Goal: Information Seeking & Learning: Learn about a topic

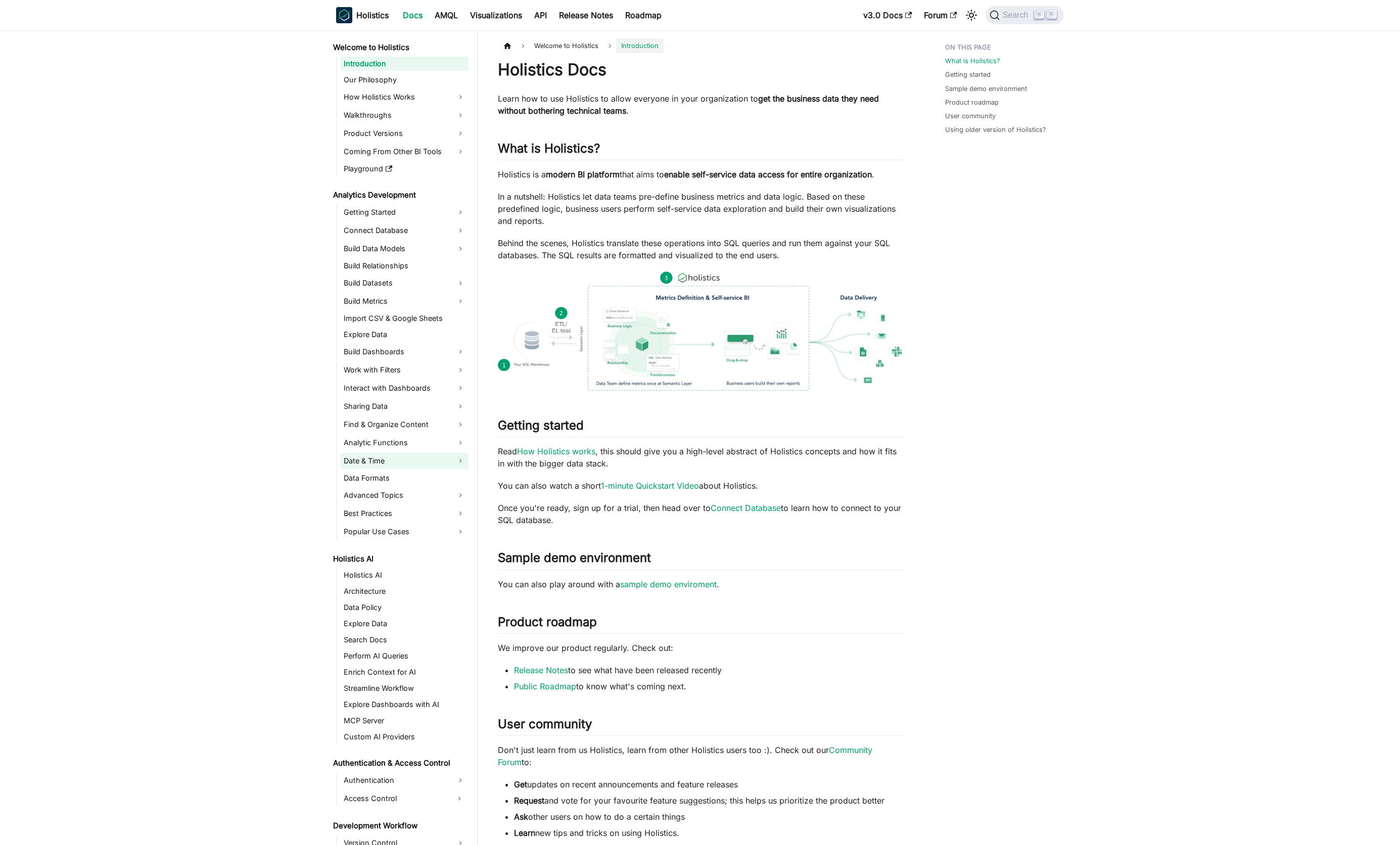
click at [409, 457] on link "Date & Time" at bounding box center [404, 461] width 128 height 16
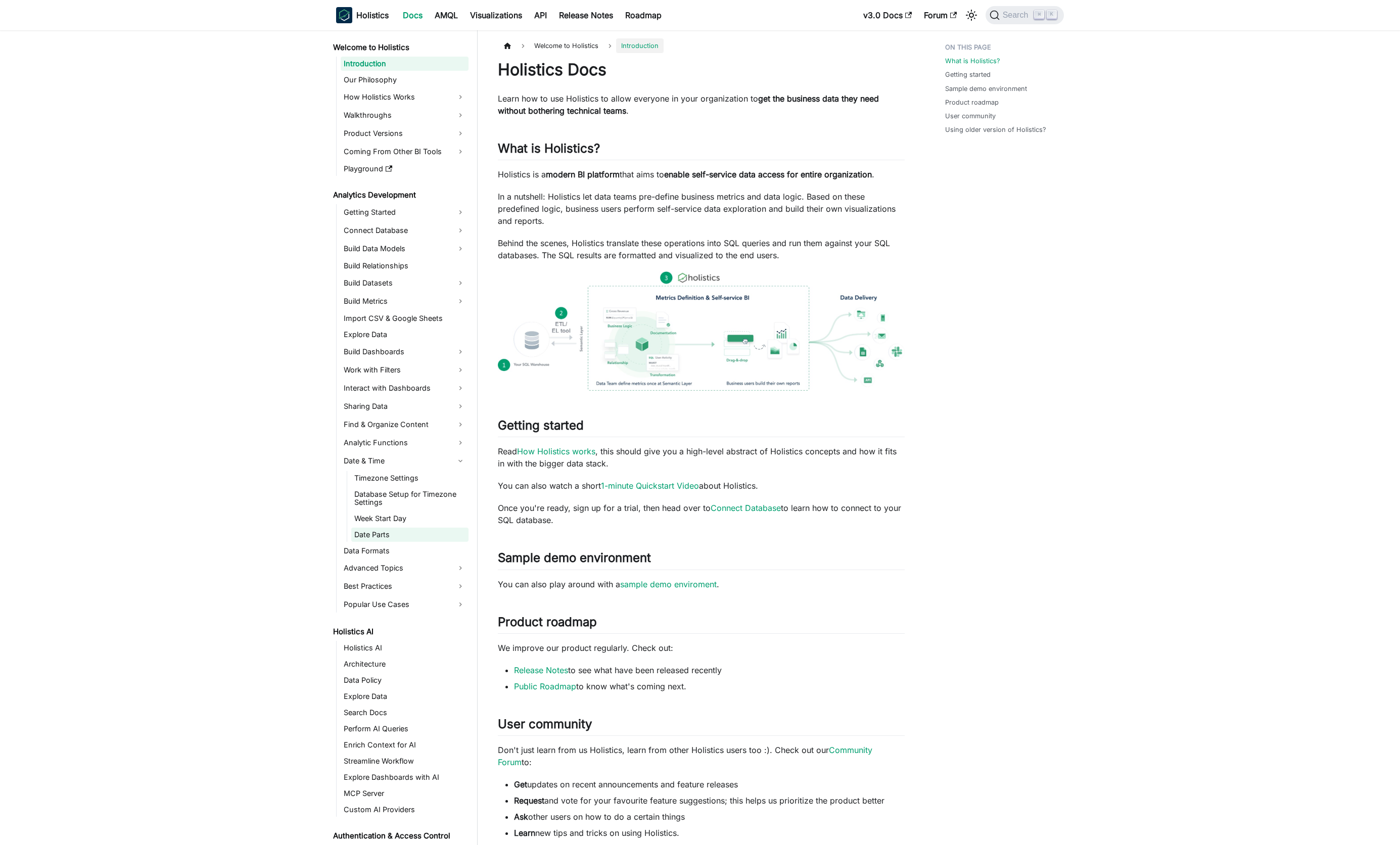
click at [403, 536] on link "Date Parts" at bounding box center [410, 535] width 117 height 14
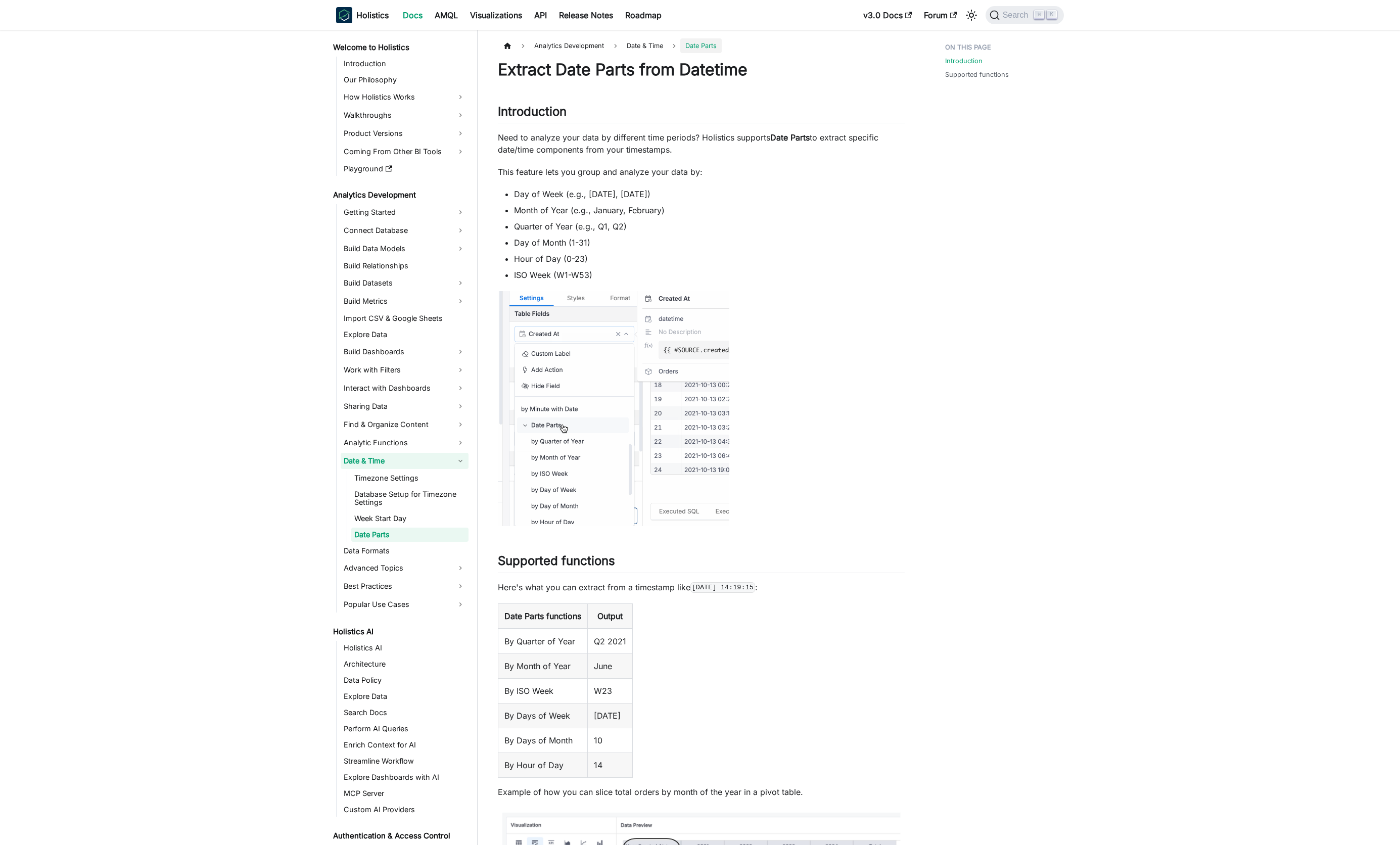
click at [362, 461] on link "Date & Time" at bounding box center [404, 461] width 128 height 16
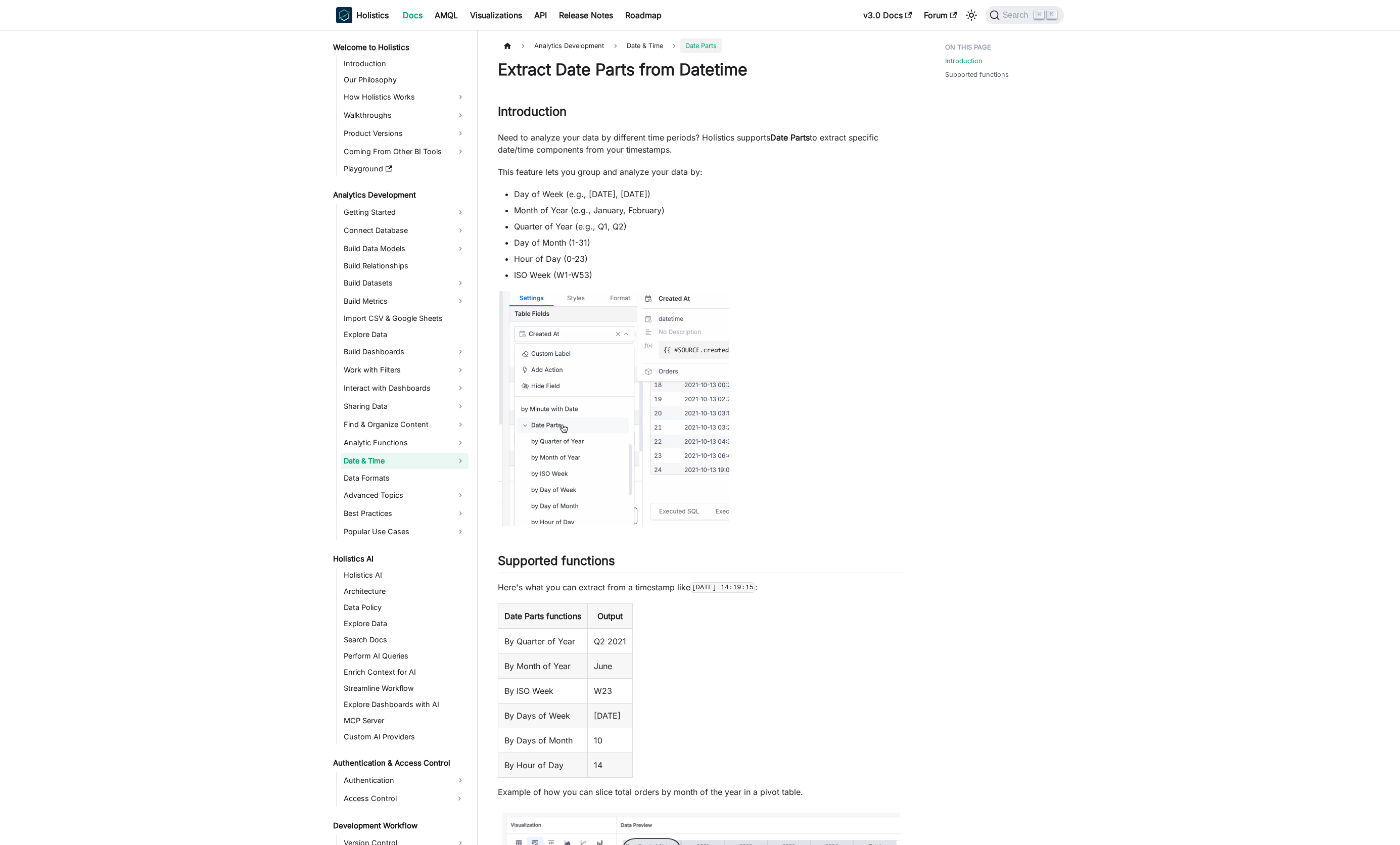
click at [384, 462] on link "Date & Time" at bounding box center [404, 461] width 128 height 16
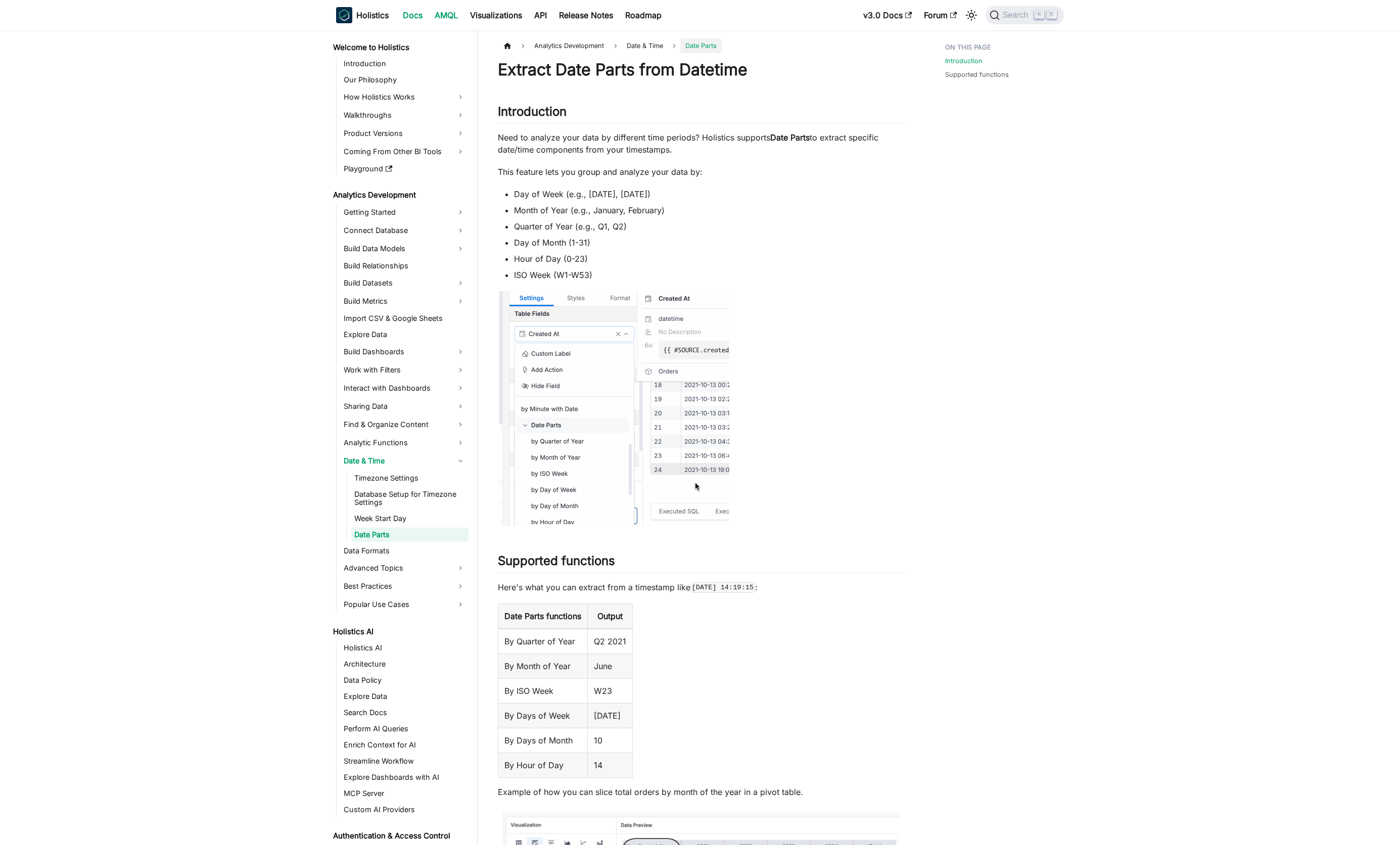
click at [446, 17] on link "AMQL" at bounding box center [446, 15] width 35 height 16
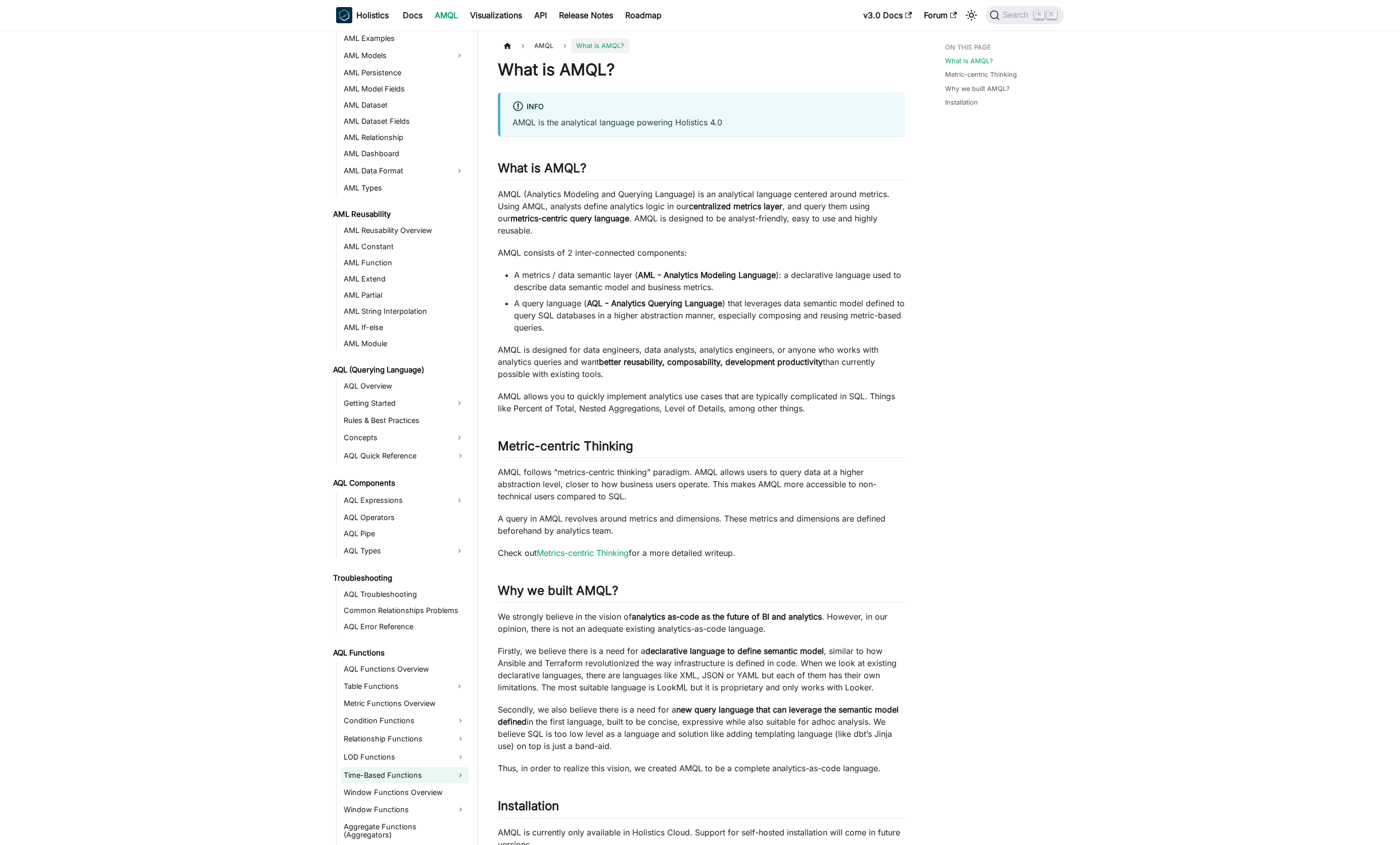
scroll to position [237, 0]
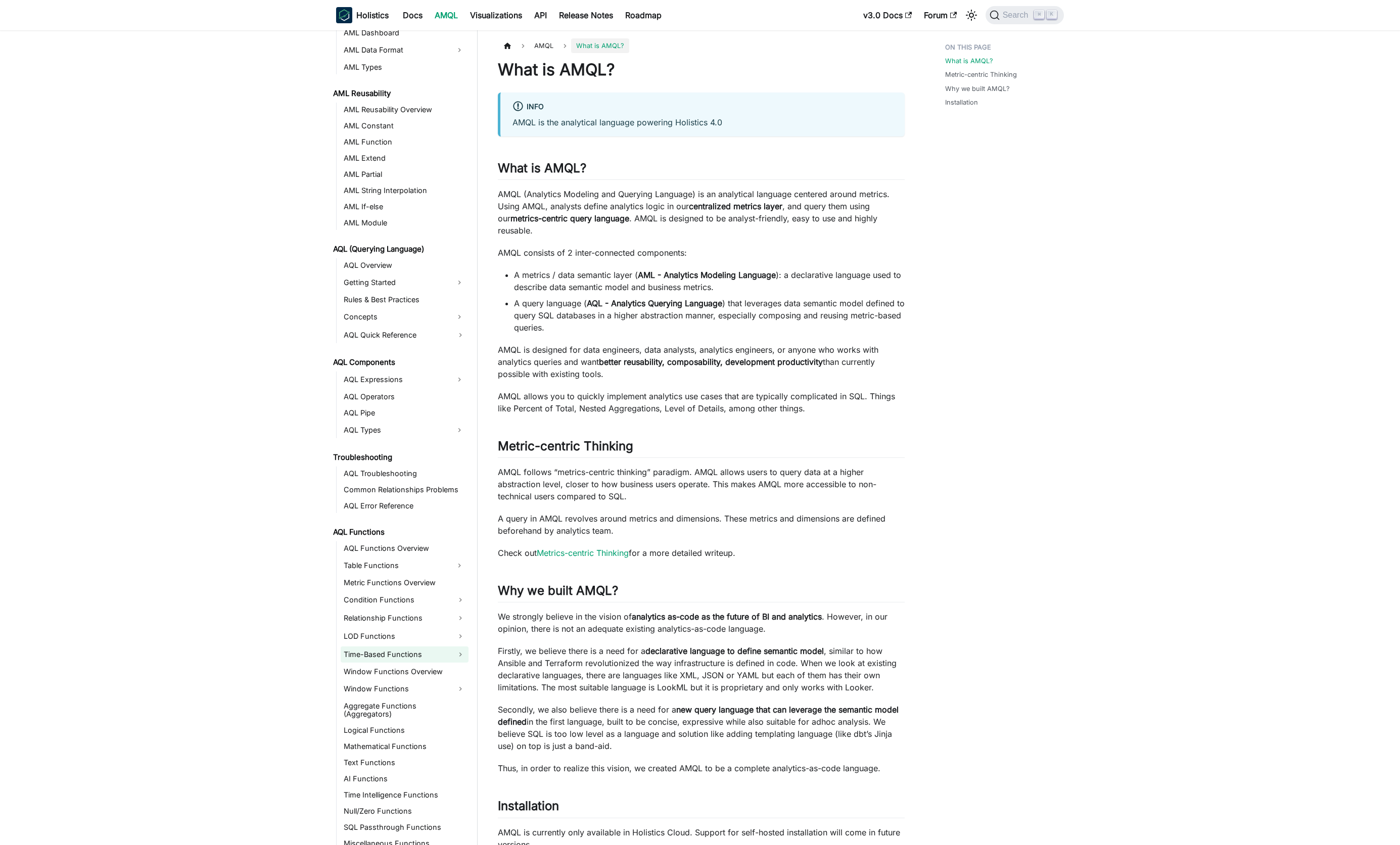
click at [394, 655] on link "Time-Based Functions" at bounding box center [404, 654] width 128 height 16
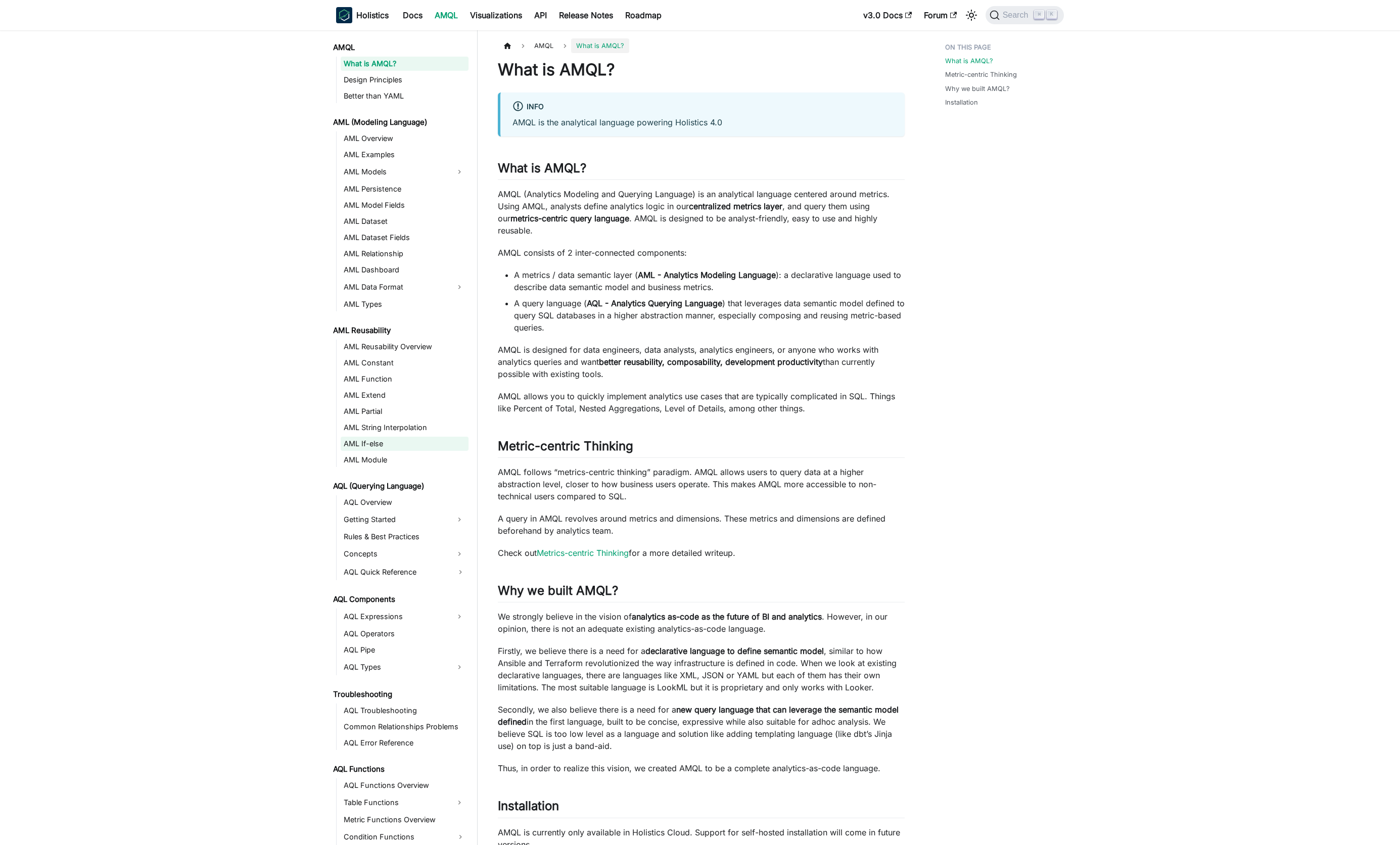
click at [380, 443] on link "AML If-else" at bounding box center [404, 443] width 128 height 14
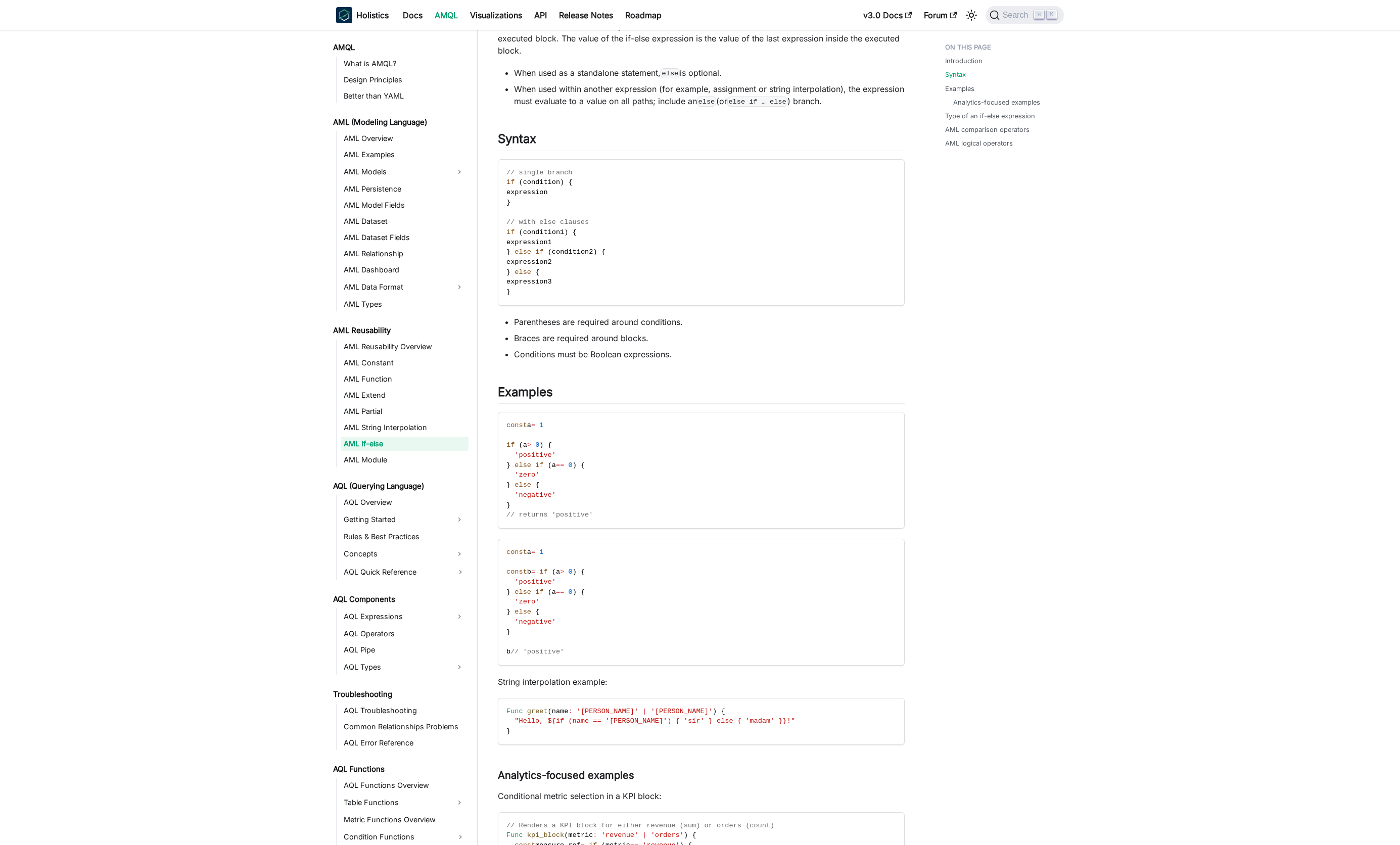
scroll to position [114, 0]
click at [391, 458] on link "AML Module" at bounding box center [404, 460] width 128 height 14
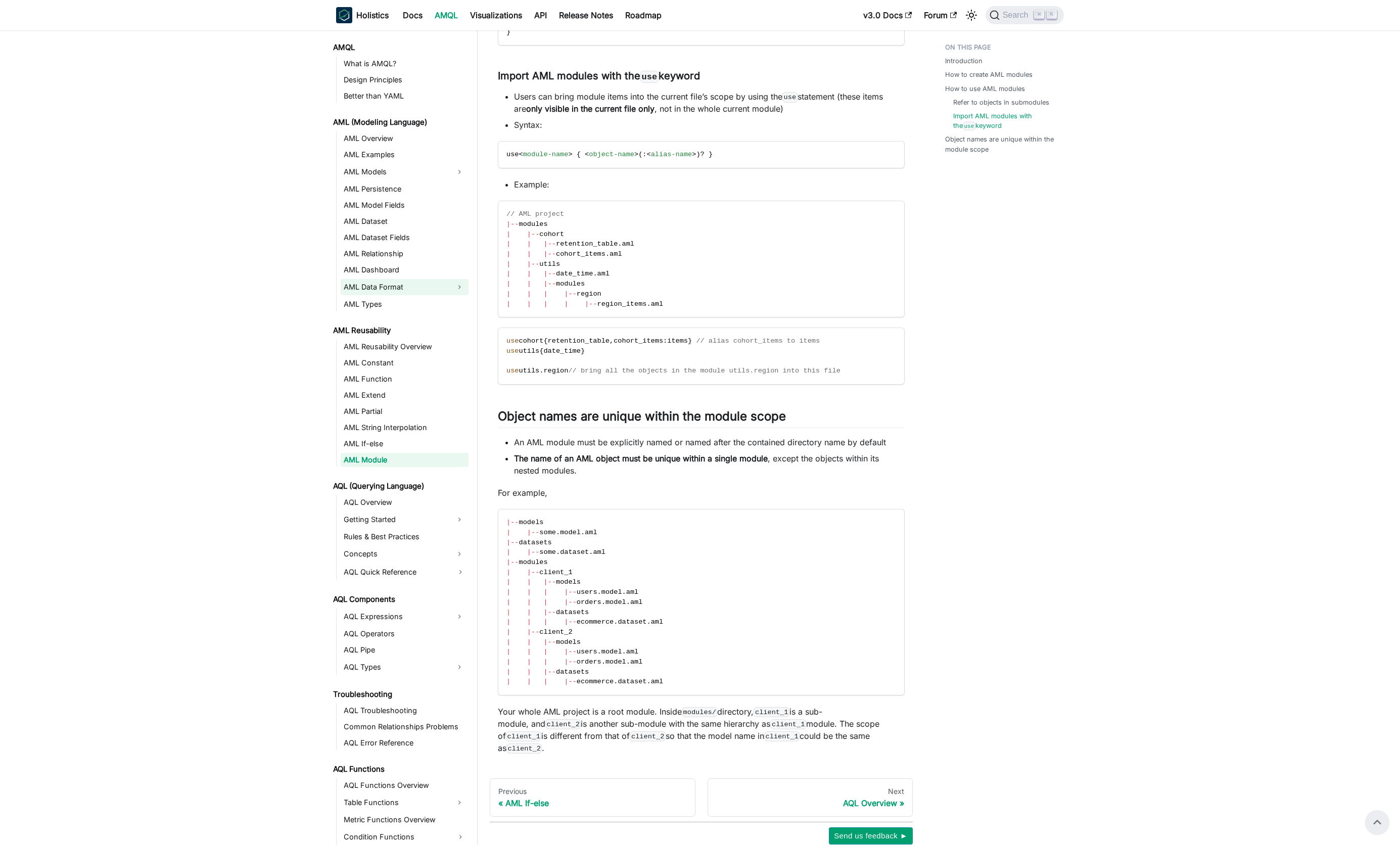
click at [370, 285] on link "AML Data Format" at bounding box center [396, 287] width 110 height 16
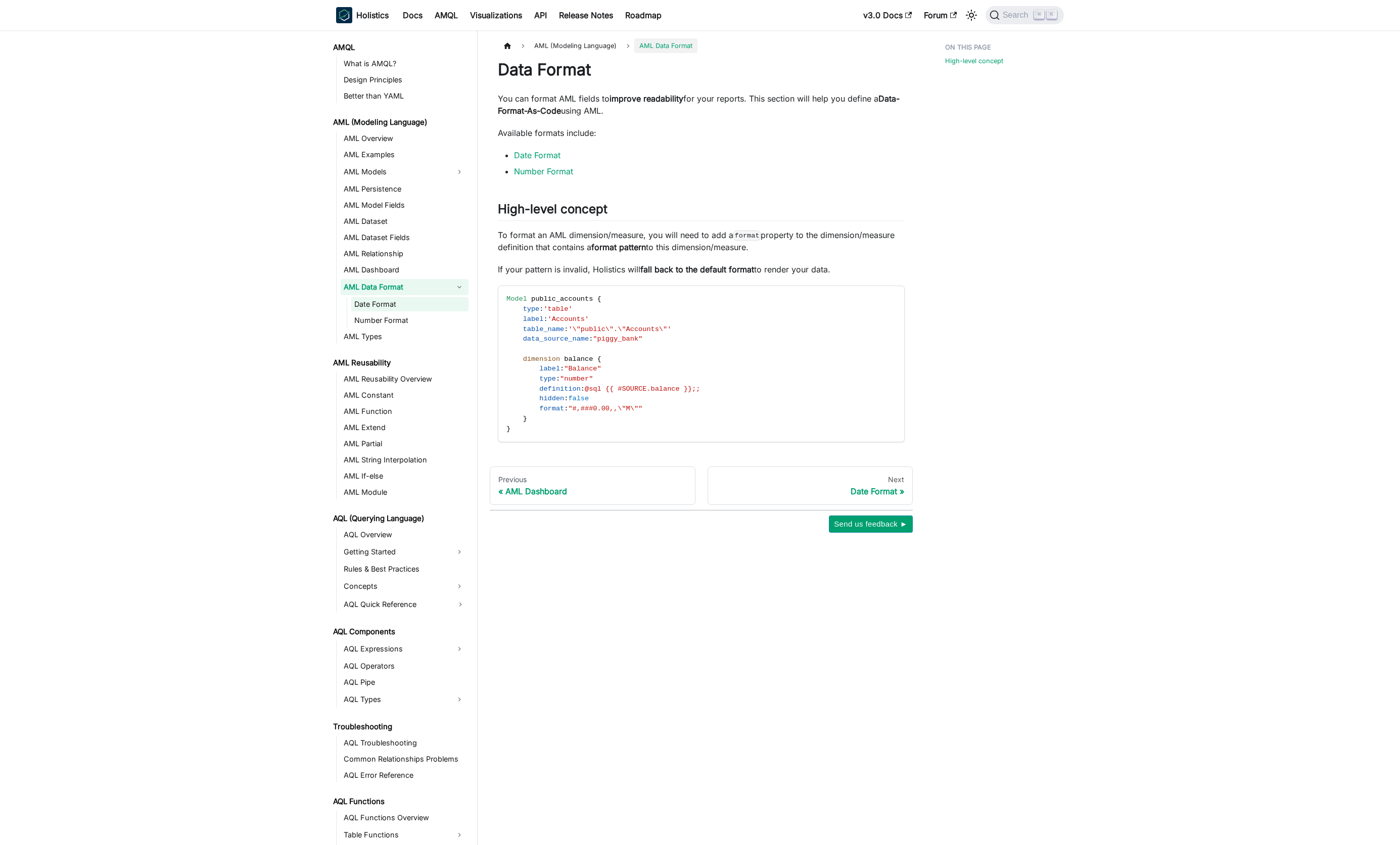
click at [372, 304] on link "Date Format" at bounding box center [410, 304] width 117 height 14
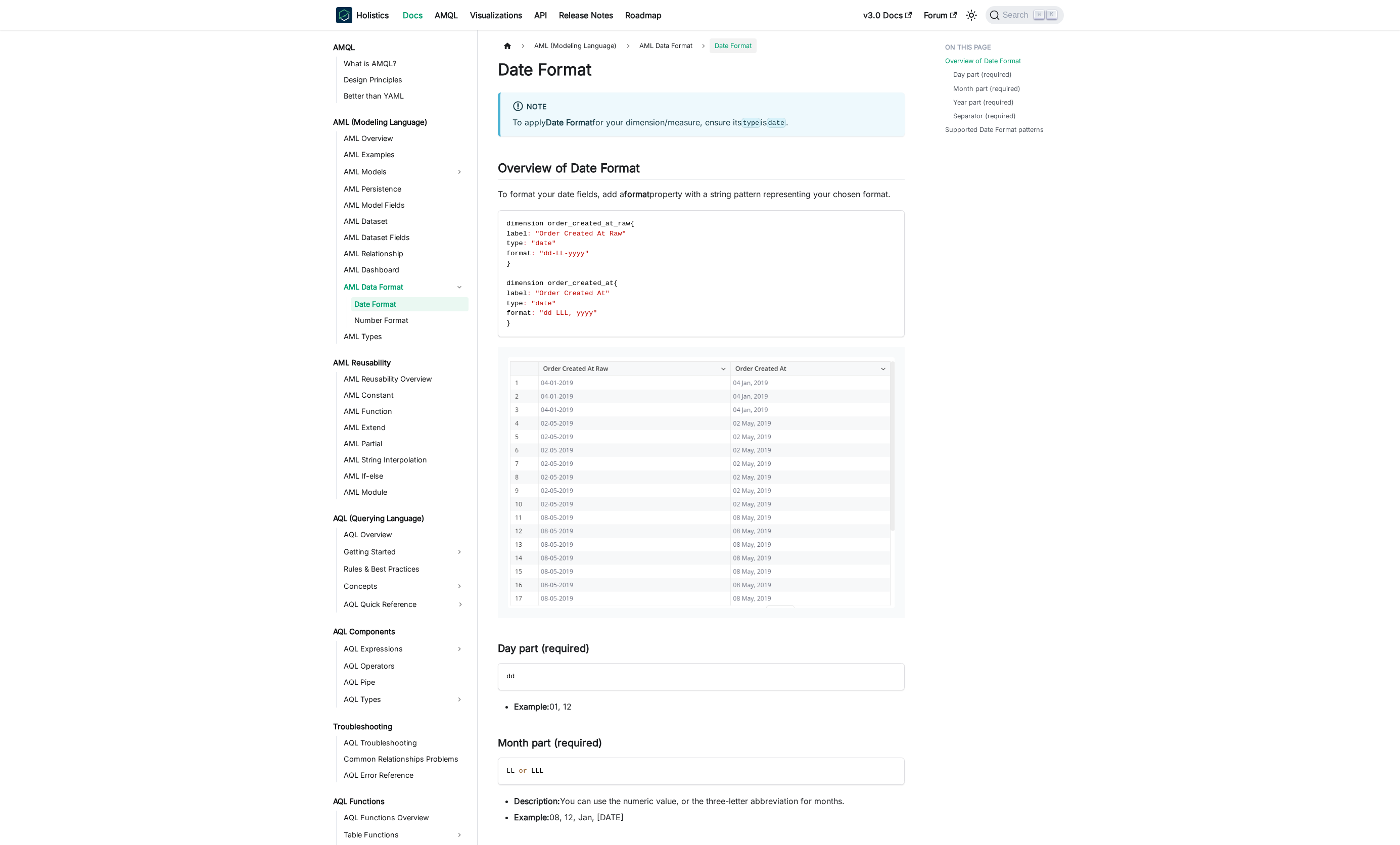
click at [412, 13] on link "Docs" at bounding box center [412, 15] width 32 height 16
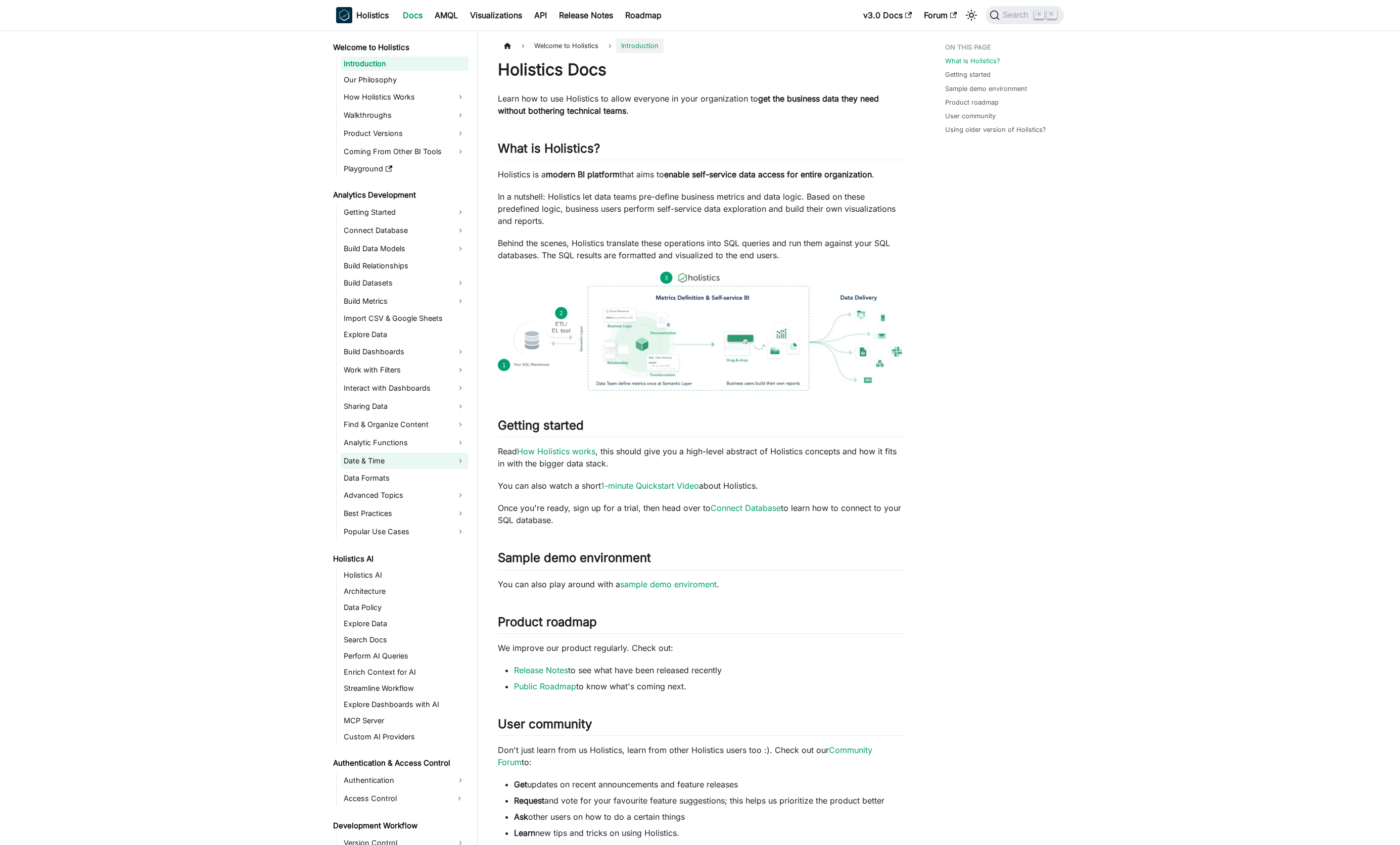
click at [373, 464] on link "Date & Time" at bounding box center [404, 461] width 128 height 16
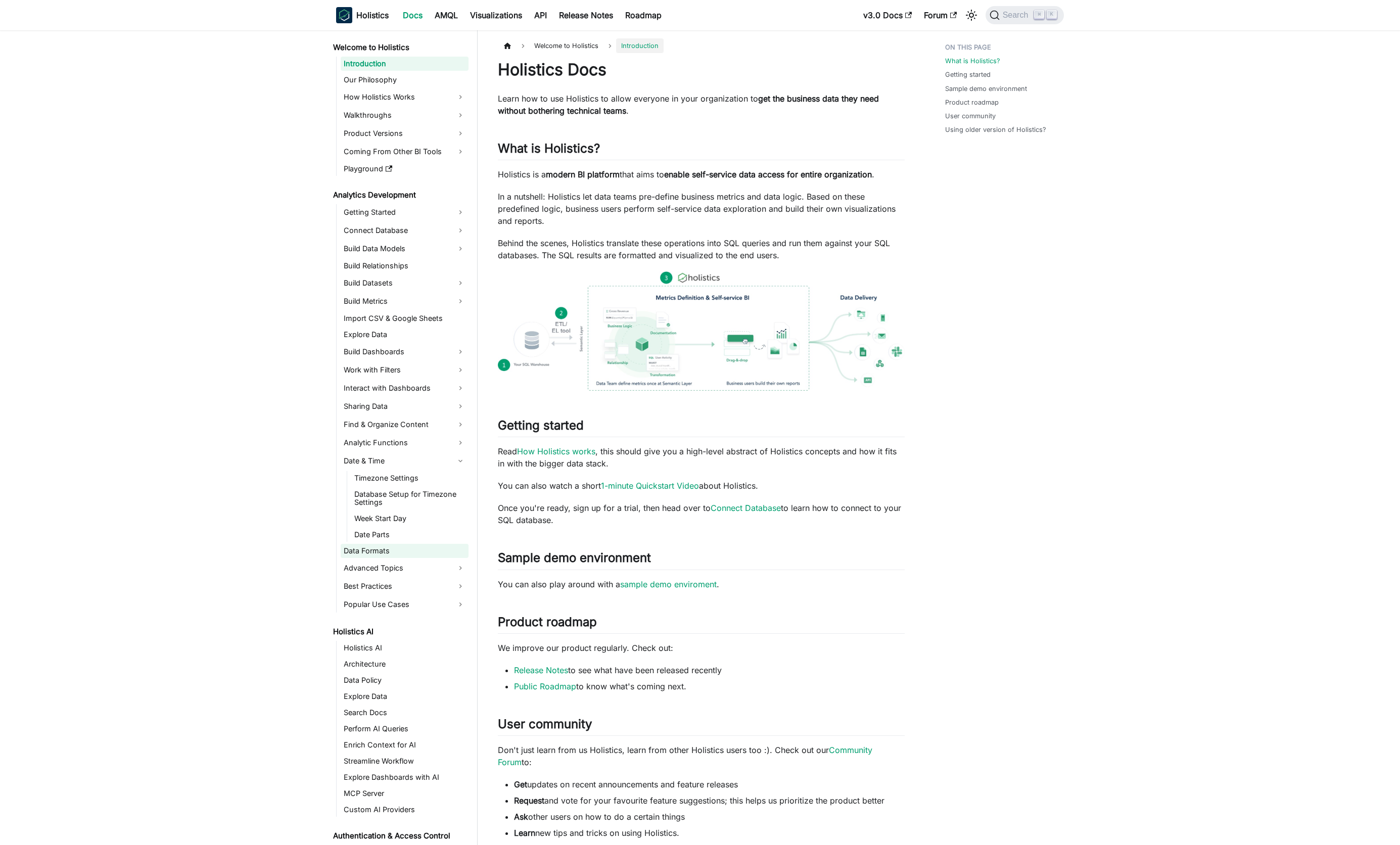
click at [373, 547] on link "Data Formats" at bounding box center [404, 551] width 128 height 14
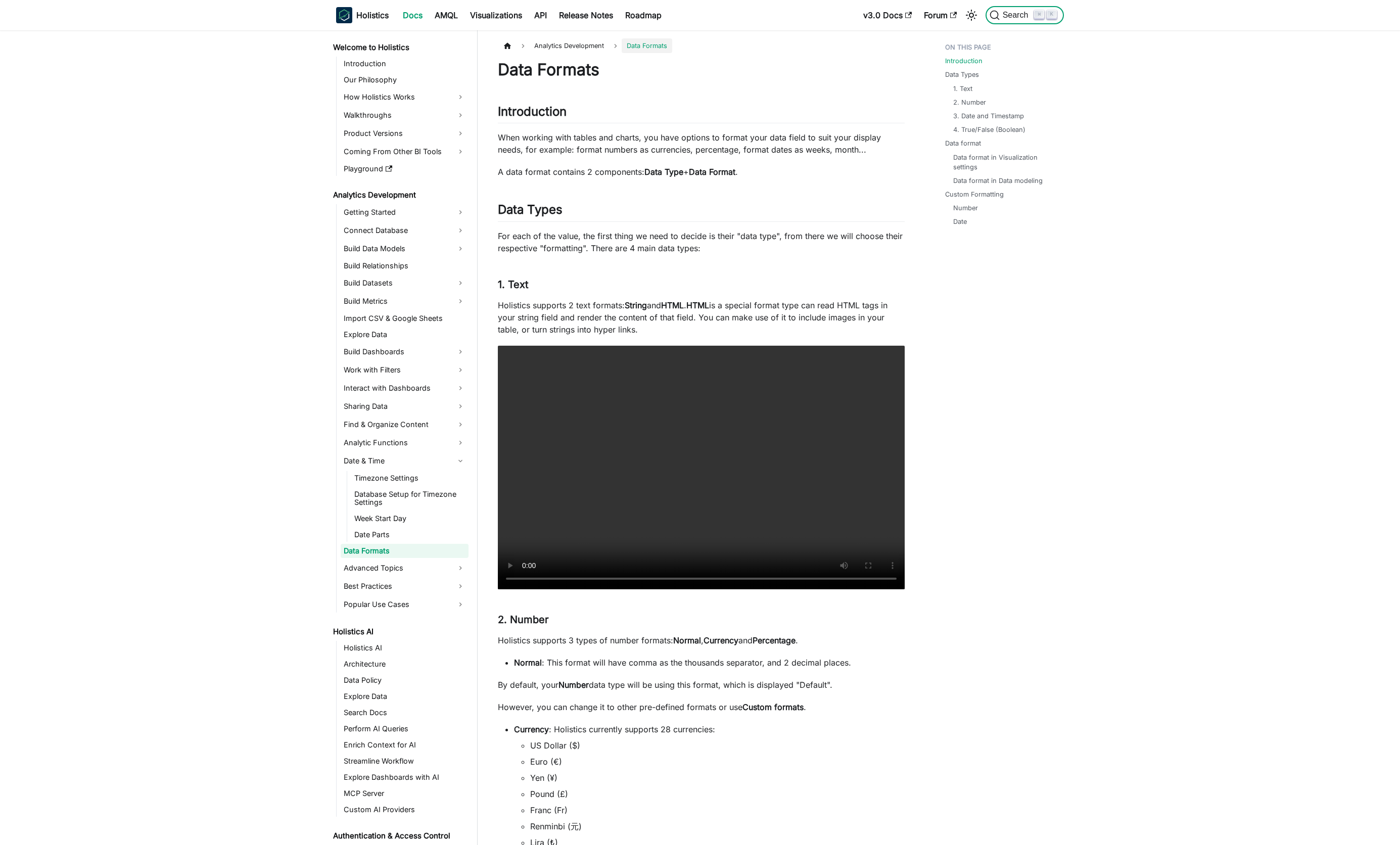
click at [1018, 13] on span "Search" at bounding box center [1017, 15] width 35 height 9
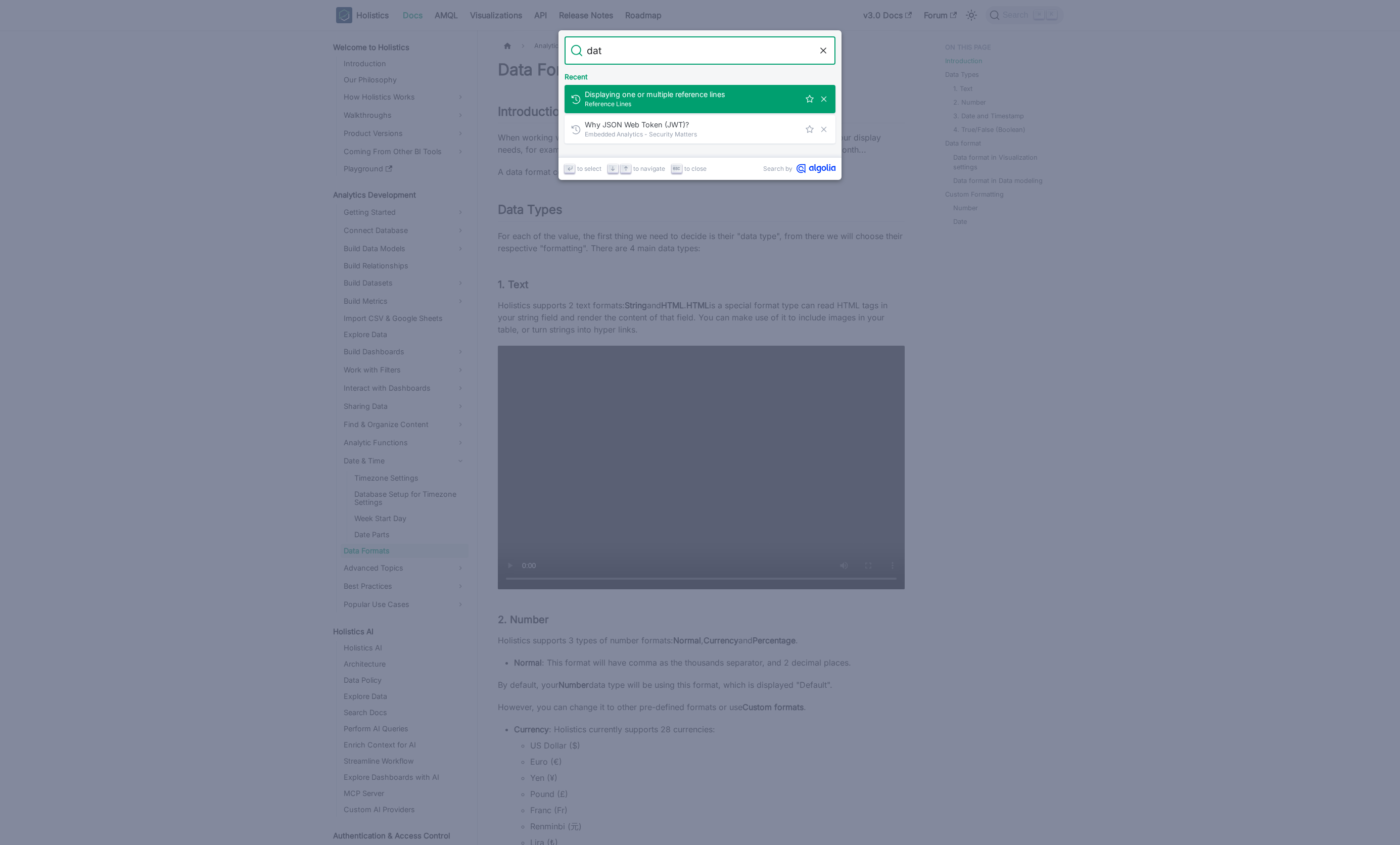
type input "date"
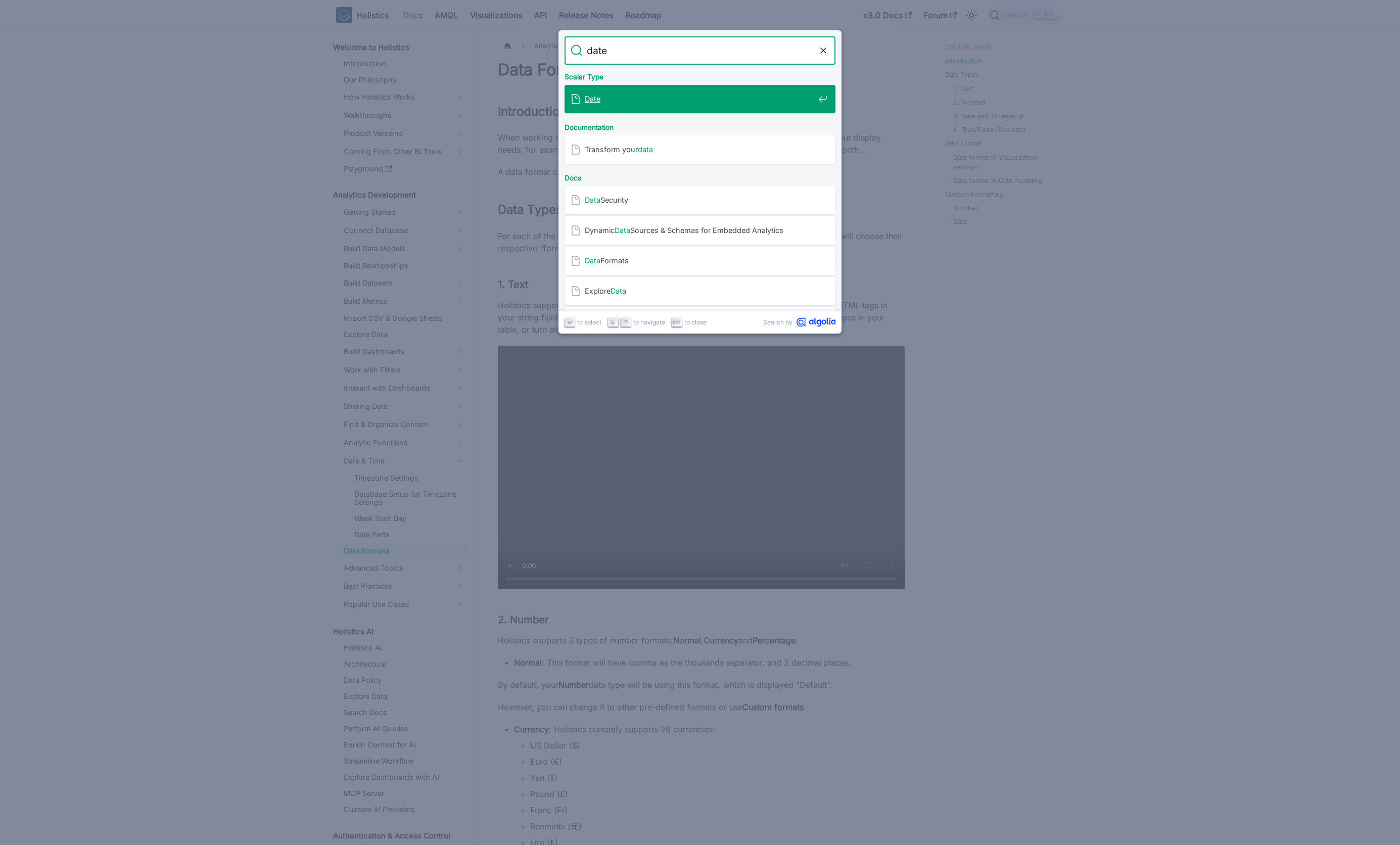
click at [595, 99] on mark "Date" at bounding box center [592, 99] width 16 height 9
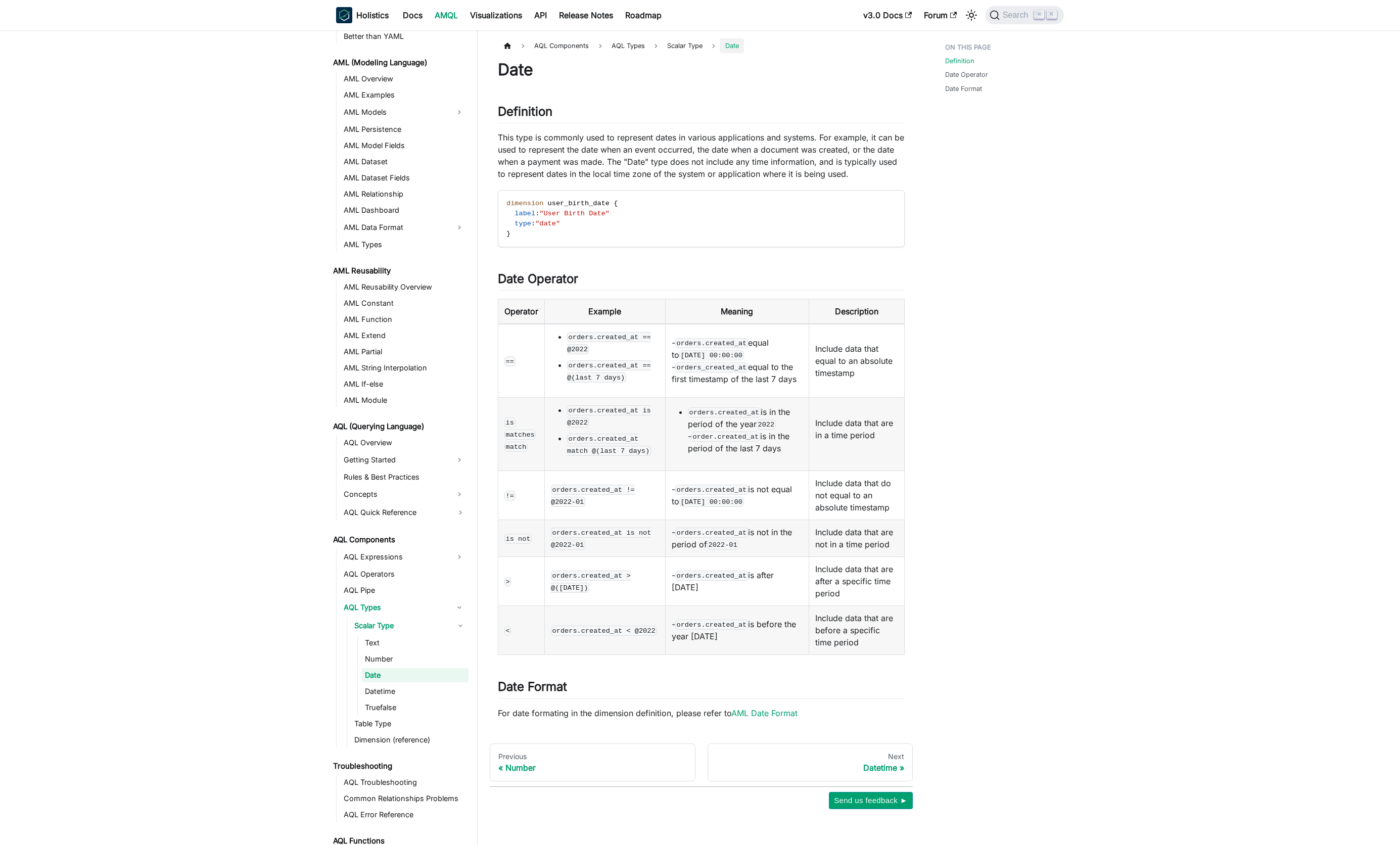
scroll to position [45, 0]
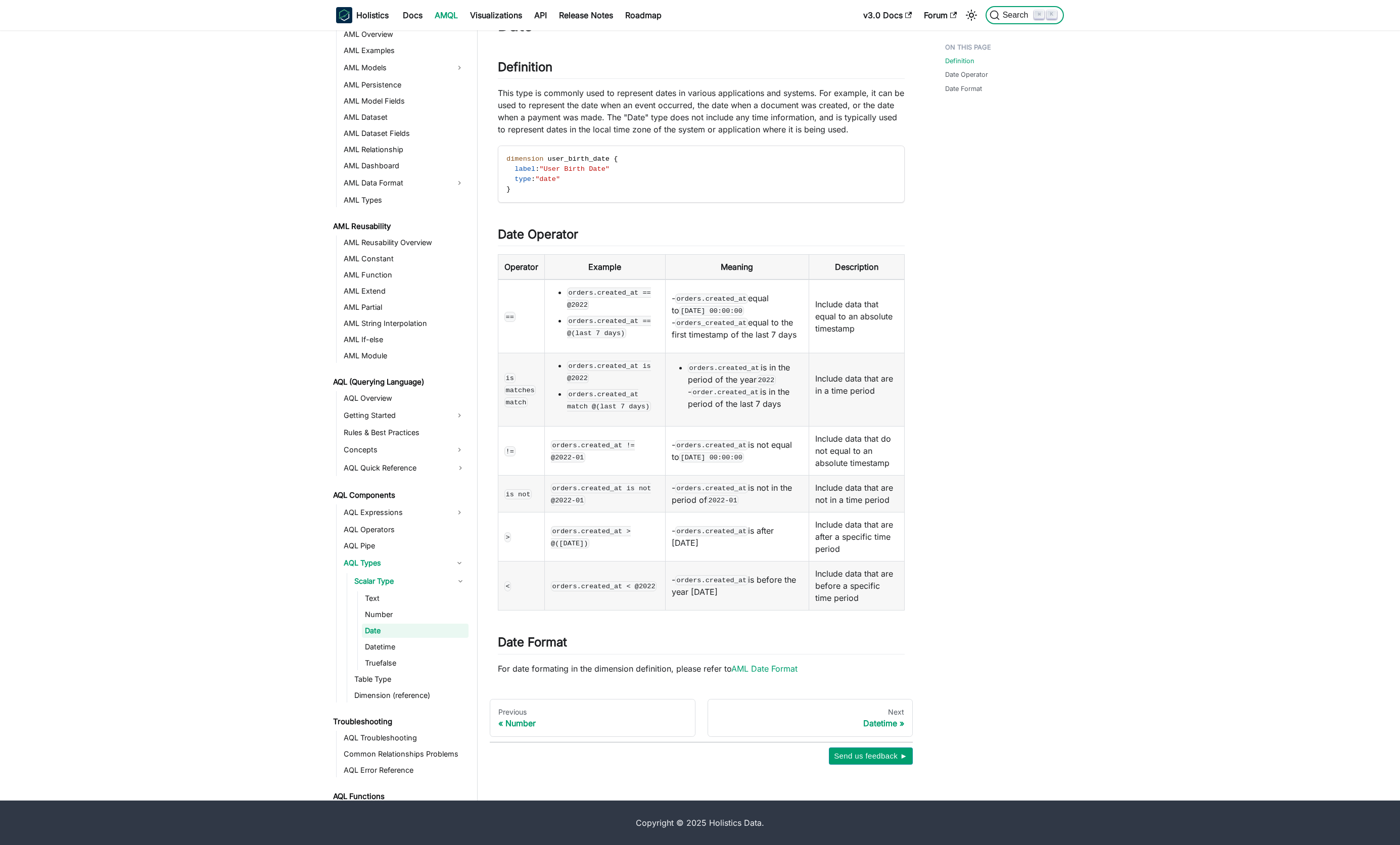
click at [1012, 18] on span "Search" at bounding box center [1017, 15] width 35 height 9
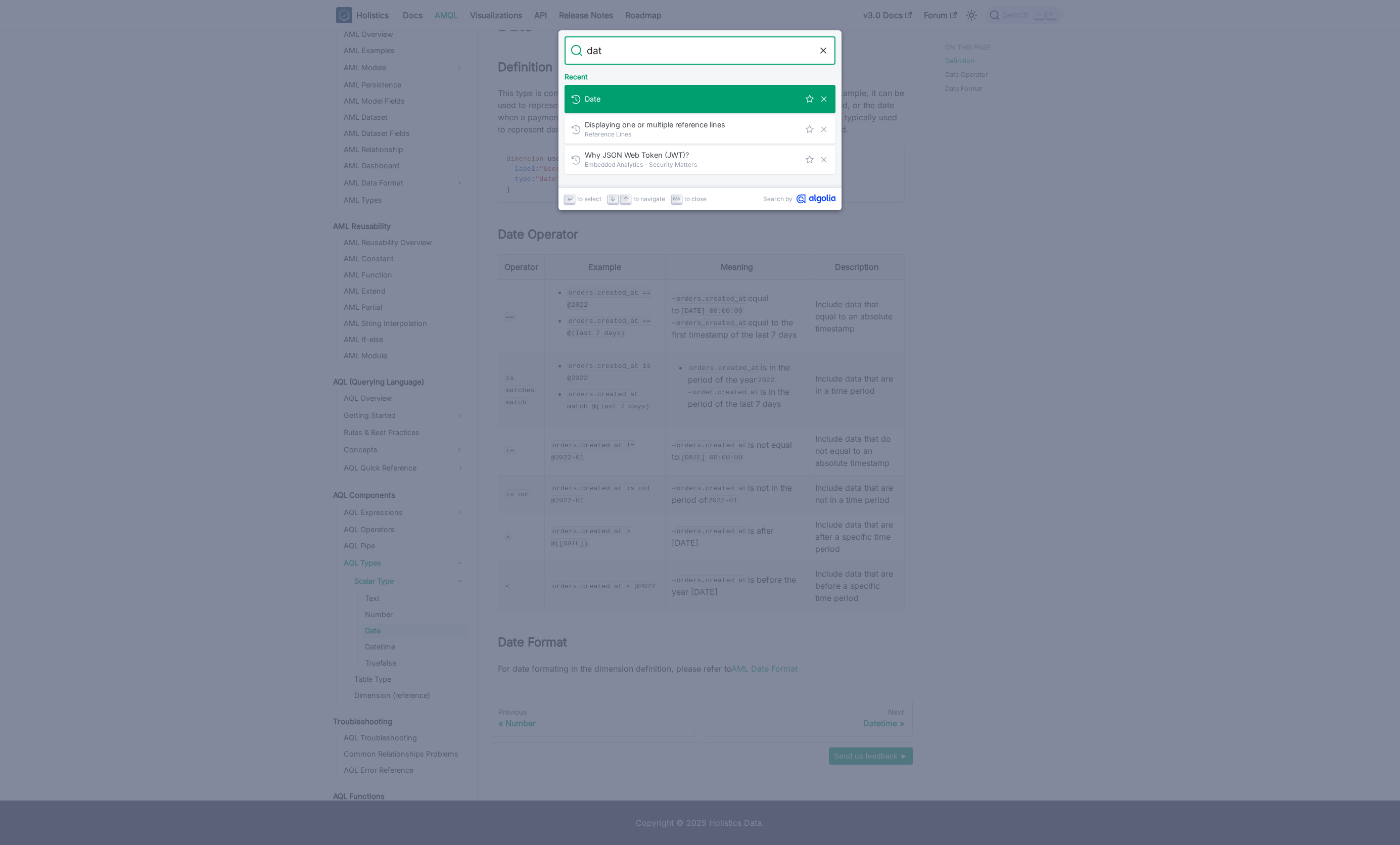
type input "date"
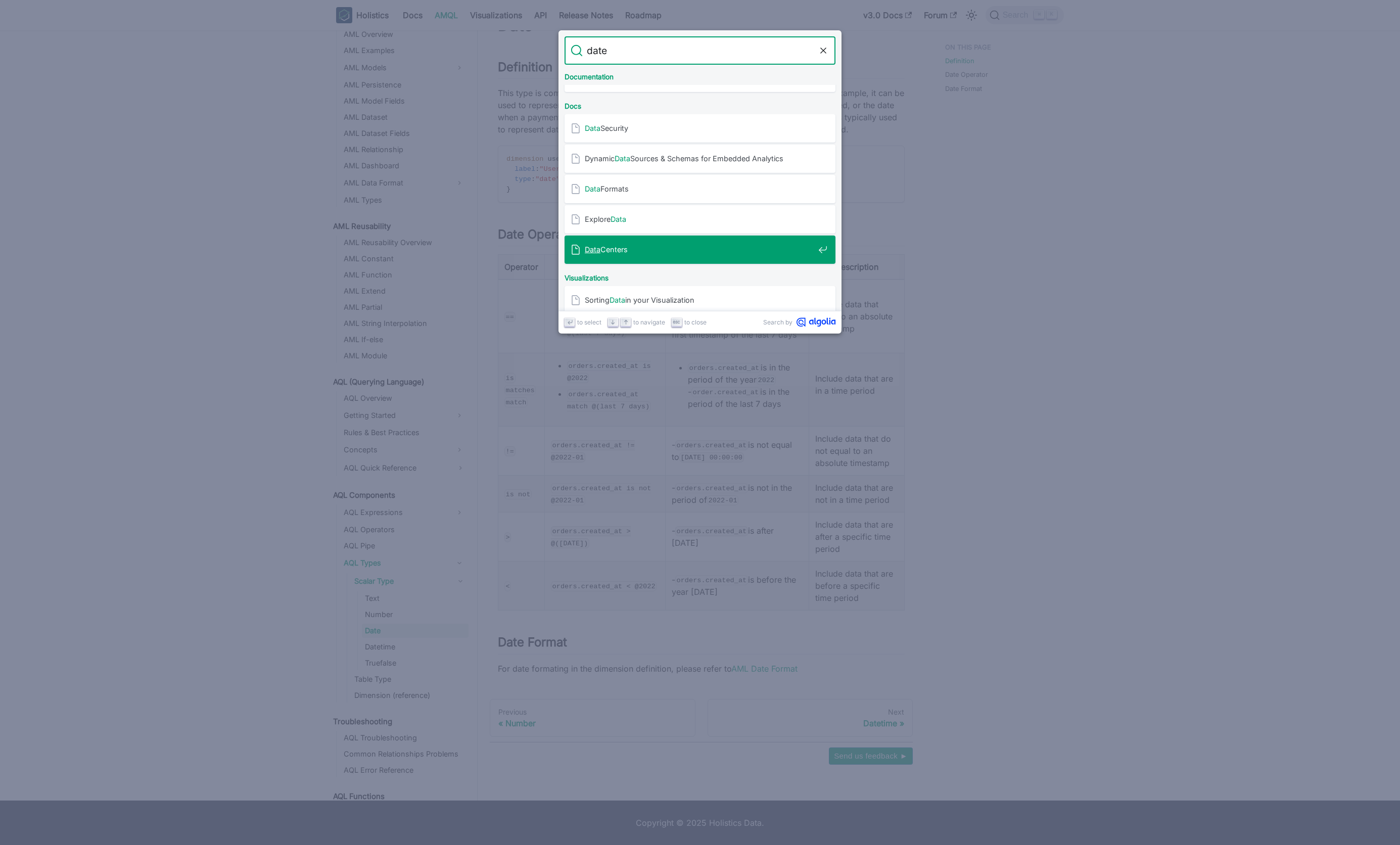
scroll to position [4, 0]
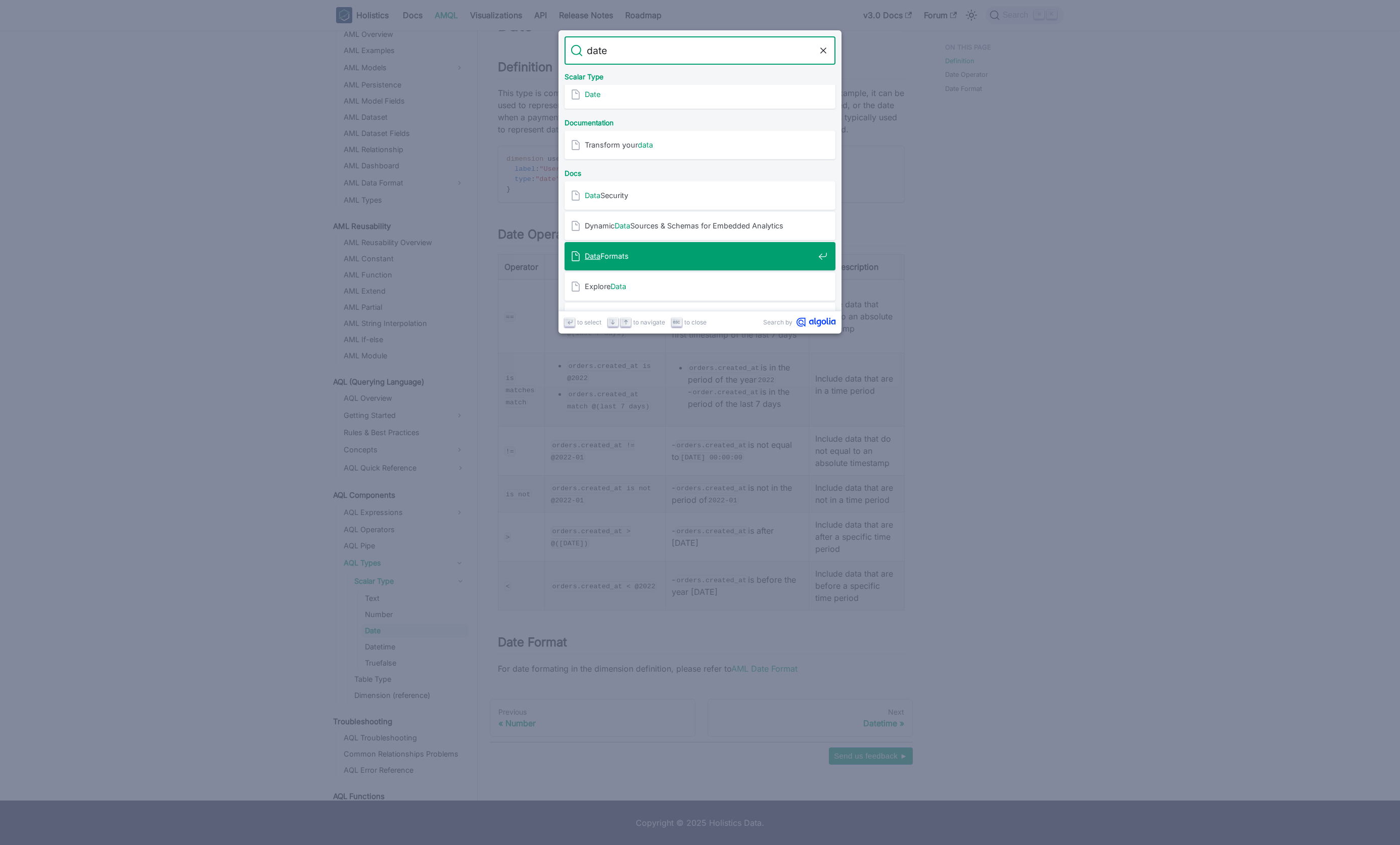
click at [605, 256] on span "Data Formats" at bounding box center [699, 256] width 229 height 10
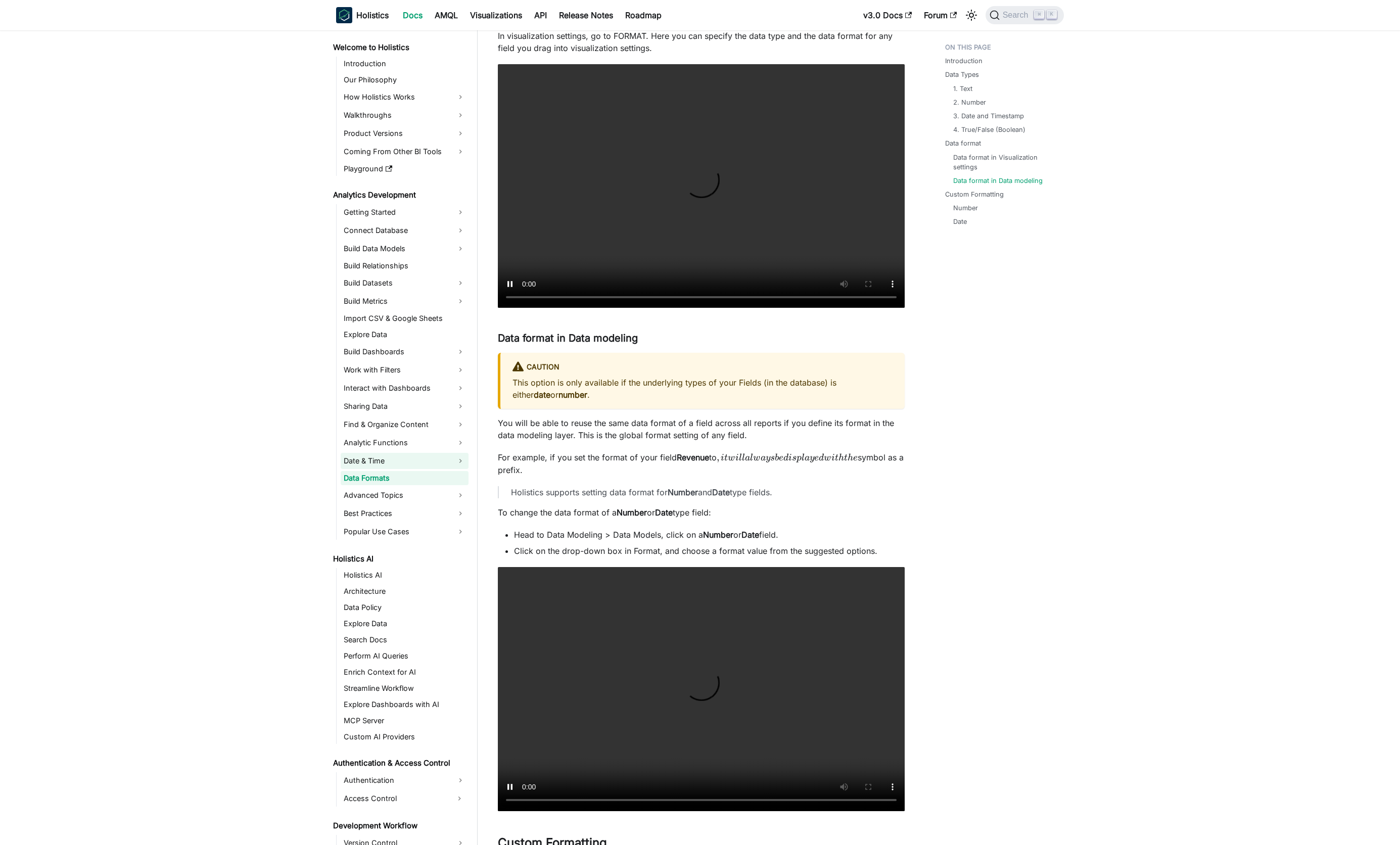
scroll to position [1498, 0]
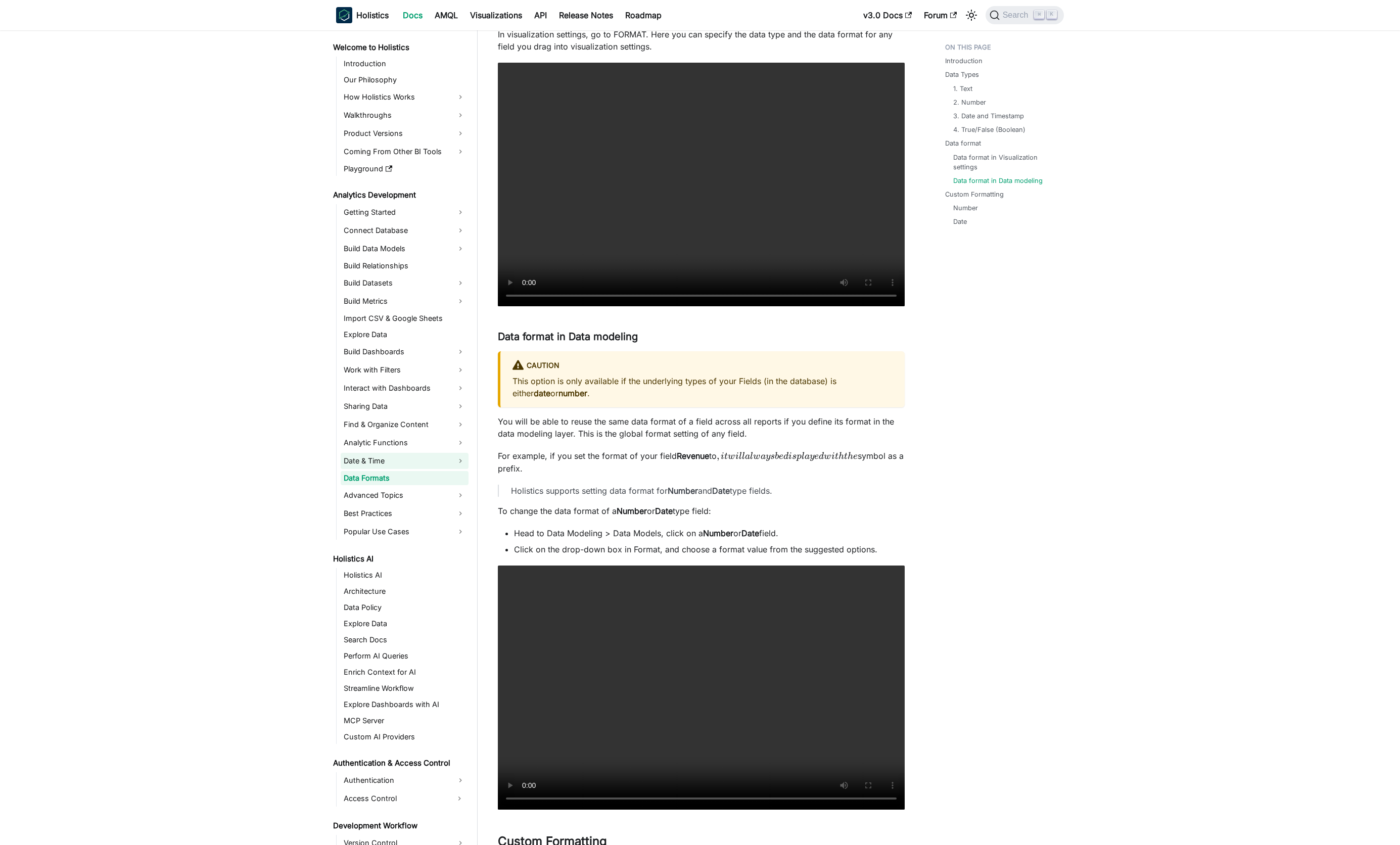
click at [412, 465] on link "Date & Time" at bounding box center [404, 461] width 128 height 16
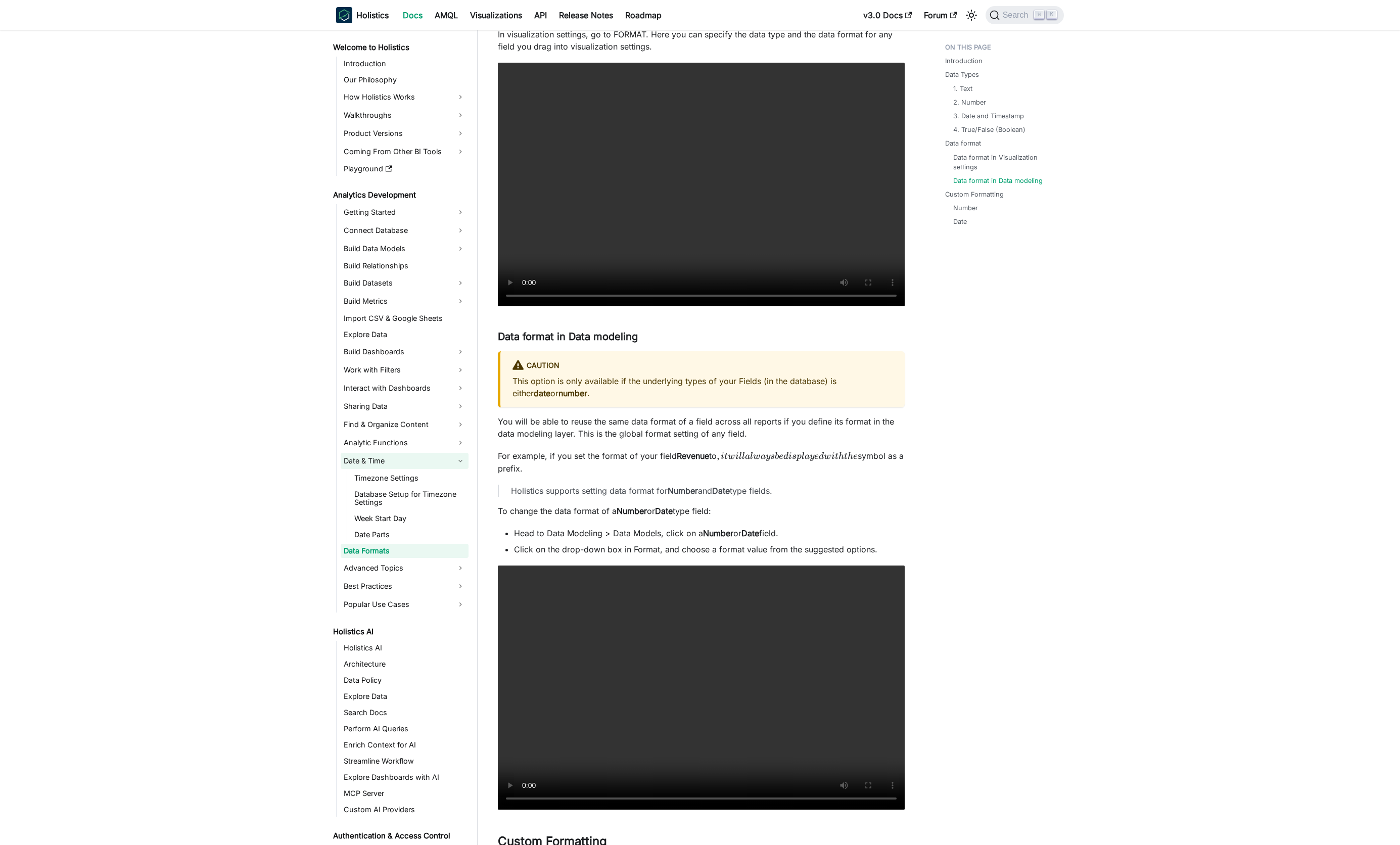
click at [410, 466] on link "Date & Time" at bounding box center [404, 461] width 128 height 16
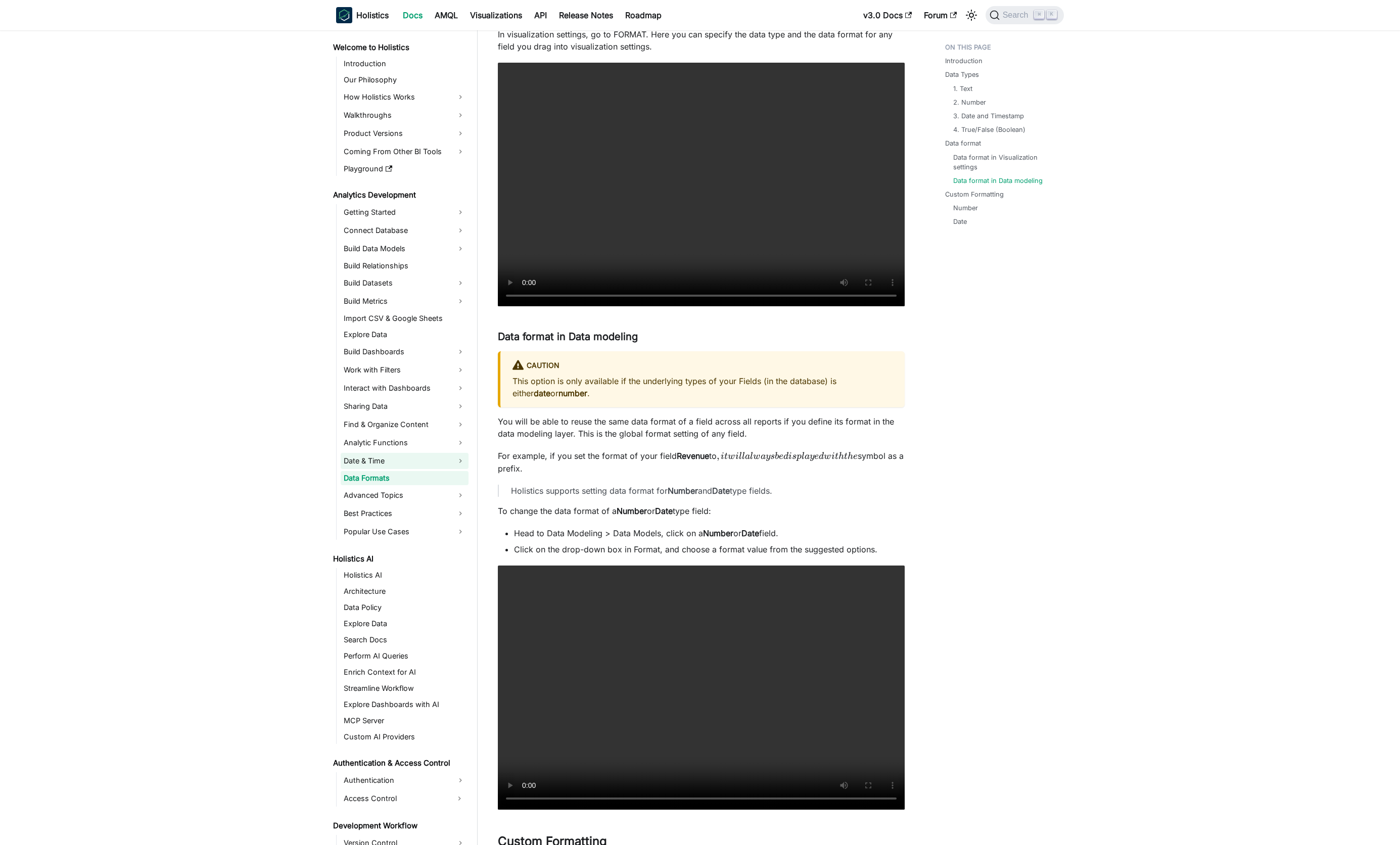
scroll to position [1, 0]
click at [406, 464] on link "Date & Time" at bounding box center [404, 460] width 128 height 16
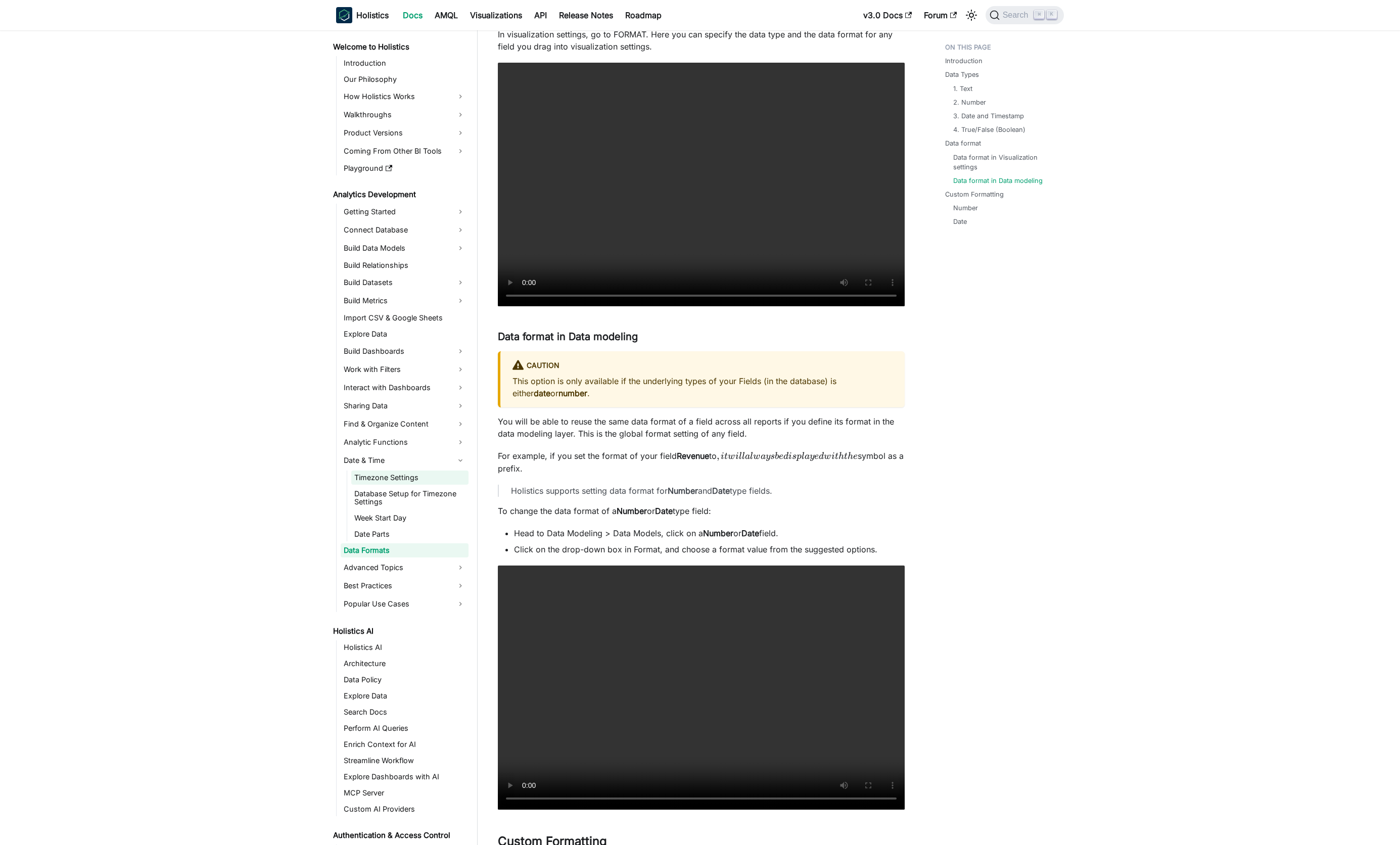
click at [402, 479] on link "Timezone Settings" at bounding box center [410, 478] width 117 height 14
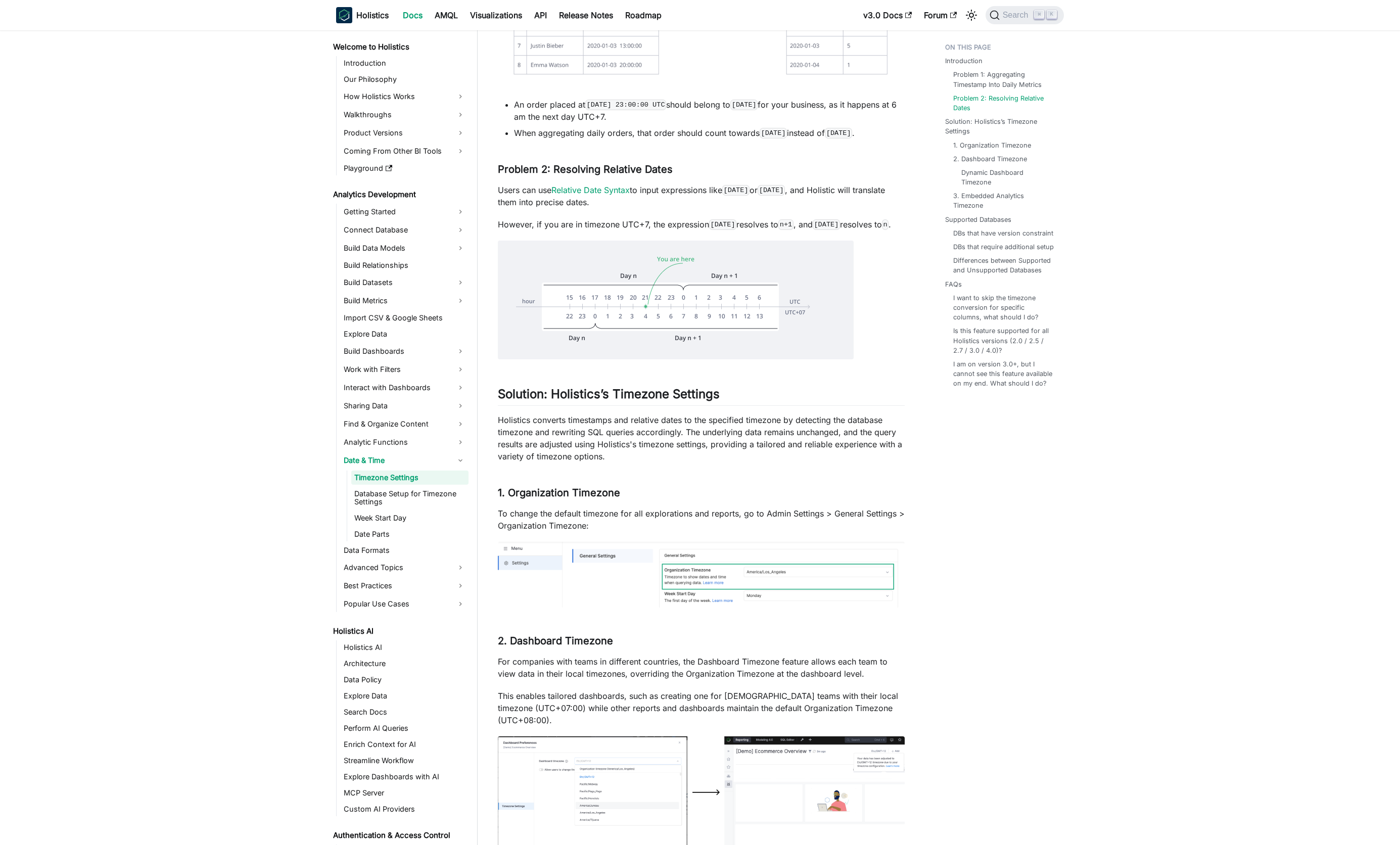
scroll to position [1043, 0]
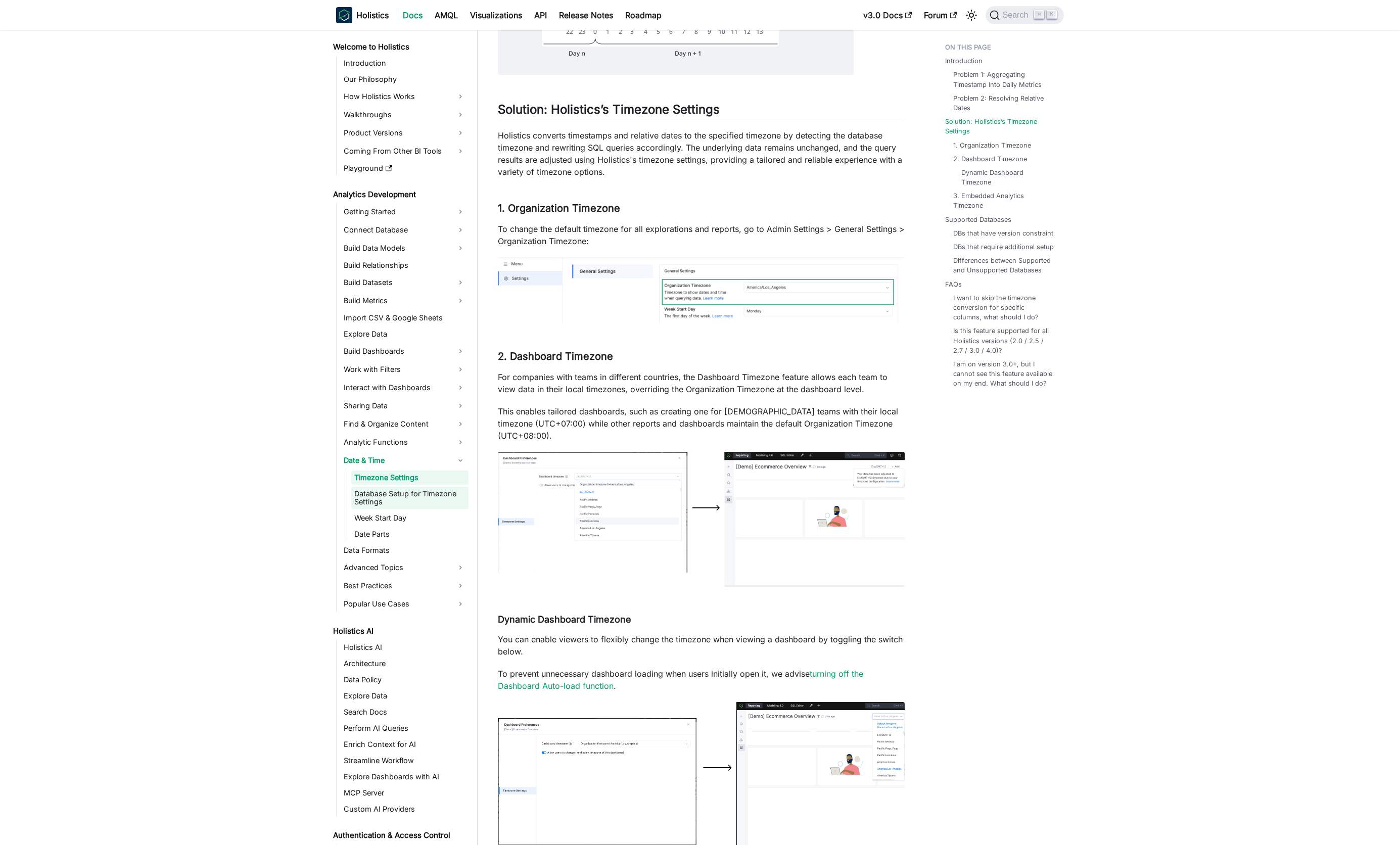
click at [399, 498] on link "Database Setup for Timezone Settings" at bounding box center [410, 498] width 117 height 22
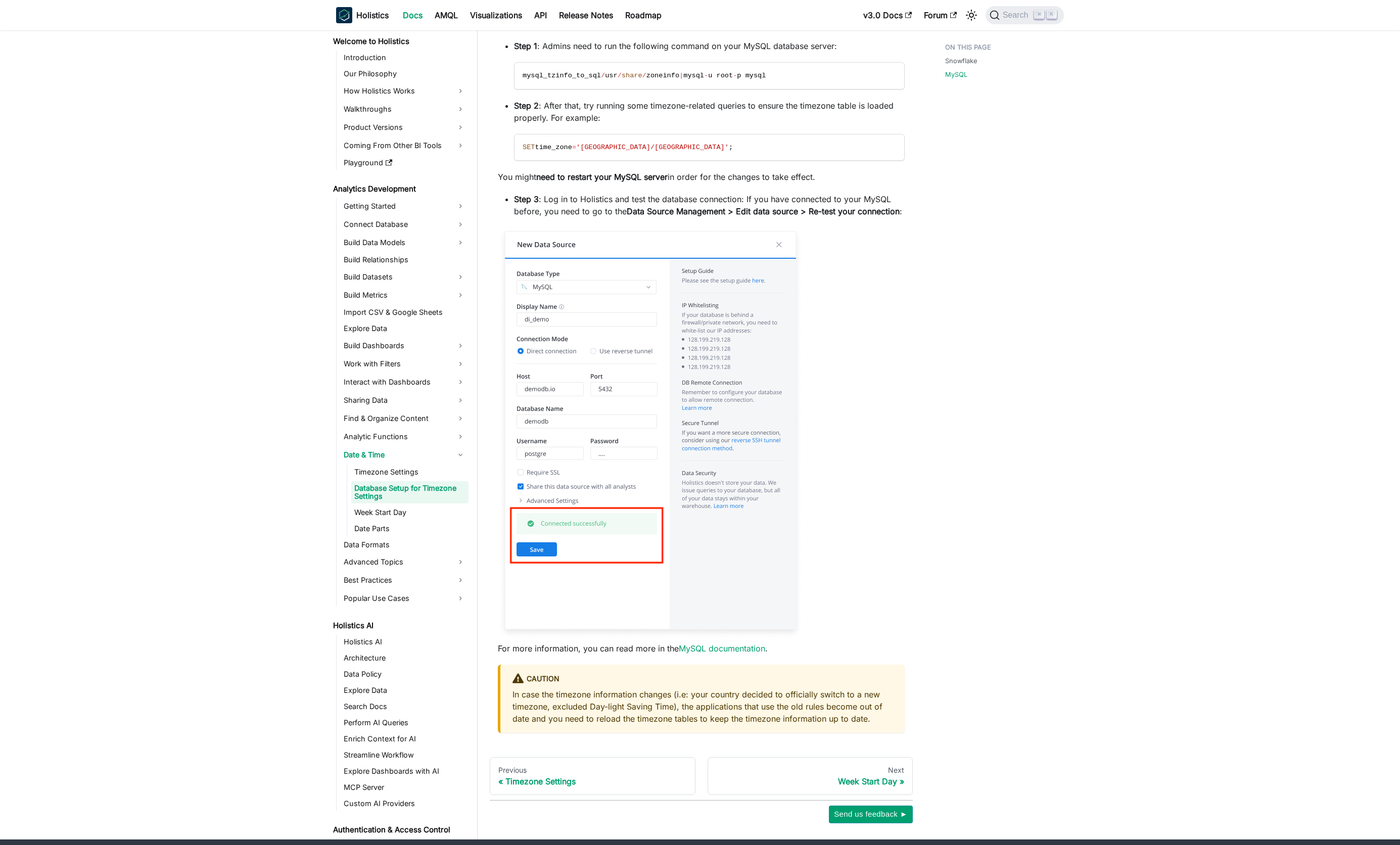
scroll to position [849, 0]
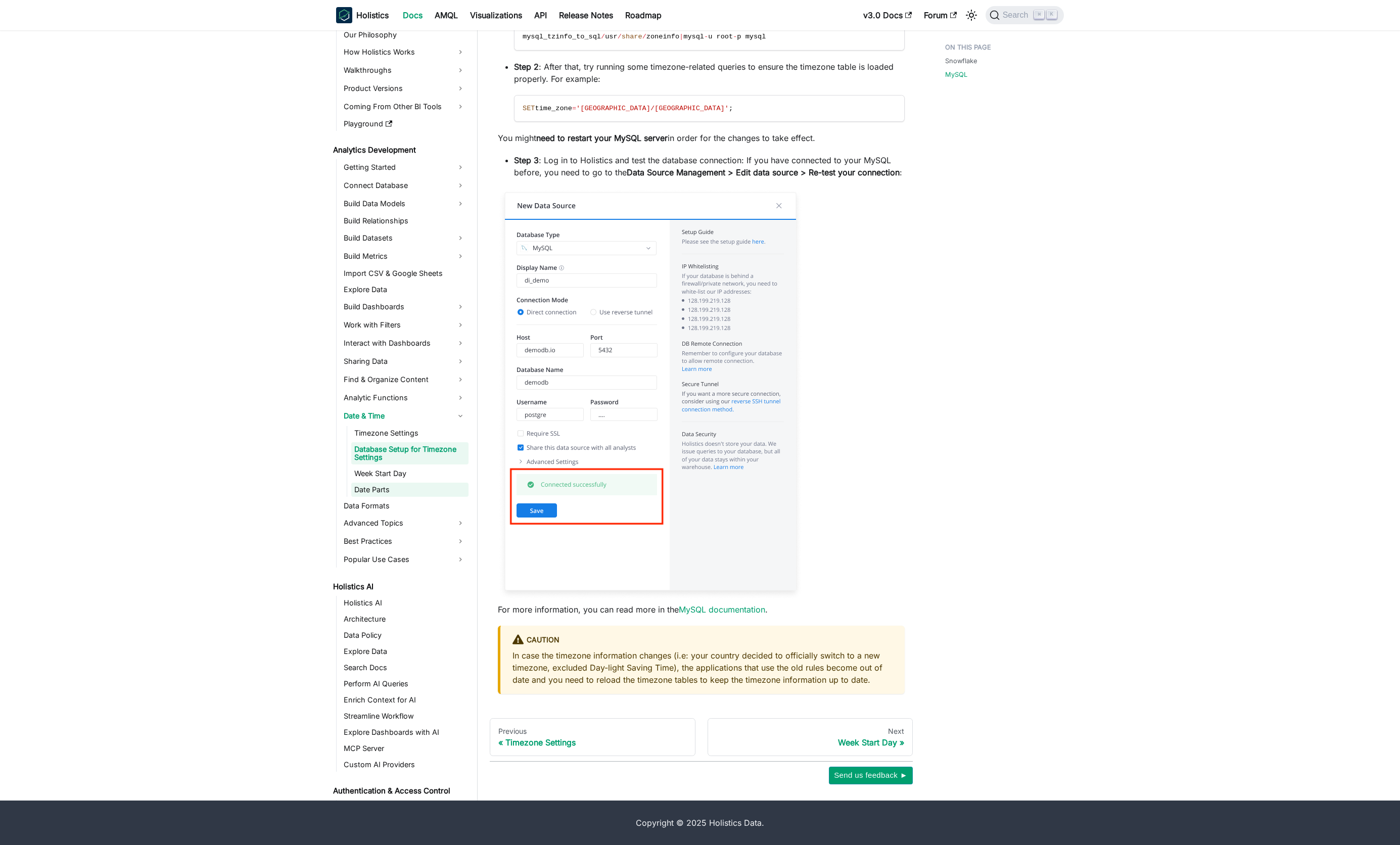
click at [391, 483] on link "Date Parts" at bounding box center [410, 490] width 117 height 14
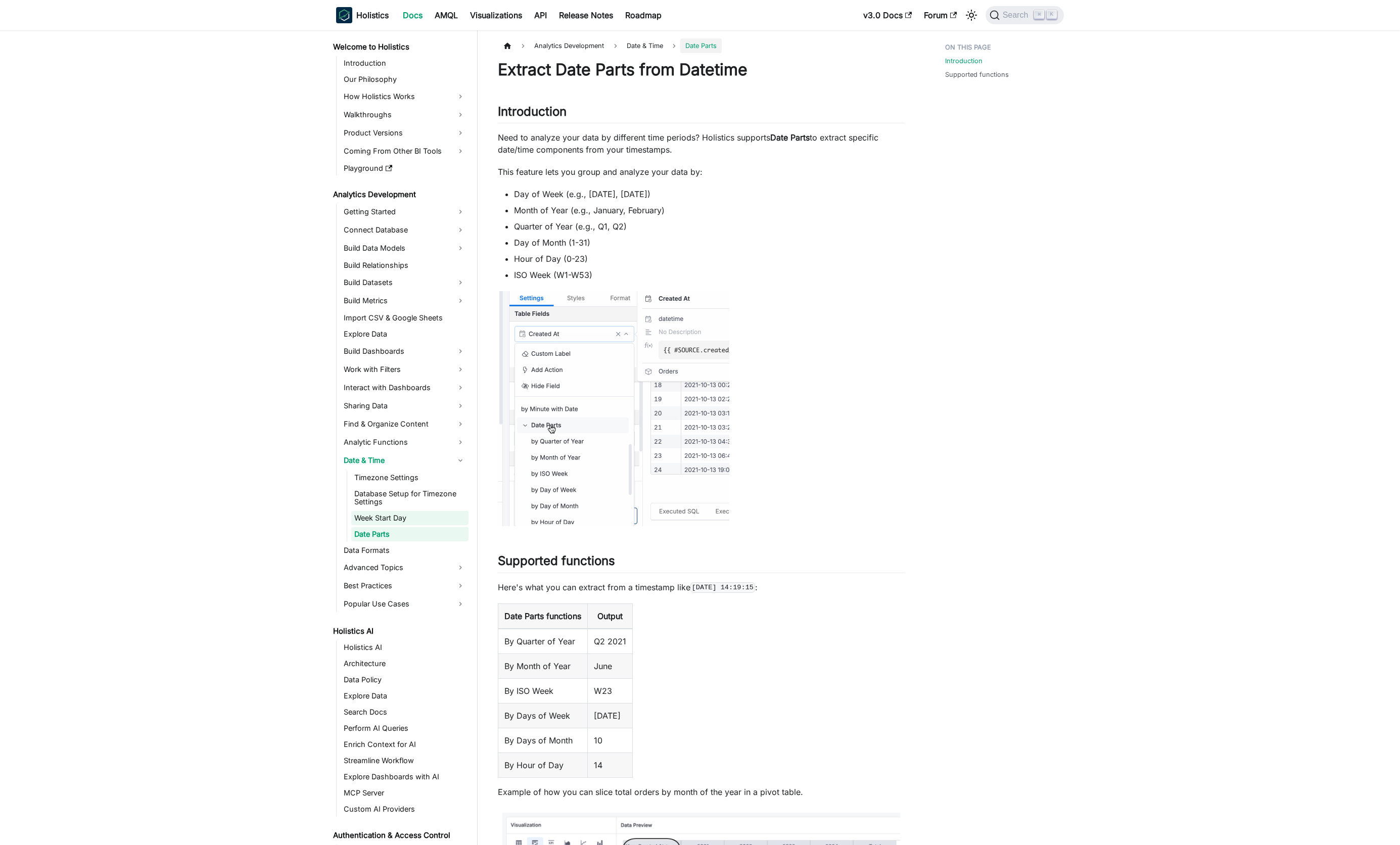
click at [401, 519] on link "Week Start Day" at bounding box center [410, 518] width 117 height 14
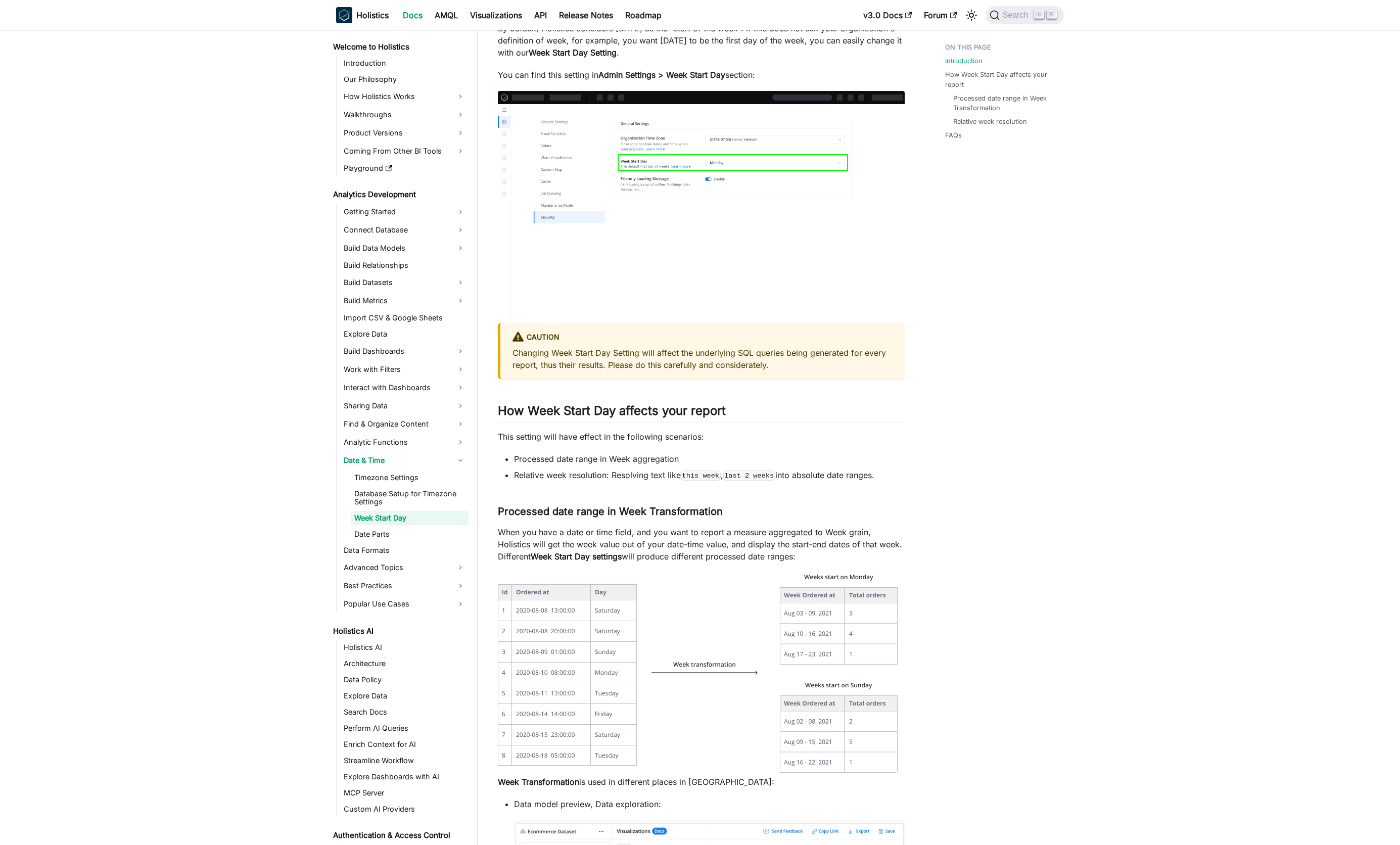
scroll to position [112, 0]
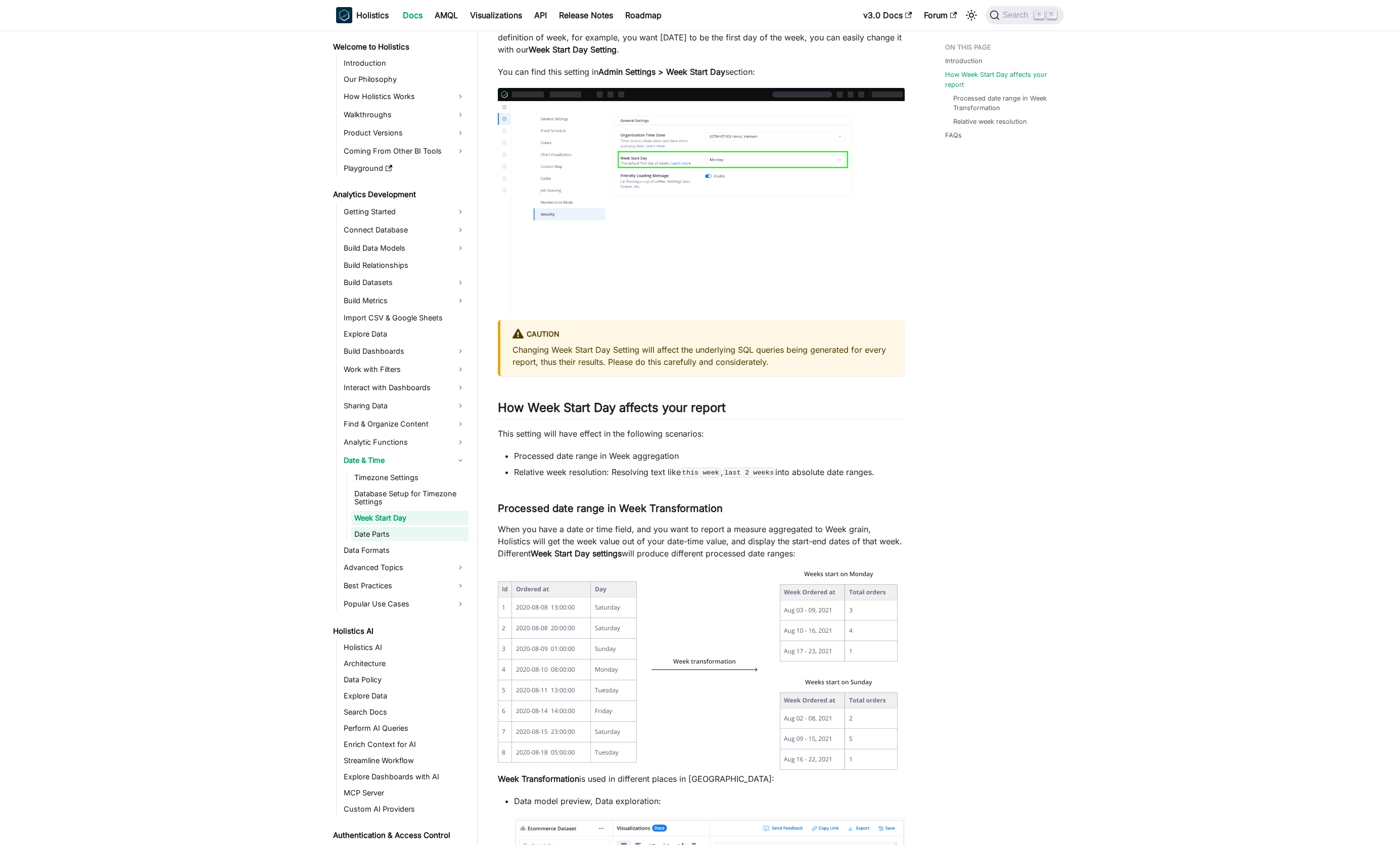
click at [420, 532] on link "Date Parts" at bounding box center [410, 534] width 117 height 14
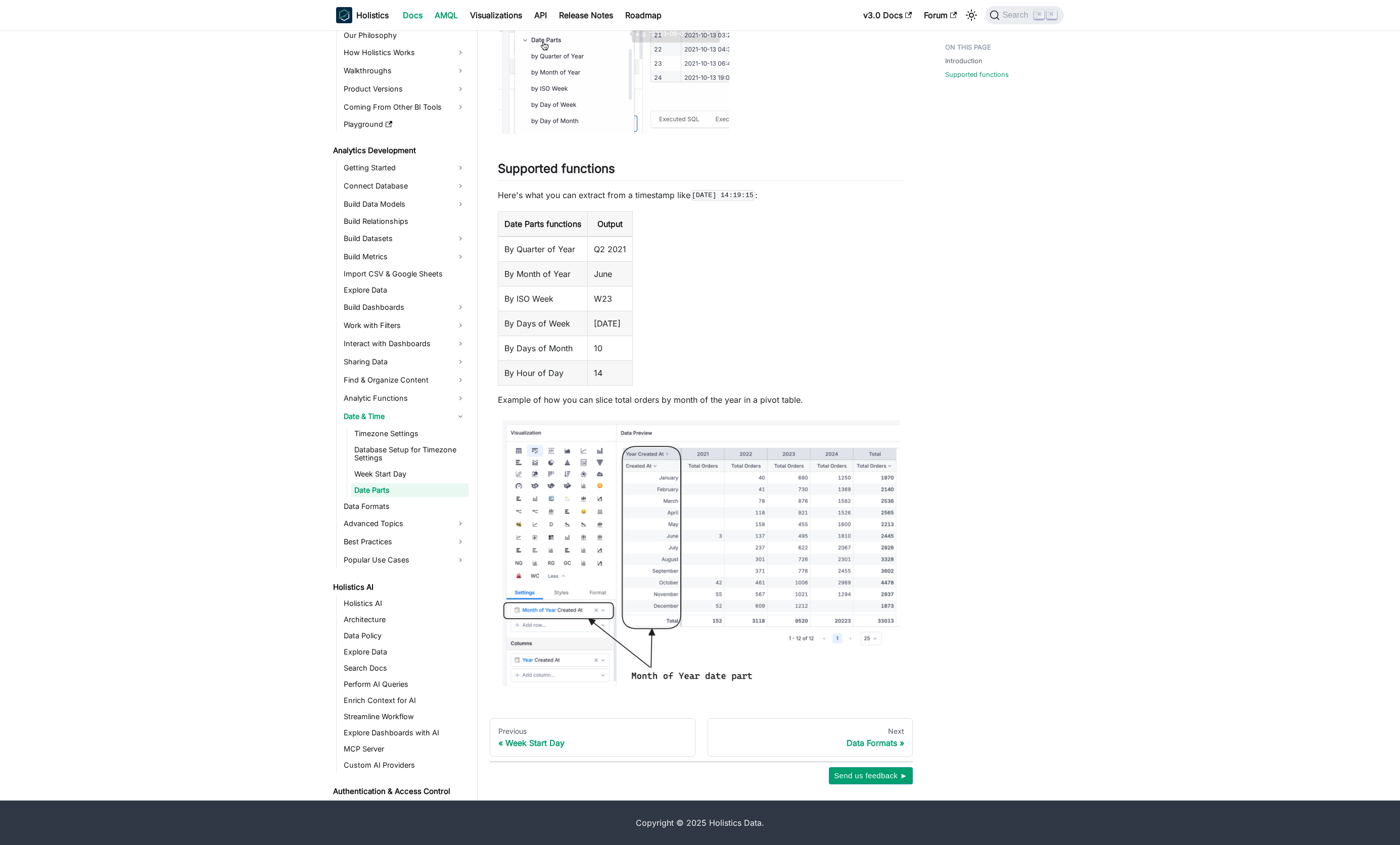
click at [436, 15] on link "AMQL" at bounding box center [446, 15] width 35 height 16
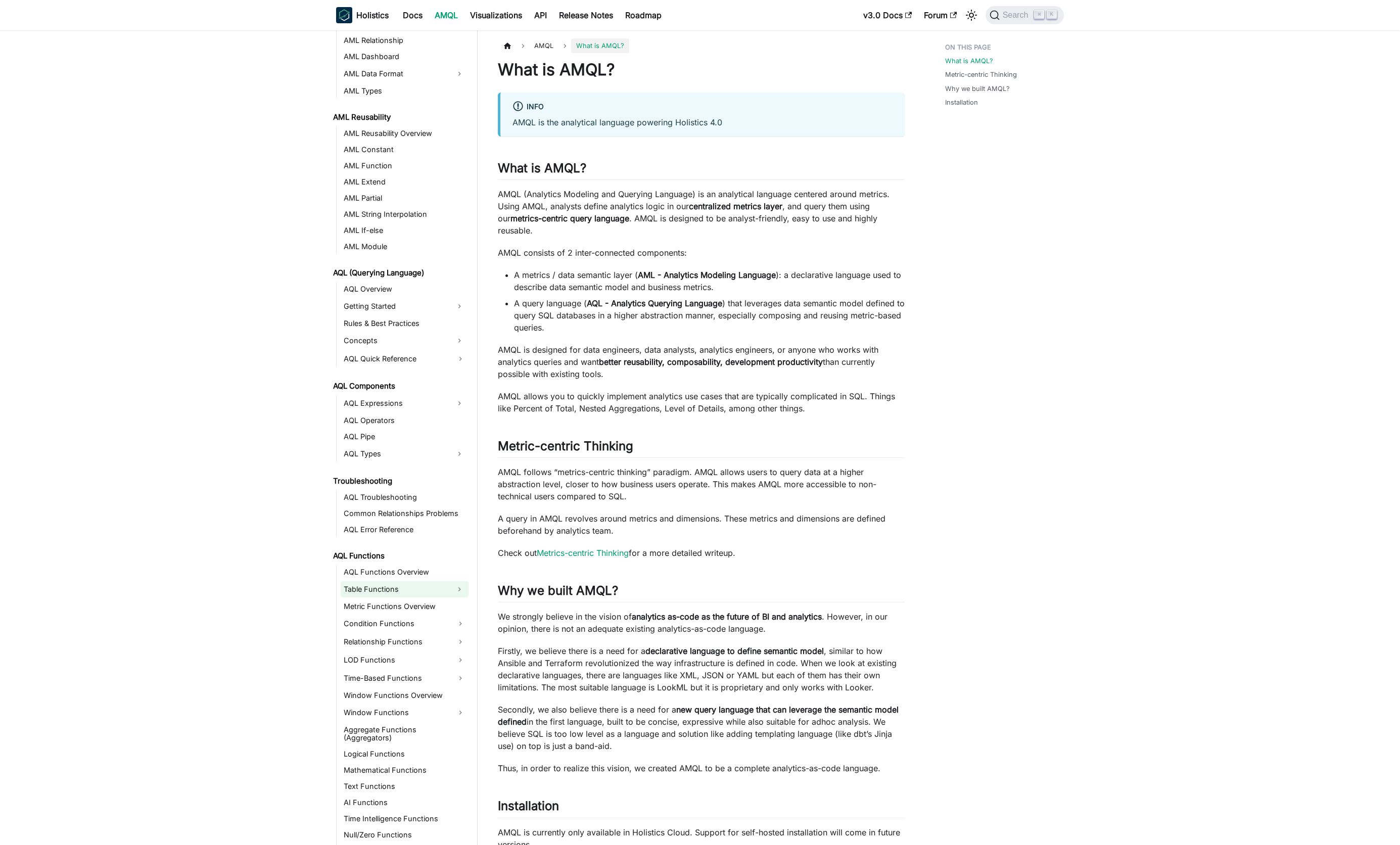
scroll to position [239, 0]
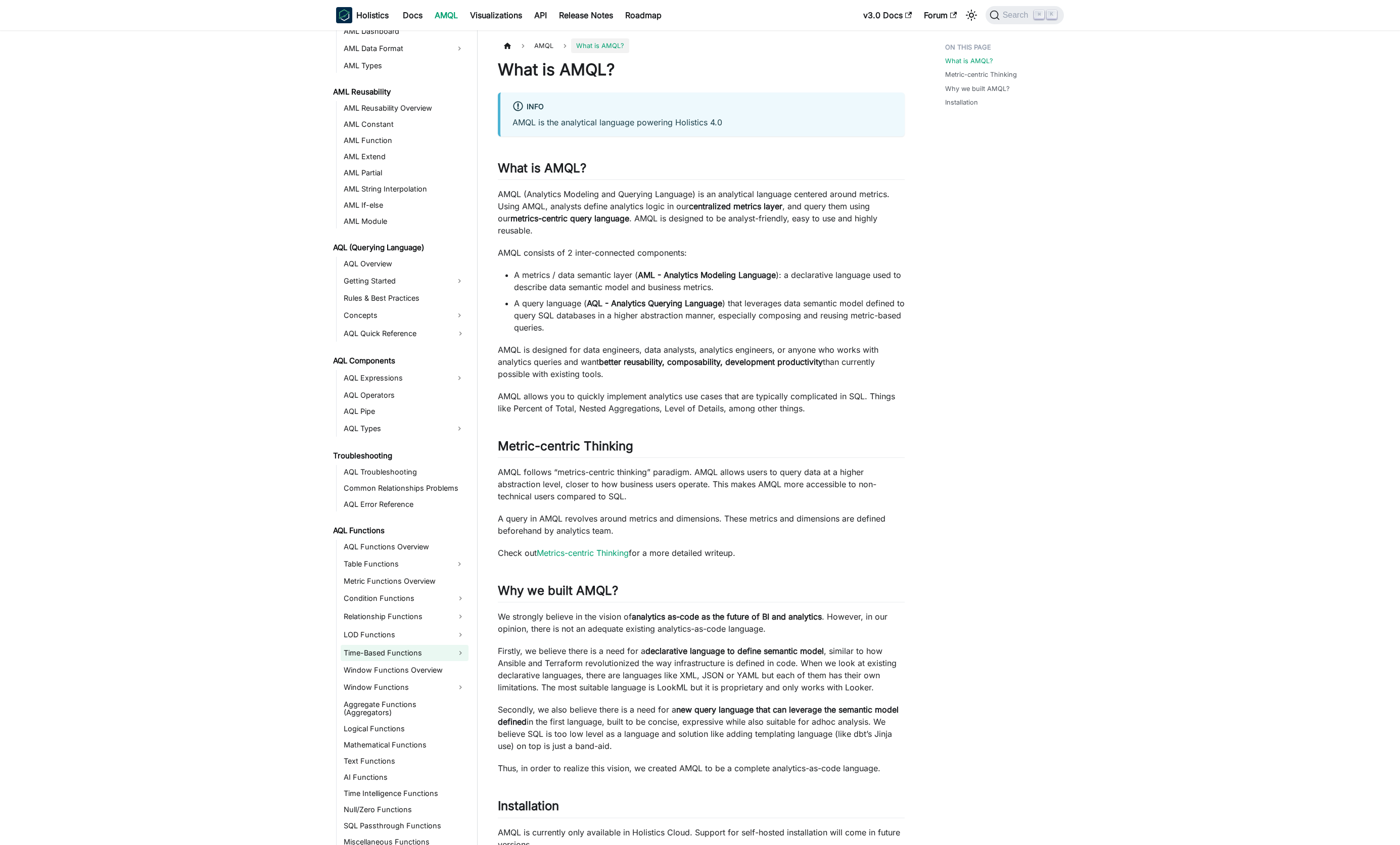
click at [388, 652] on link "Time-Based Functions" at bounding box center [404, 653] width 128 height 16
click at [362, 652] on link "Time-Based Functions" at bounding box center [404, 653] width 128 height 16
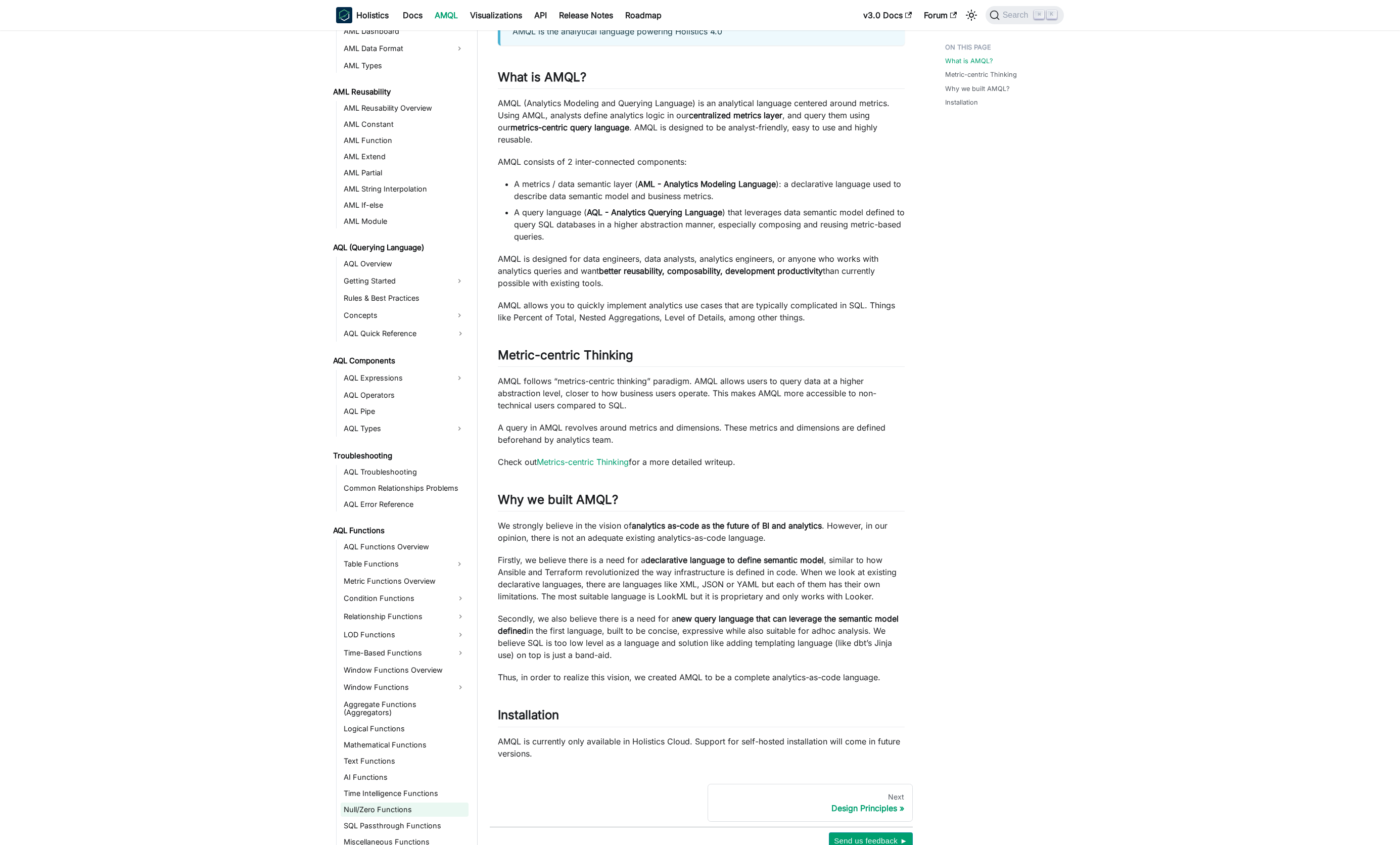
scroll to position [145, 0]
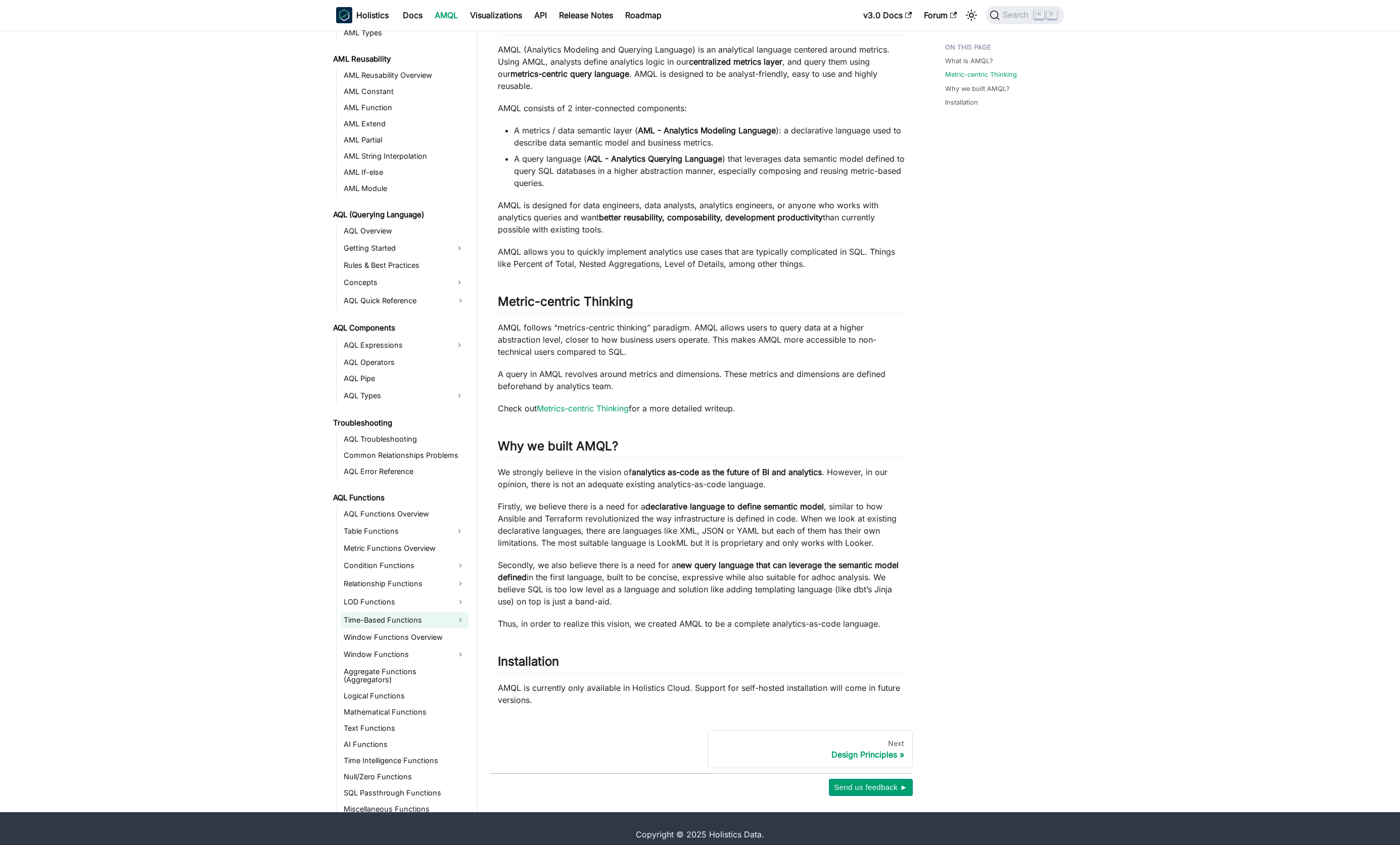
click at [405, 612] on link "Time-Based Functions" at bounding box center [404, 620] width 128 height 16
click at [392, 630] on link "running_total" at bounding box center [410, 637] width 117 height 14
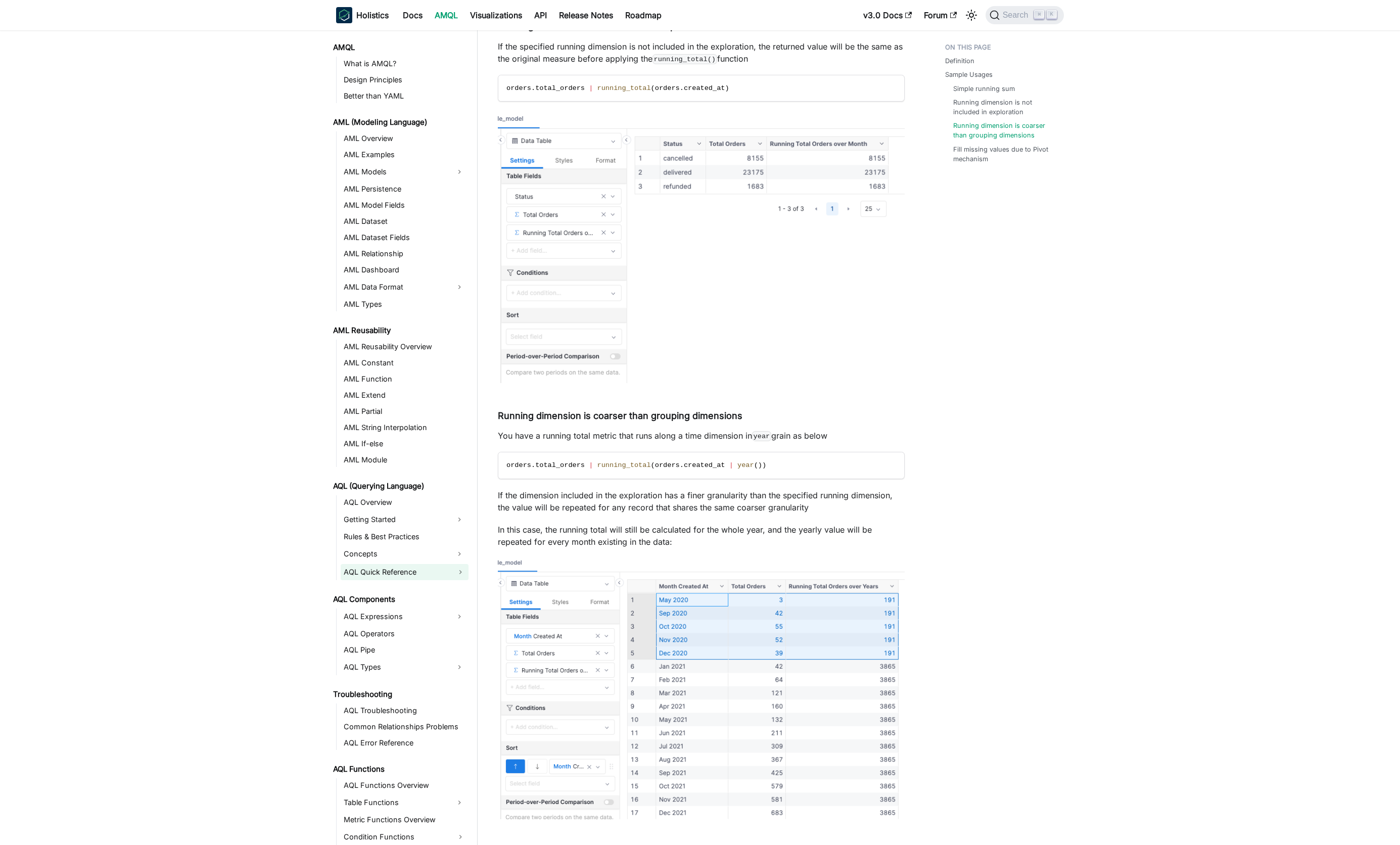
click at [393, 572] on link "AQL Quick Reference" at bounding box center [404, 572] width 128 height 16
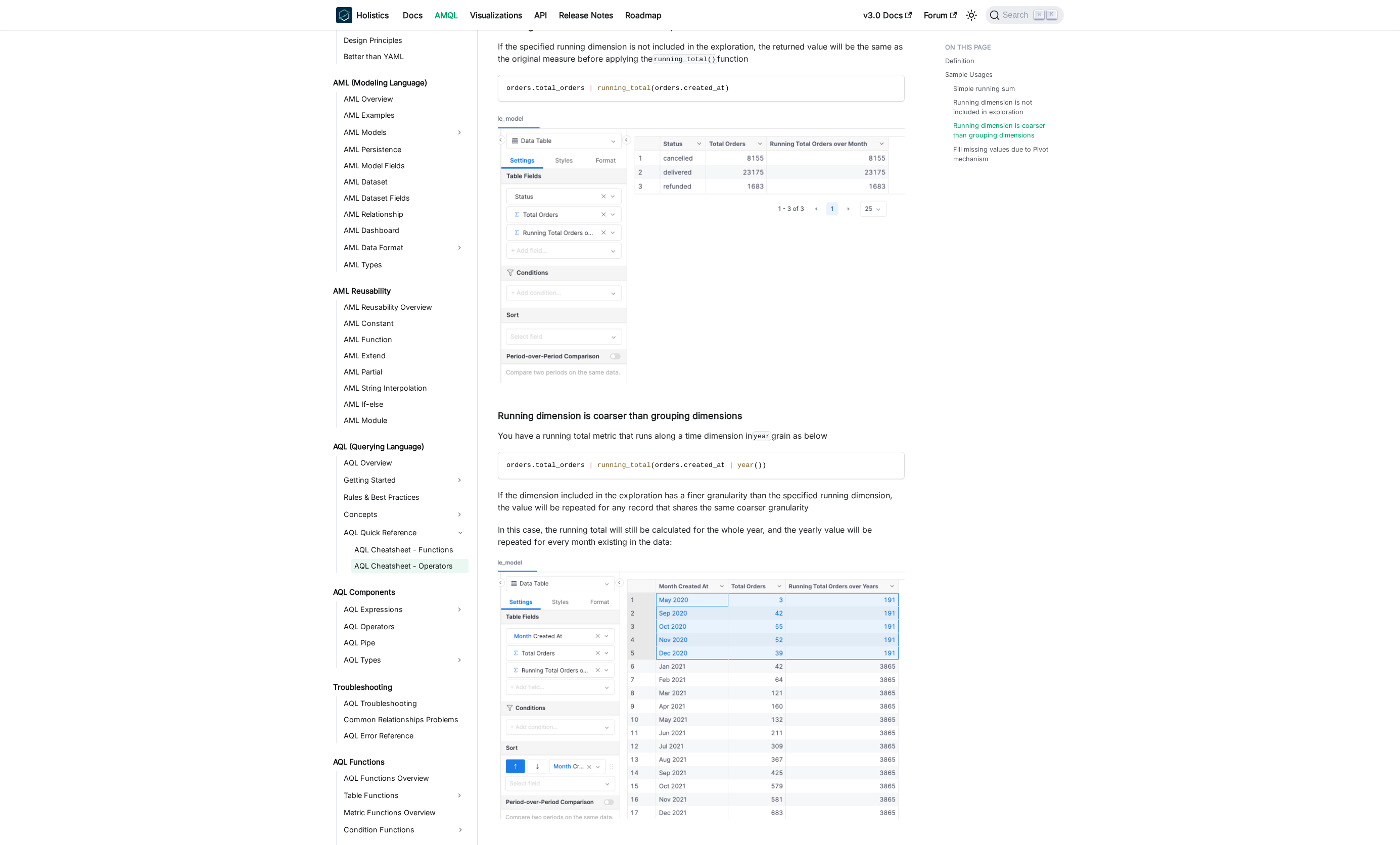
drag, startPoint x: 404, startPoint y: 543, endPoint x: 404, endPoint y: 566, distance: 23.0
click at [404, 544] on link "AQL Cheatsheet - Functions" at bounding box center [410, 550] width 117 height 14
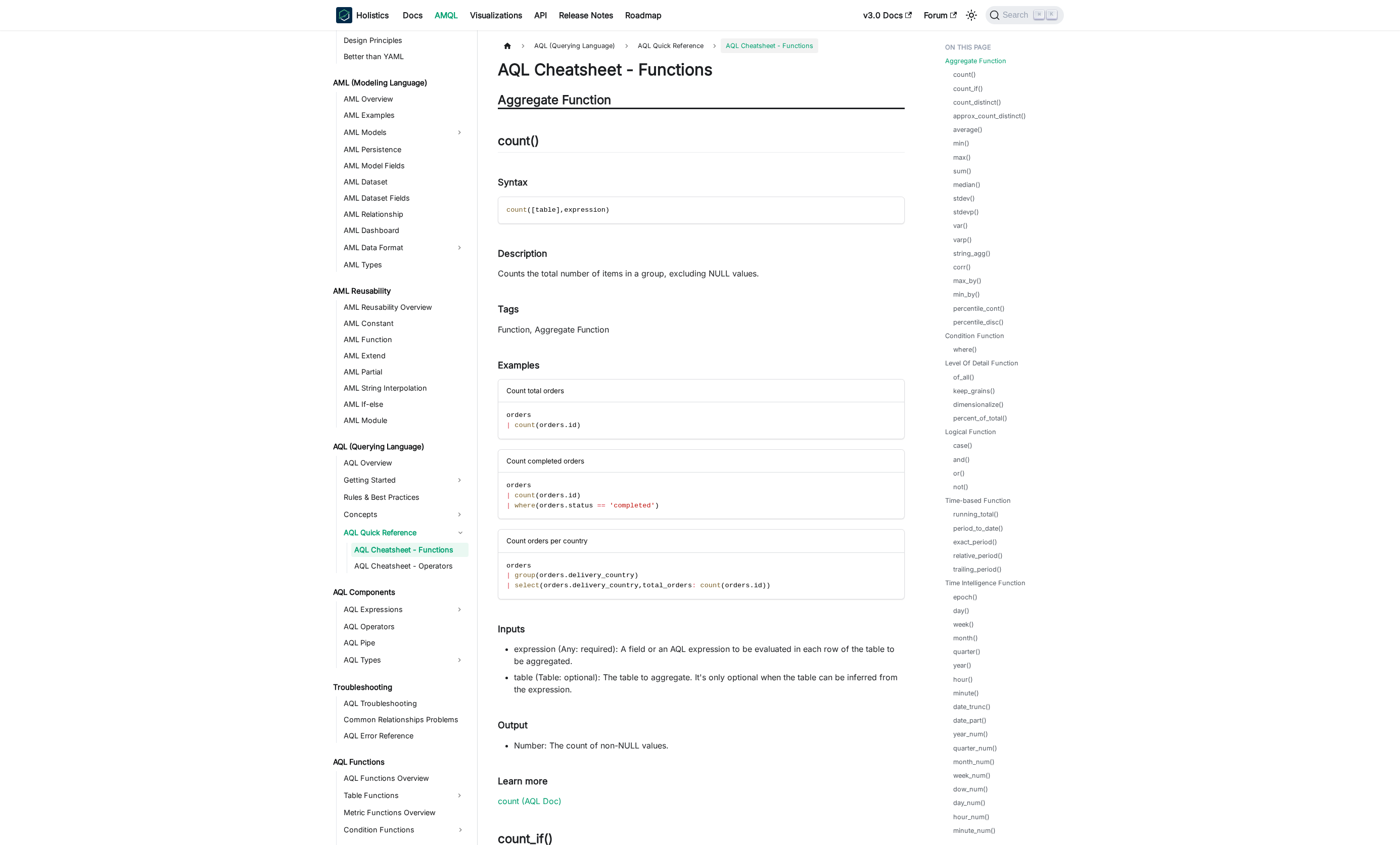
scroll to position [79, 0]
click at [962, 504] on link "Time Intelligence Function" at bounding box center [988, 504] width 80 height 10
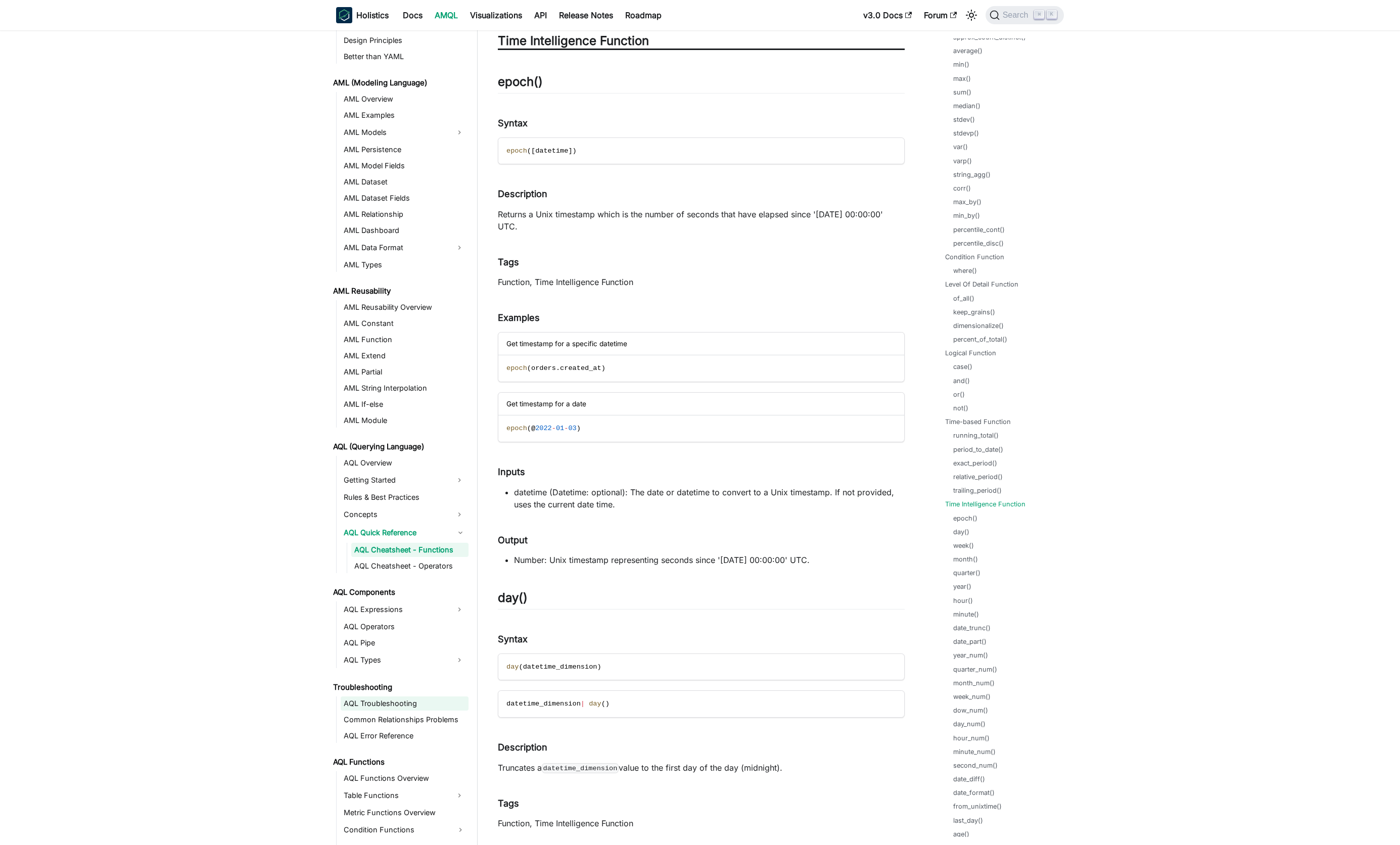
scroll to position [352, 0]
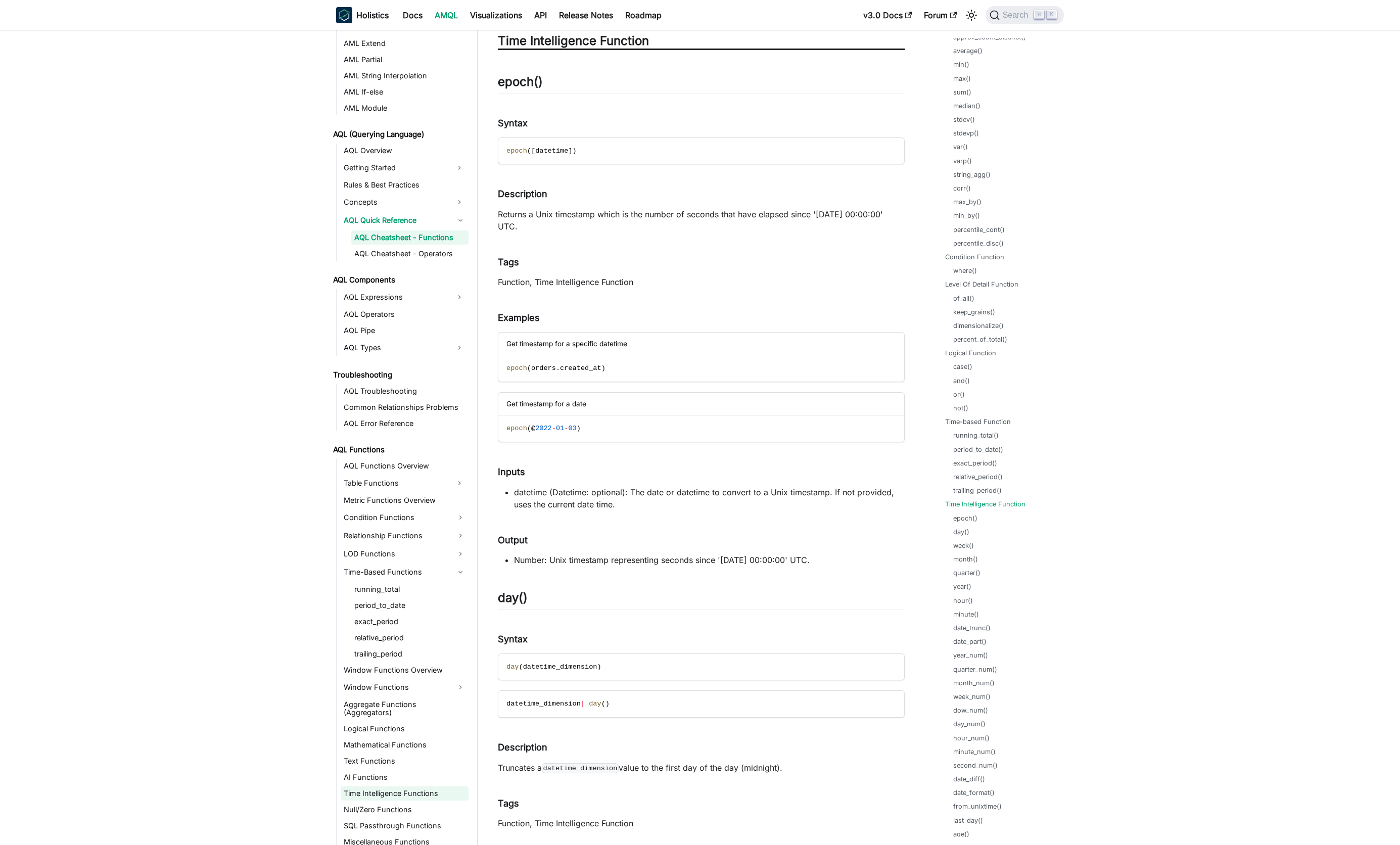
click at [386, 786] on link "Time Intelligence Functions" at bounding box center [404, 793] width 128 height 14
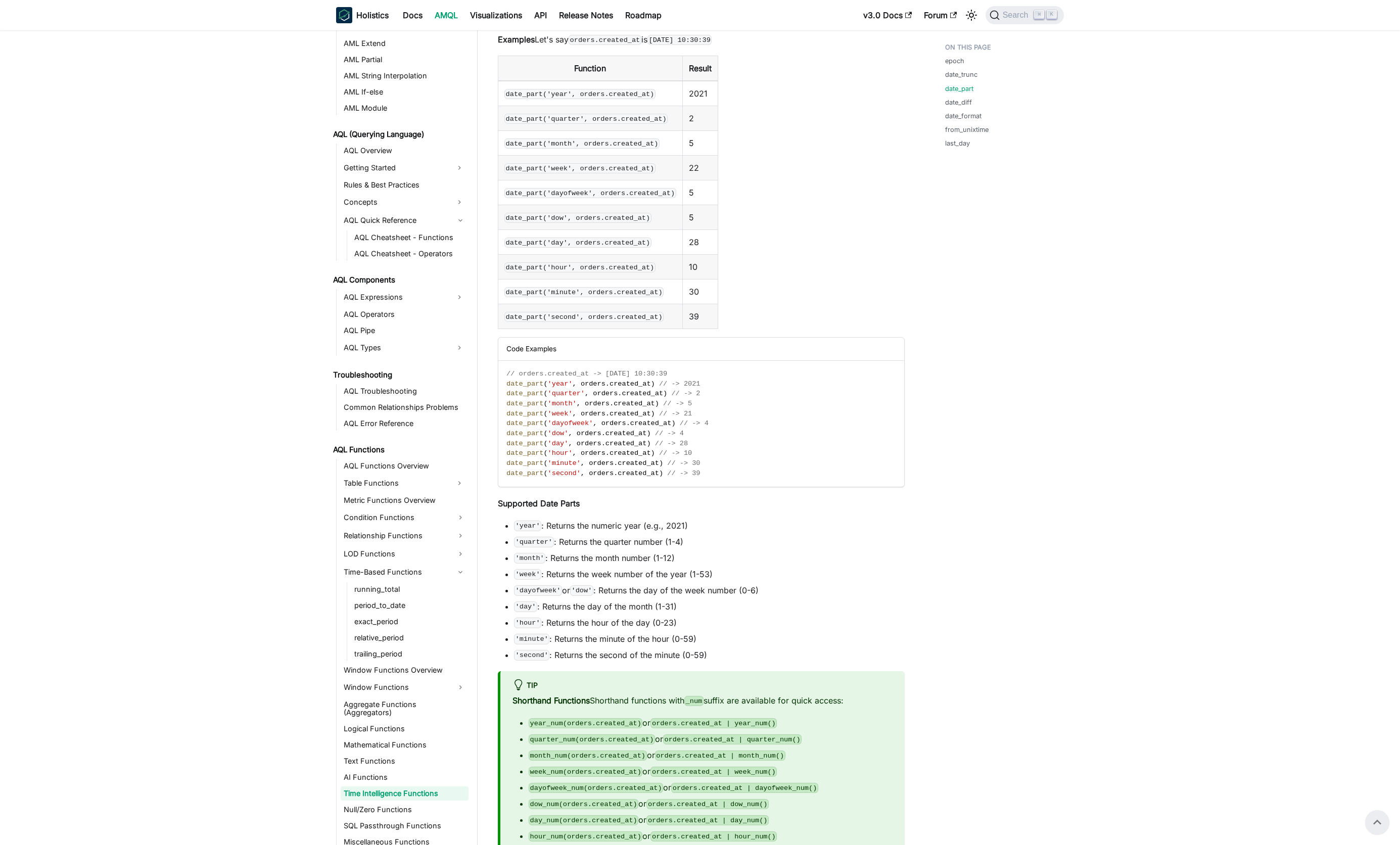
scroll to position [1487, 0]
click at [373, 467] on link "AQL Functions Overview" at bounding box center [404, 466] width 128 height 14
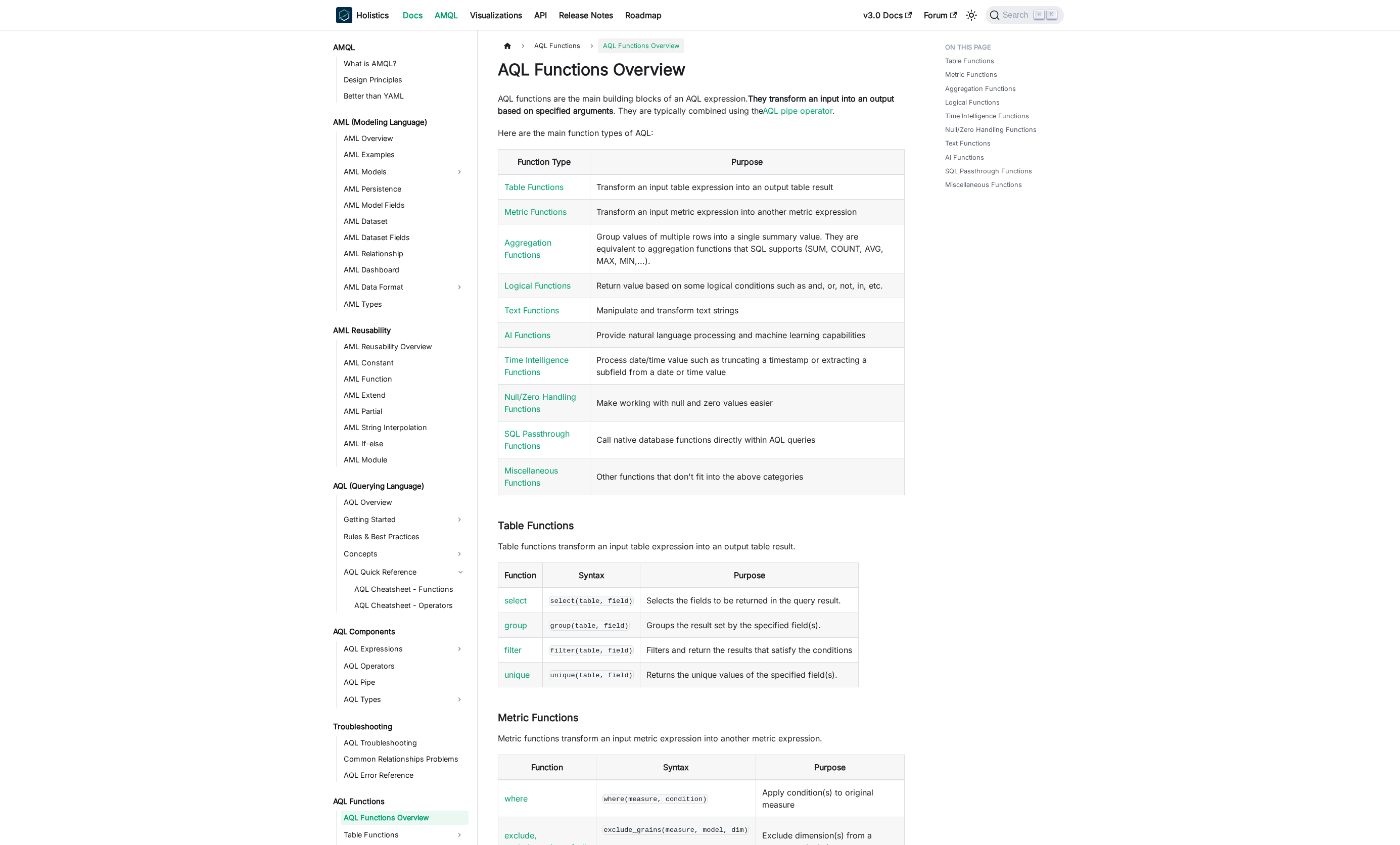
click at [412, 12] on link "Docs" at bounding box center [412, 15] width 32 height 16
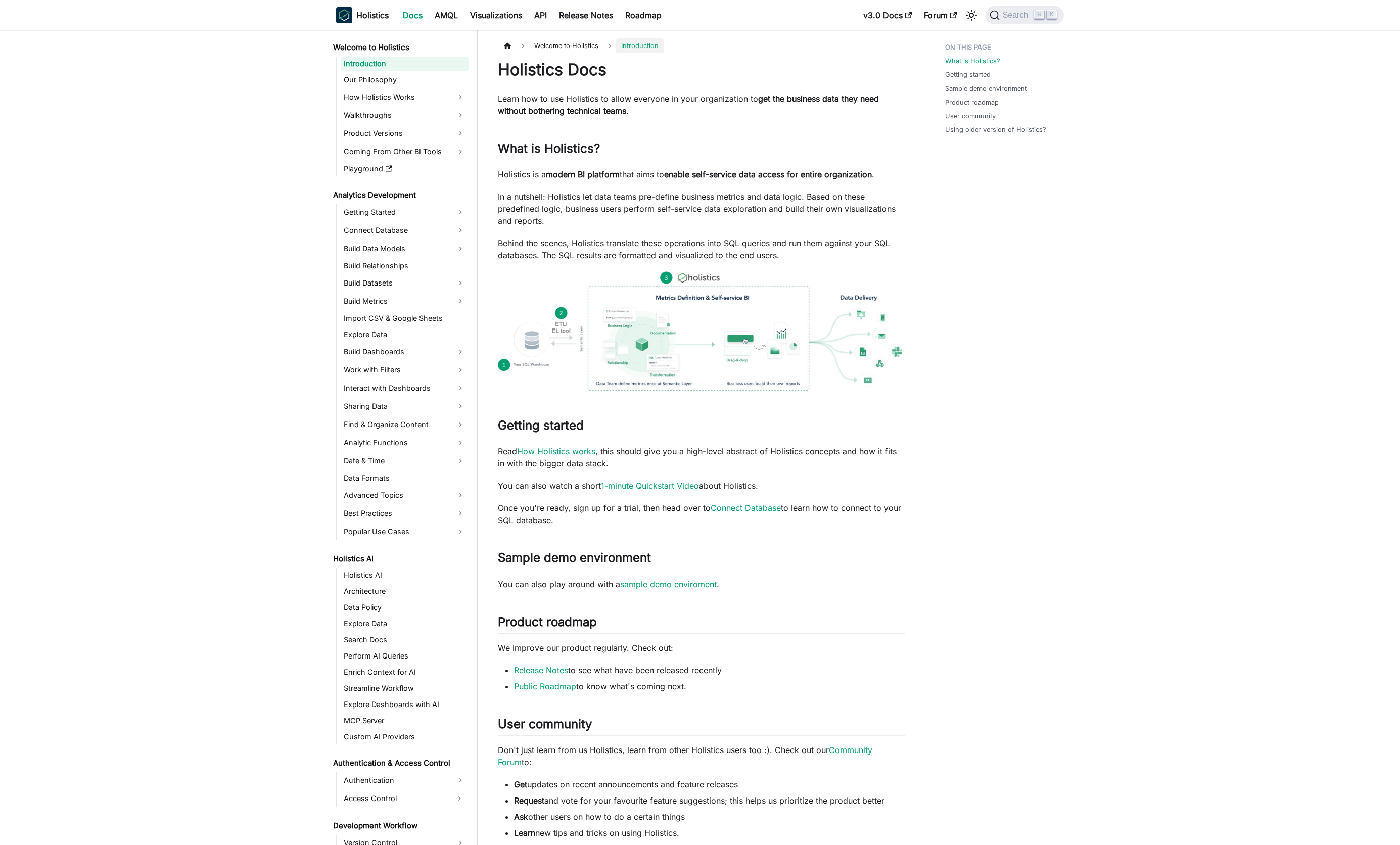
click at [412, 12] on link "Docs" at bounding box center [412, 15] width 32 height 16
click at [365, 456] on link "Date & Time" at bounding box center [404, 461] width 128 height 16
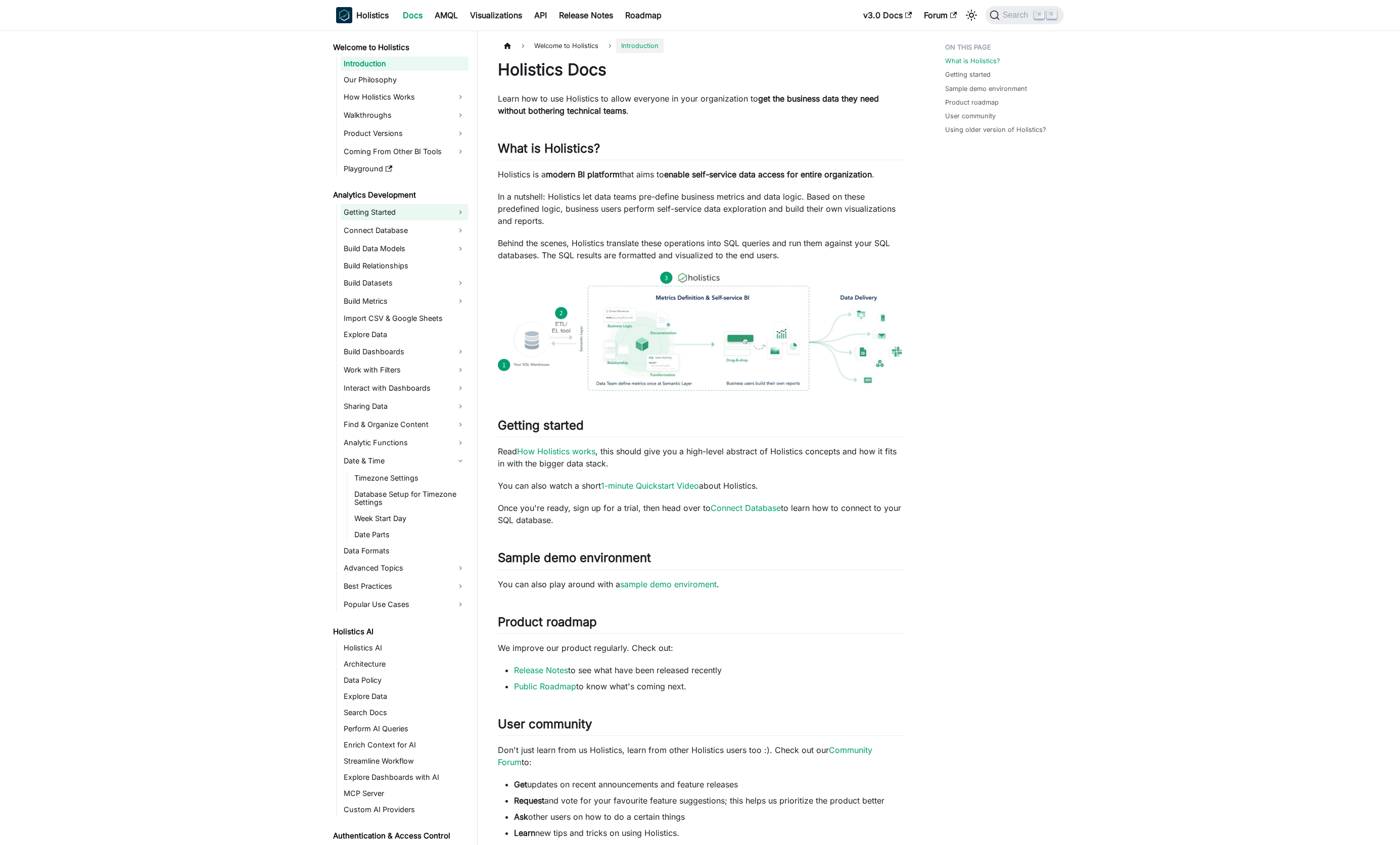
click at [389, 212] on link "Getting Started" at bounding box center [404, 212] width 128 height 16
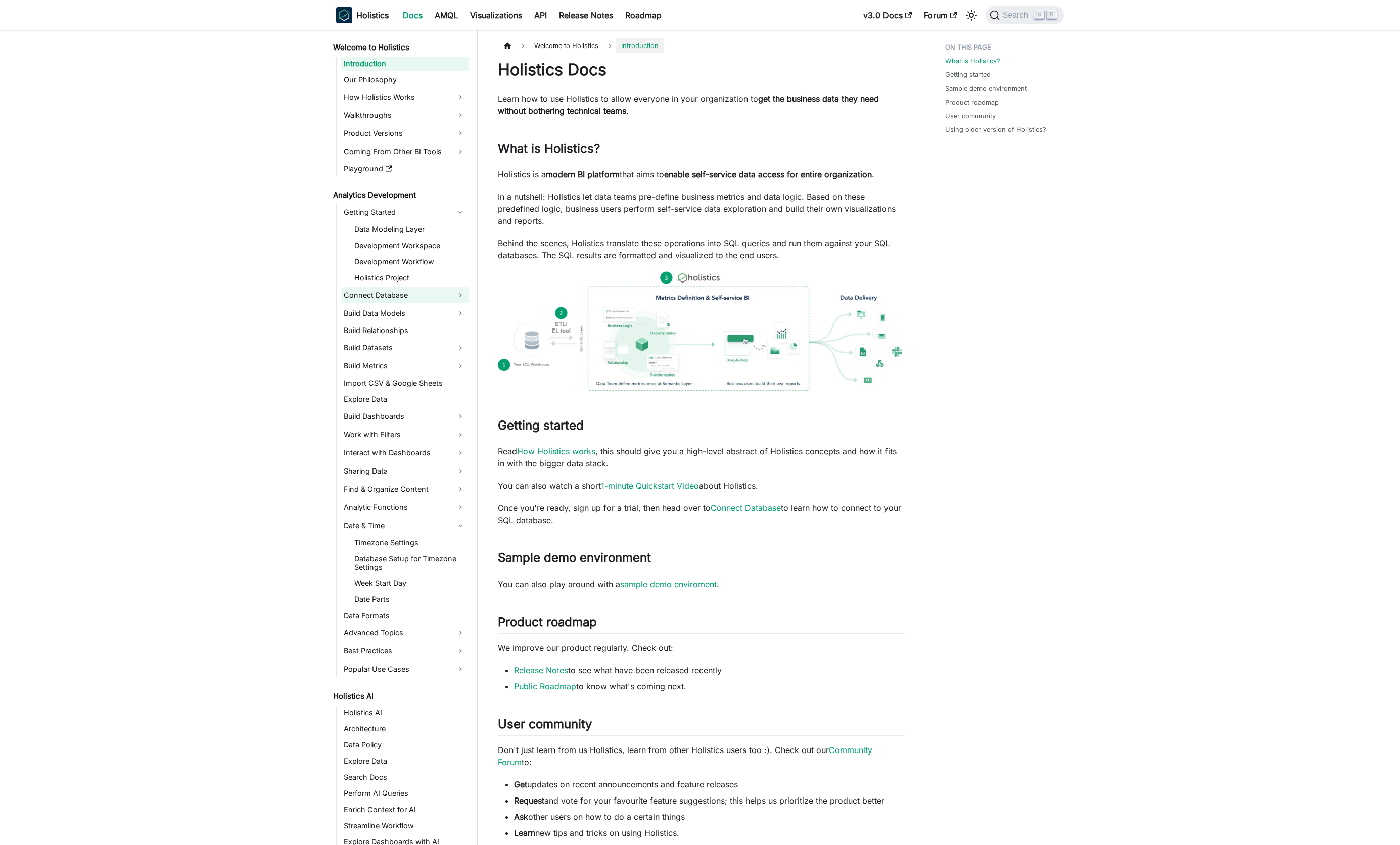
click at [388, 292] on link "Connect Database" at bounding box center [404, 295] width 128 height 16
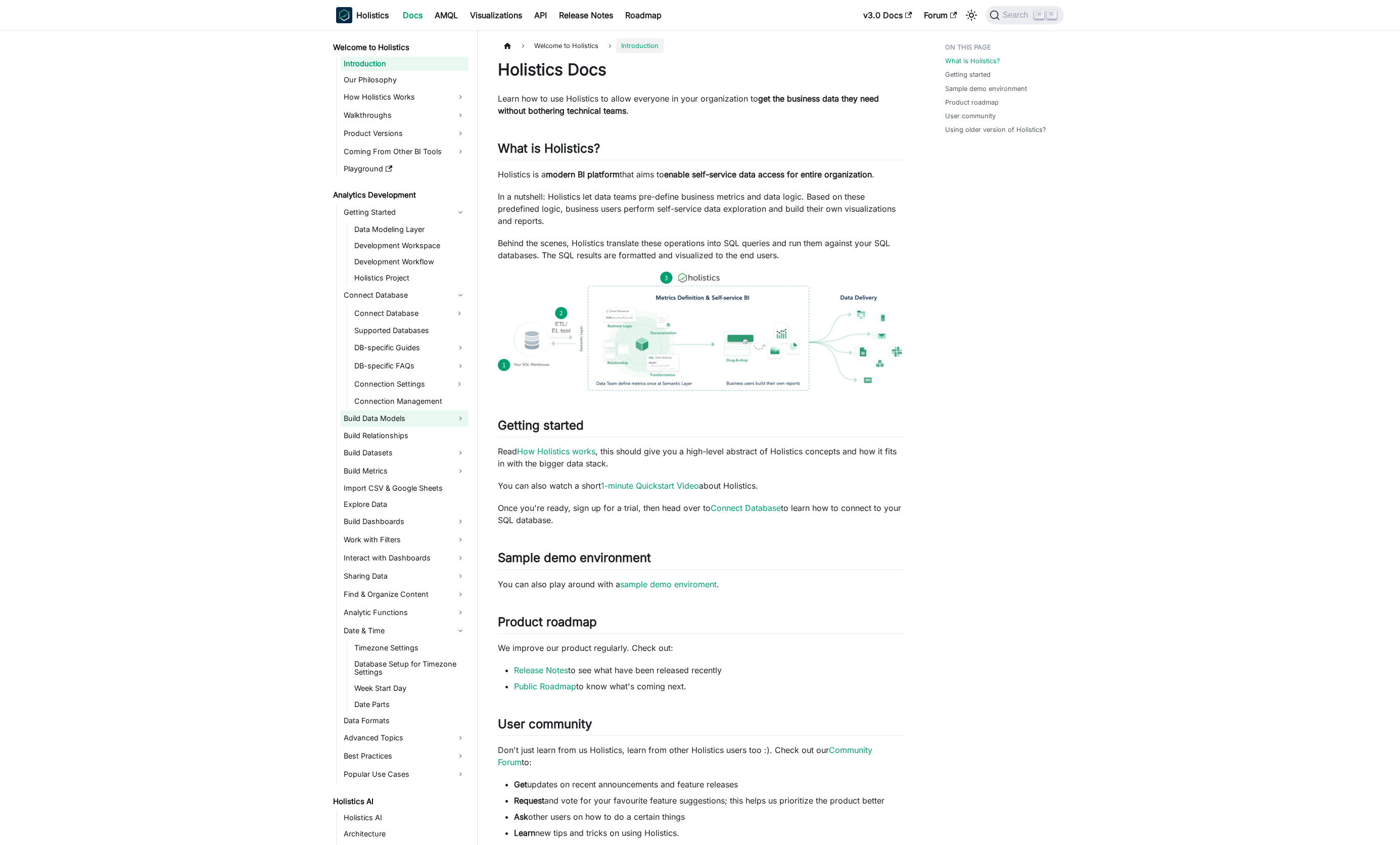
click at [386, 414] on link "Build Data Models" at bounding box center [404, 418] width 128 height 16
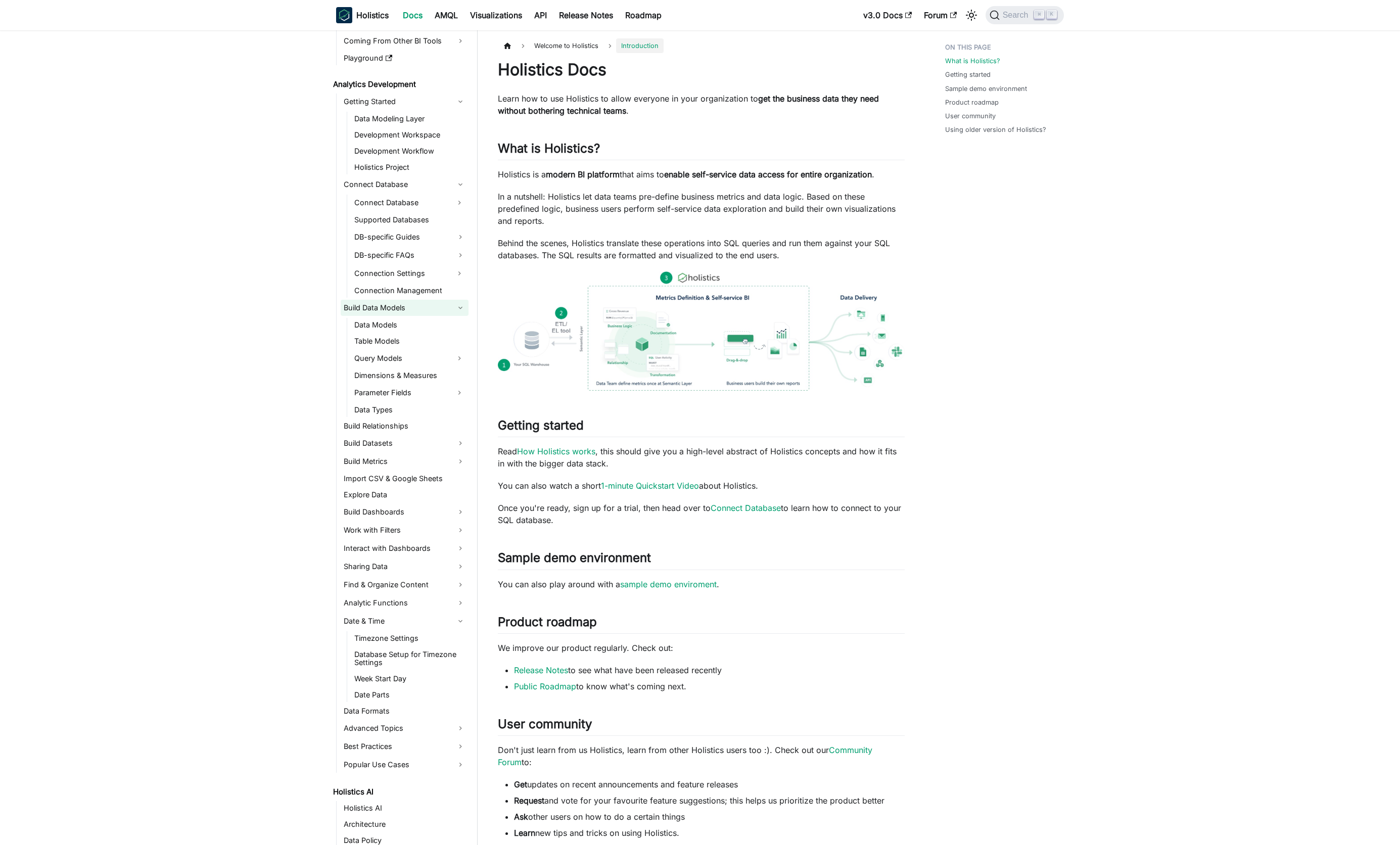
scroll to position [114, 0]
click at [386, 404] on link "Data Types" at bounding box center [410, 407] width 117 height 14
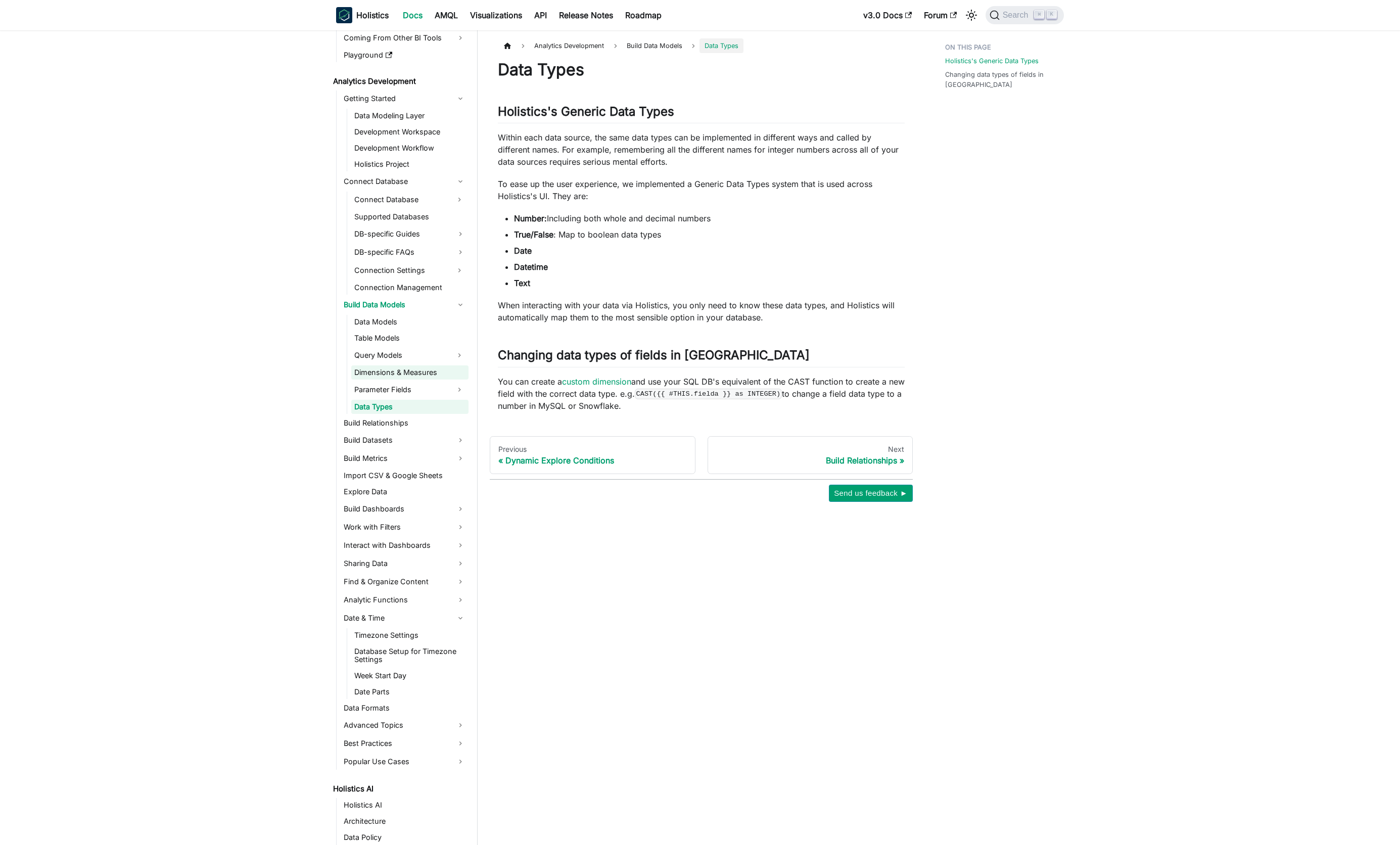
click at [403, 368] on link "Dimensions & Measures" at bounding box center [410, 372] width 117 height 14
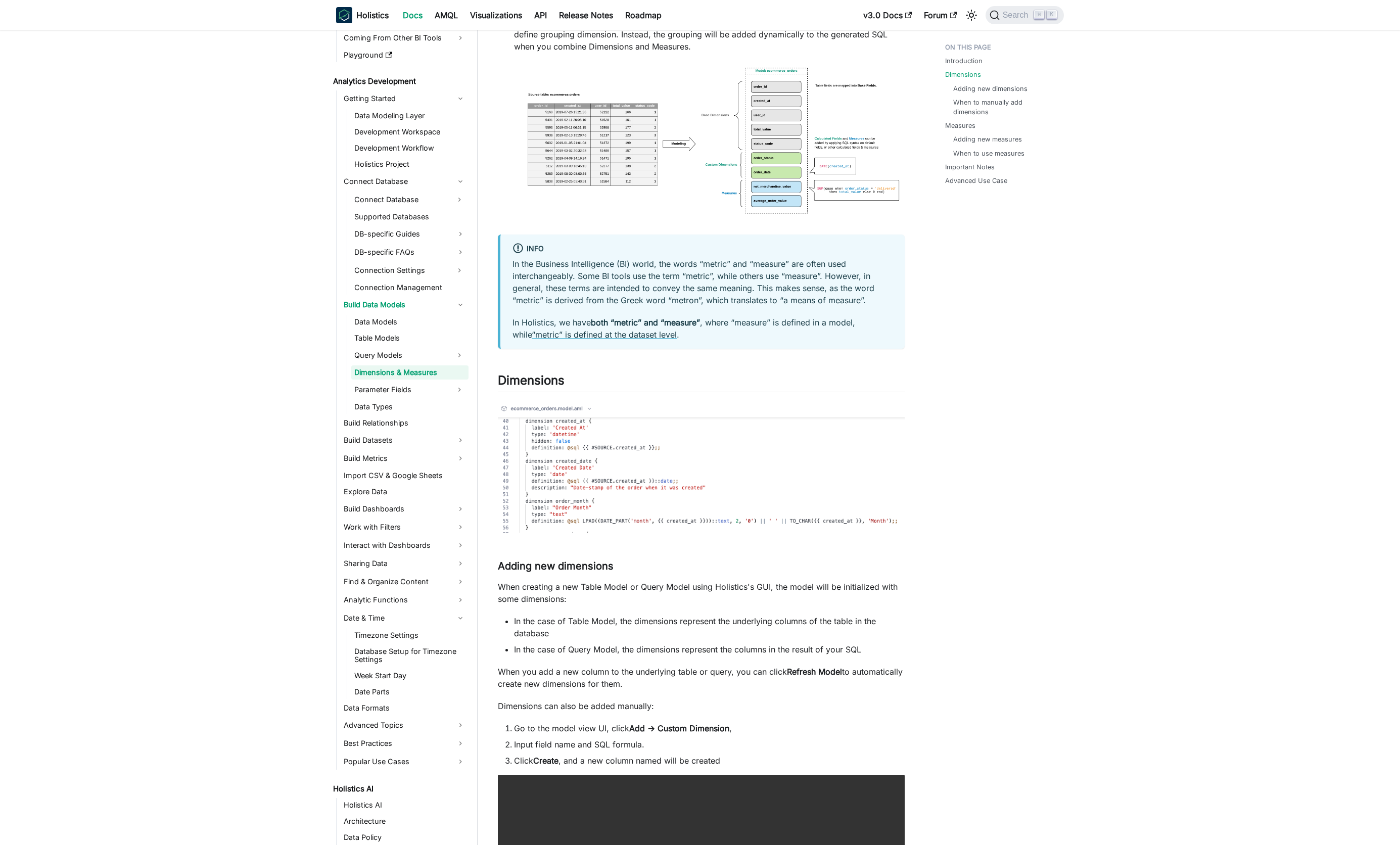
scroll to position [193, 0]
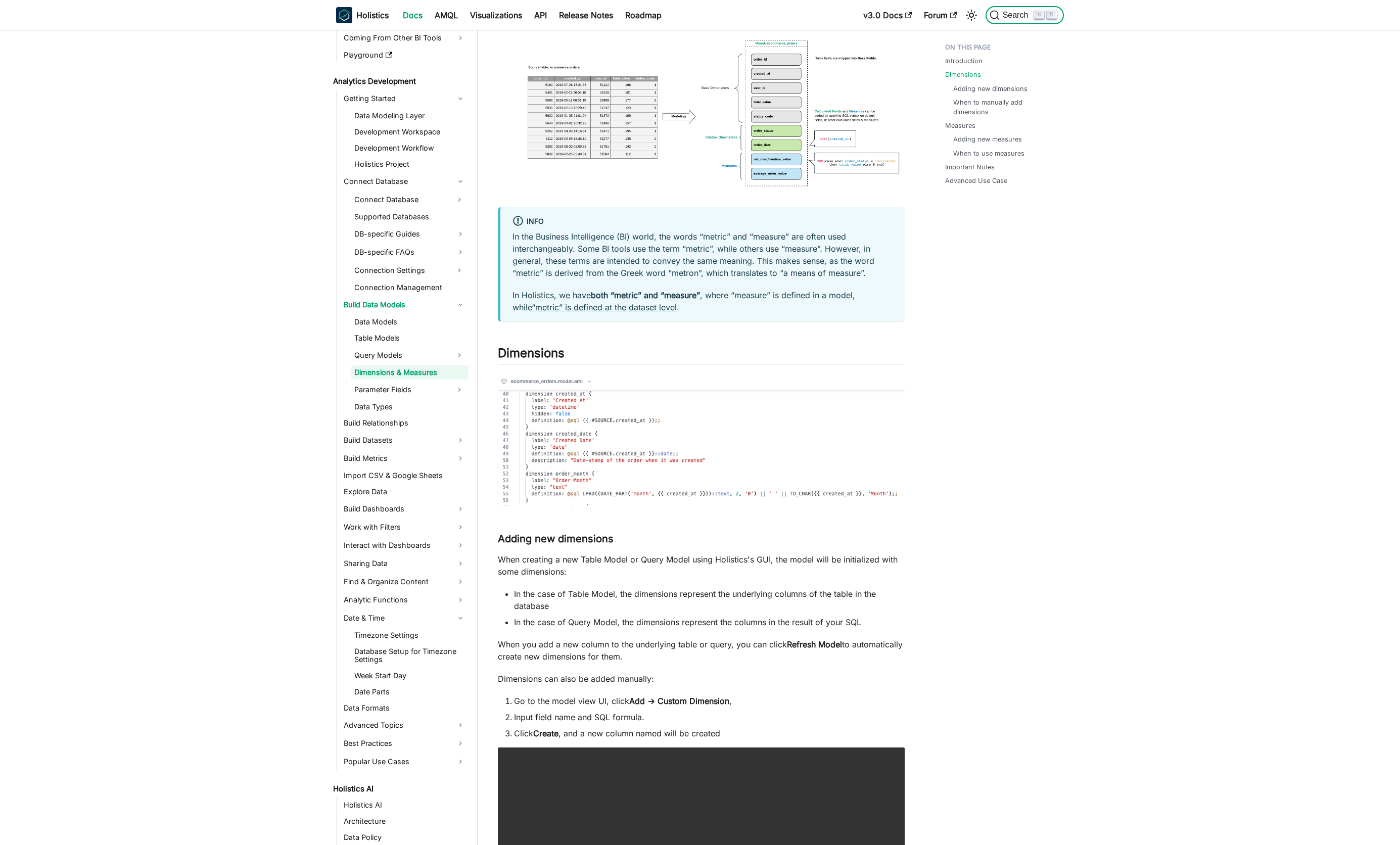
click at [1009, 16] on span "Search" at bounding box center [1017, 15] width 35 height 9
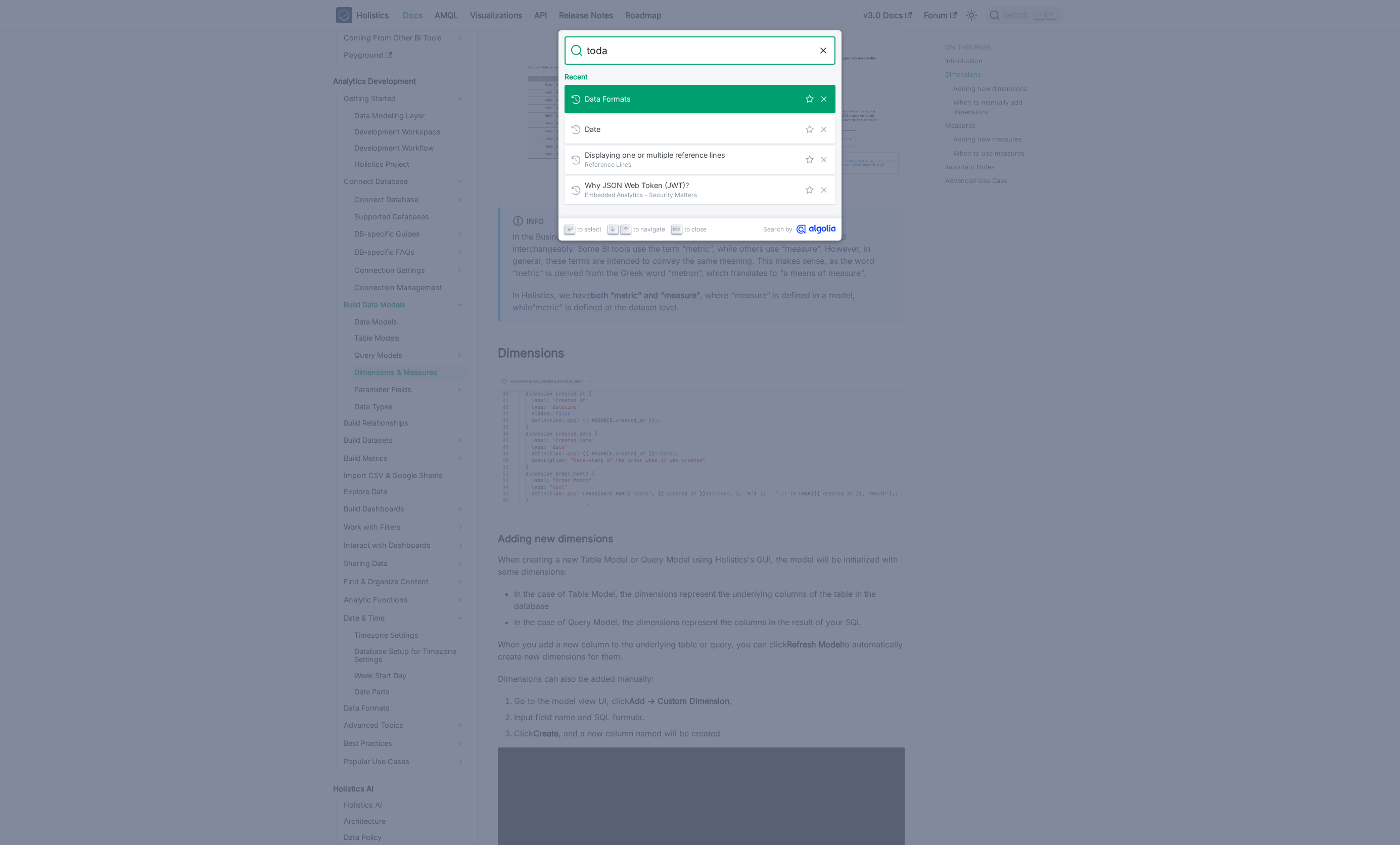
type input "[DATE]"
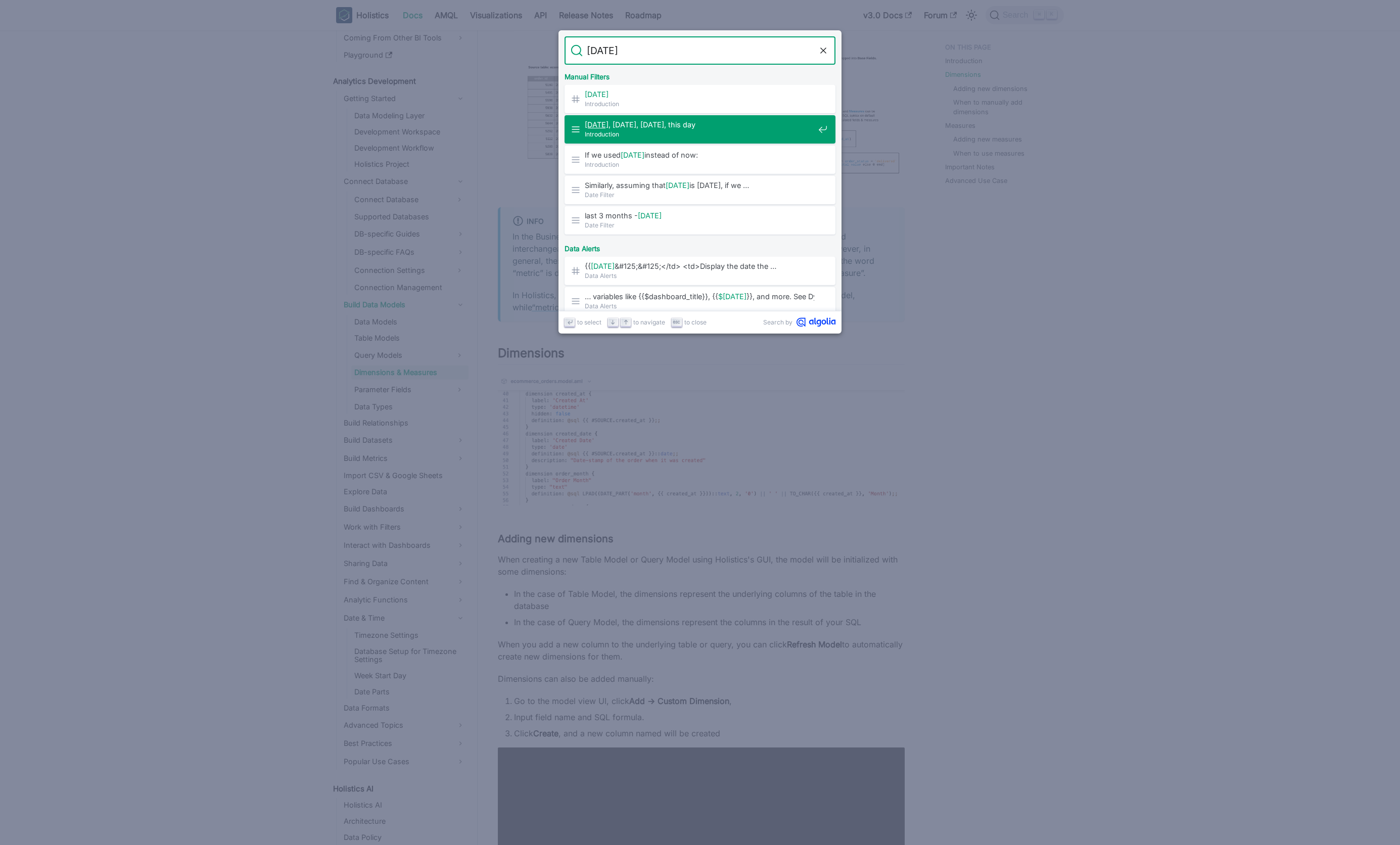
click at [604, 123] on span "[DATE] , [DATE], [DATE], this day" at bounding box center [699, 124] width 229 height 10
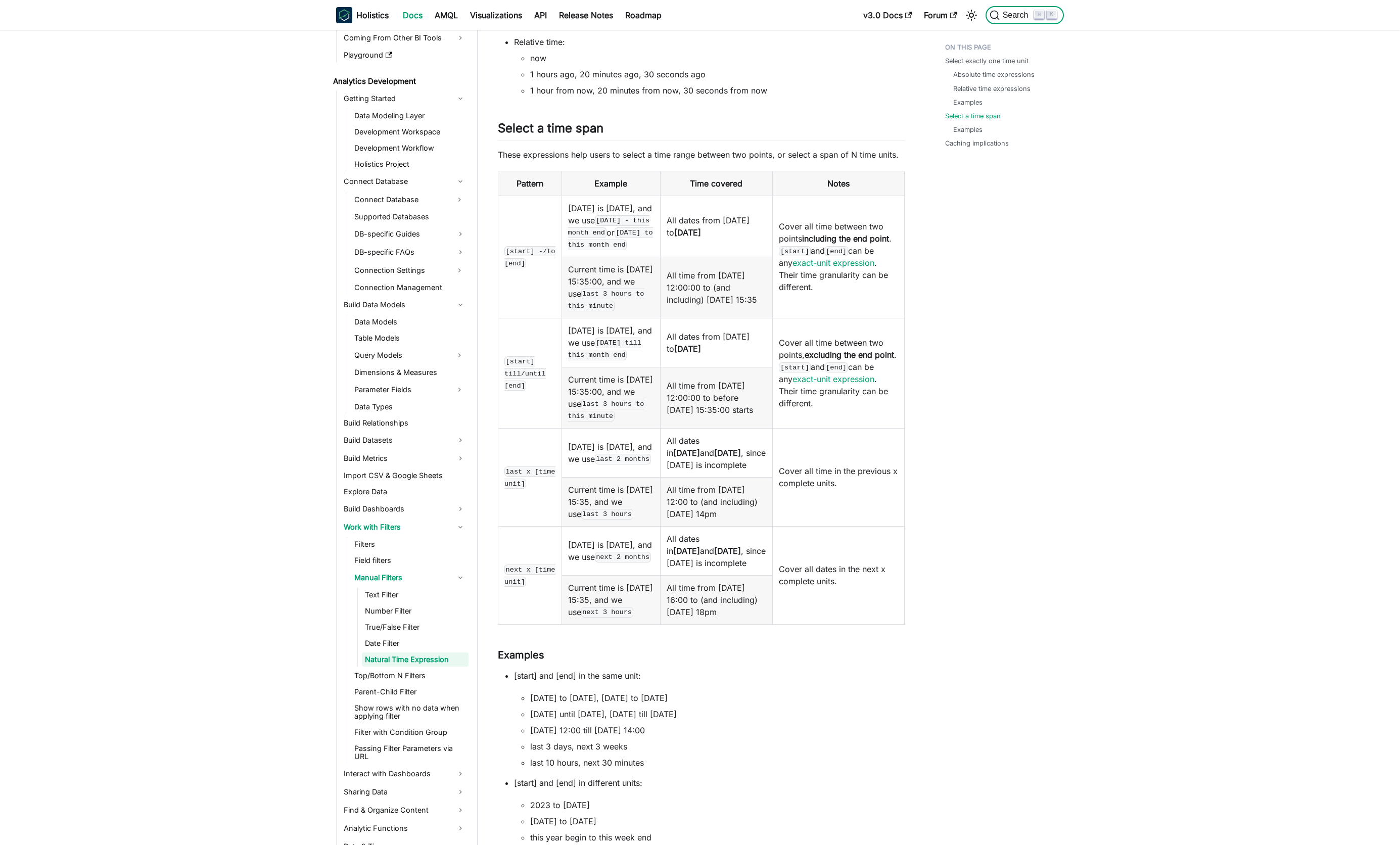
scroll to position [1962, 0]
click at [383, 646] on link "Date Filter" at bounding box center [415, 643] width 107 height 14
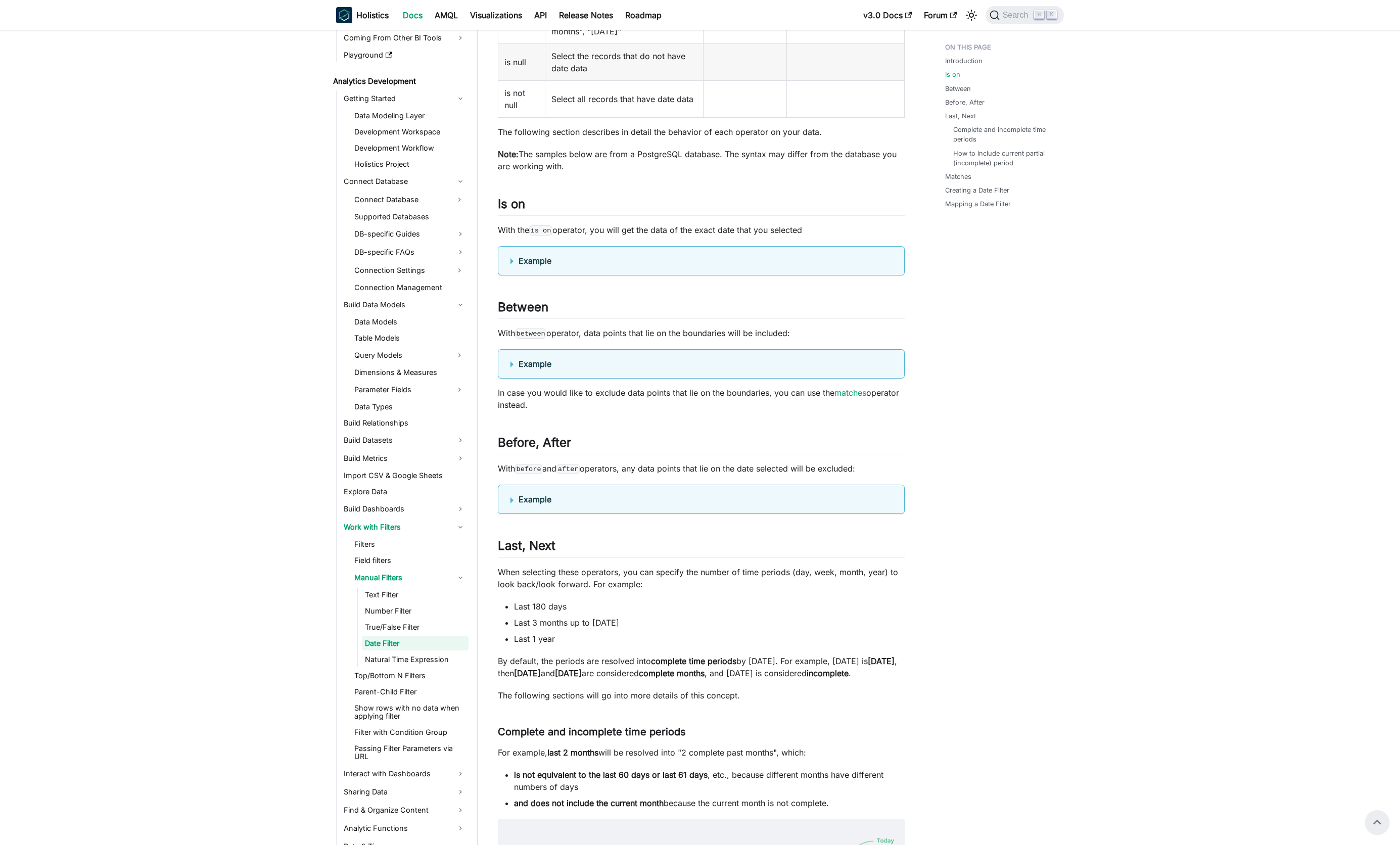
scroll to position [656, 0]
click at [511, 266] on summary "Example" at bounding box center [701, 260] width 382 height 12
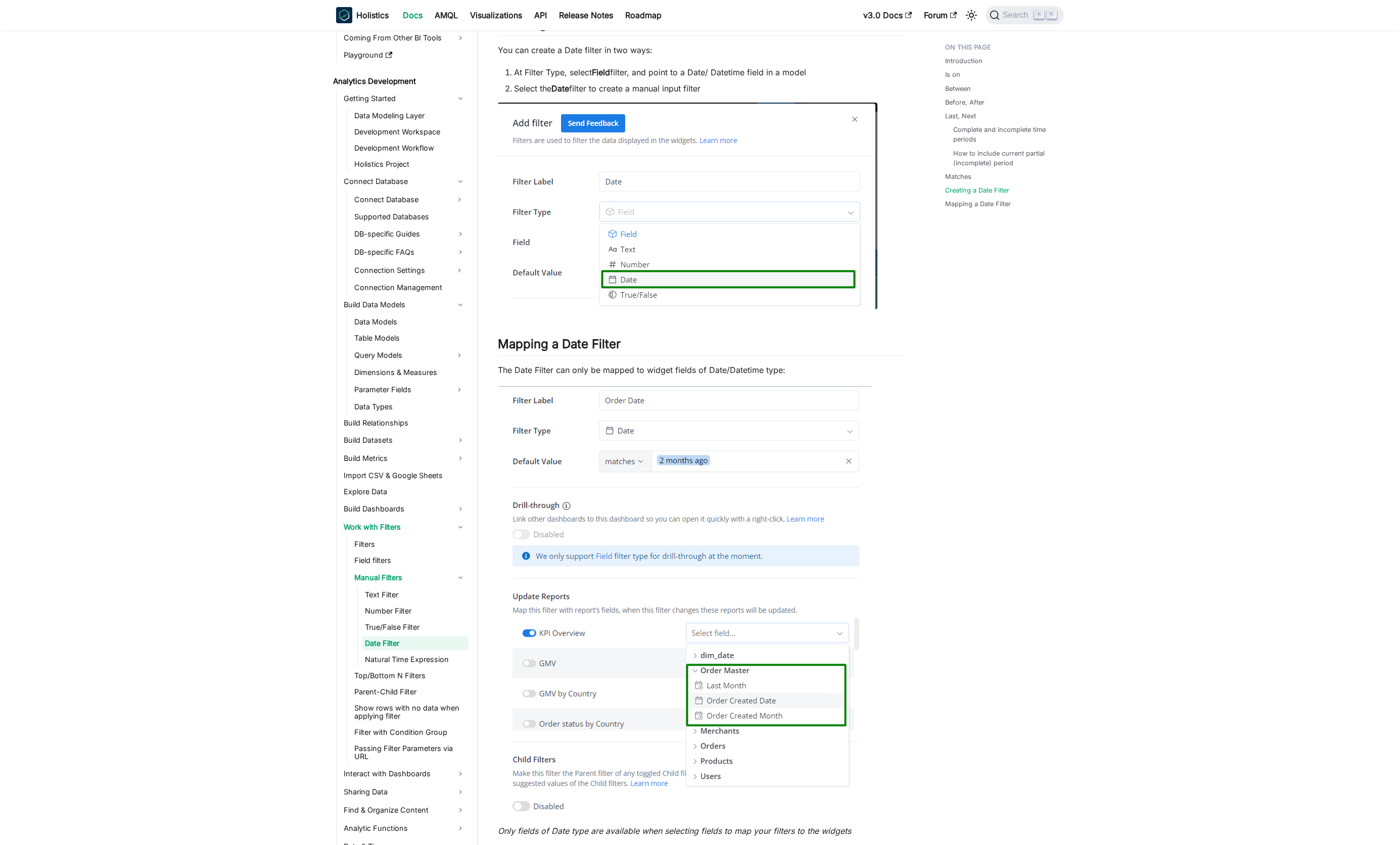
scroll to position [3345, 0]
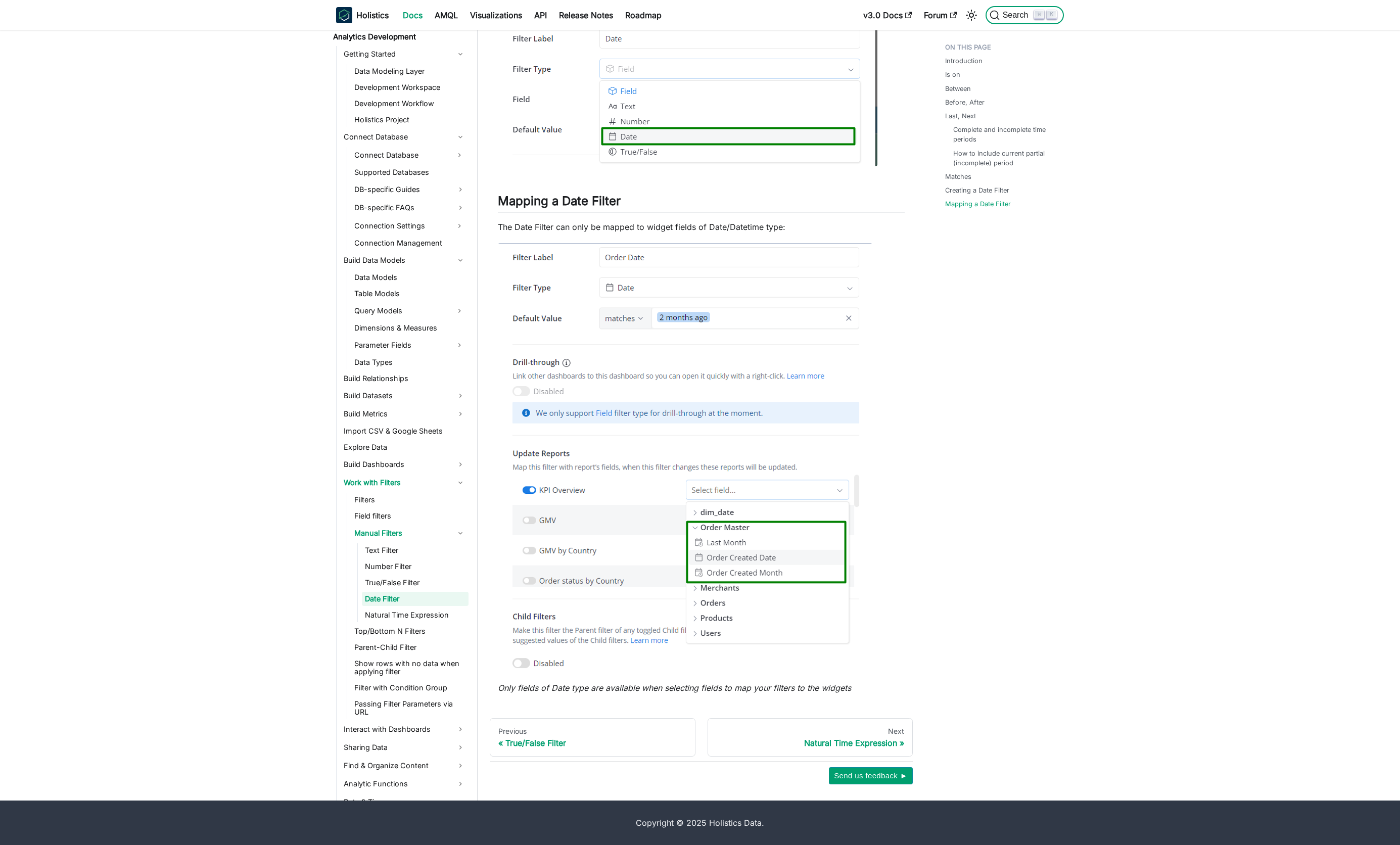
click at [1014, 11] on span "Search" at bounding box center [1017, 15] width 35 height 9
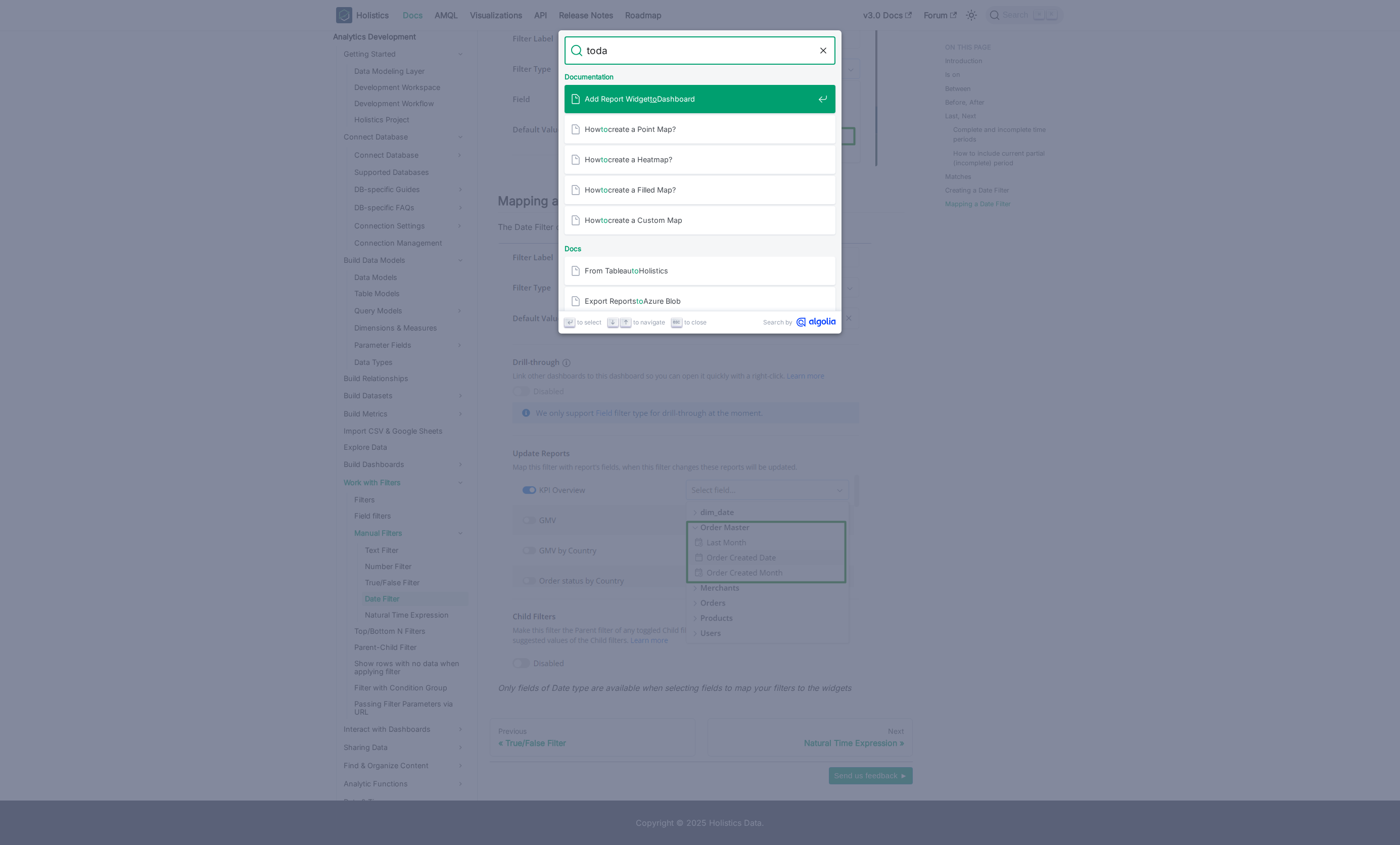
type input "[DATE]"
click at [585, 95] on mark "[DATE]" at bounding box center [597, 95] width 24 height 9
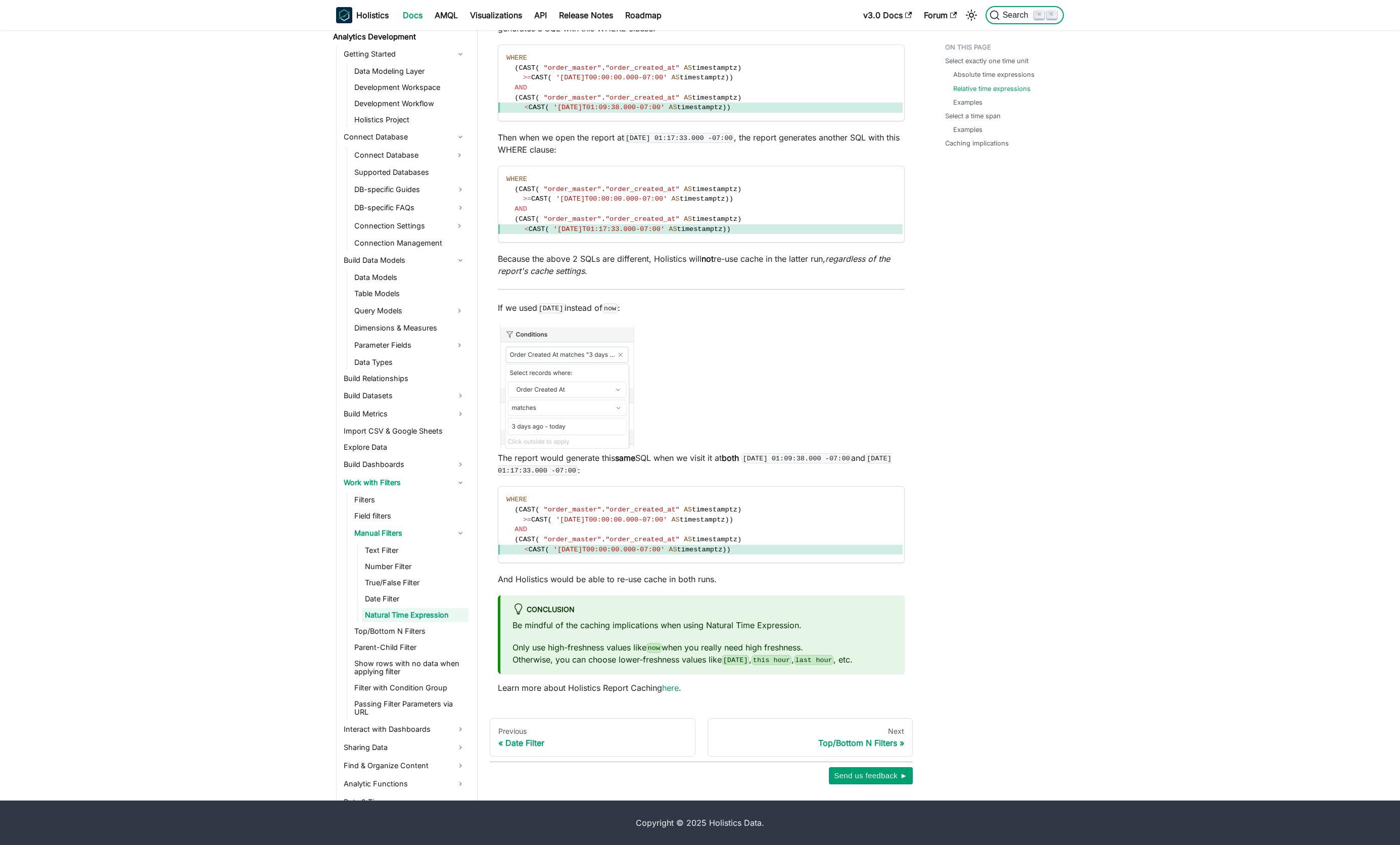
scroll to position [791, 0]
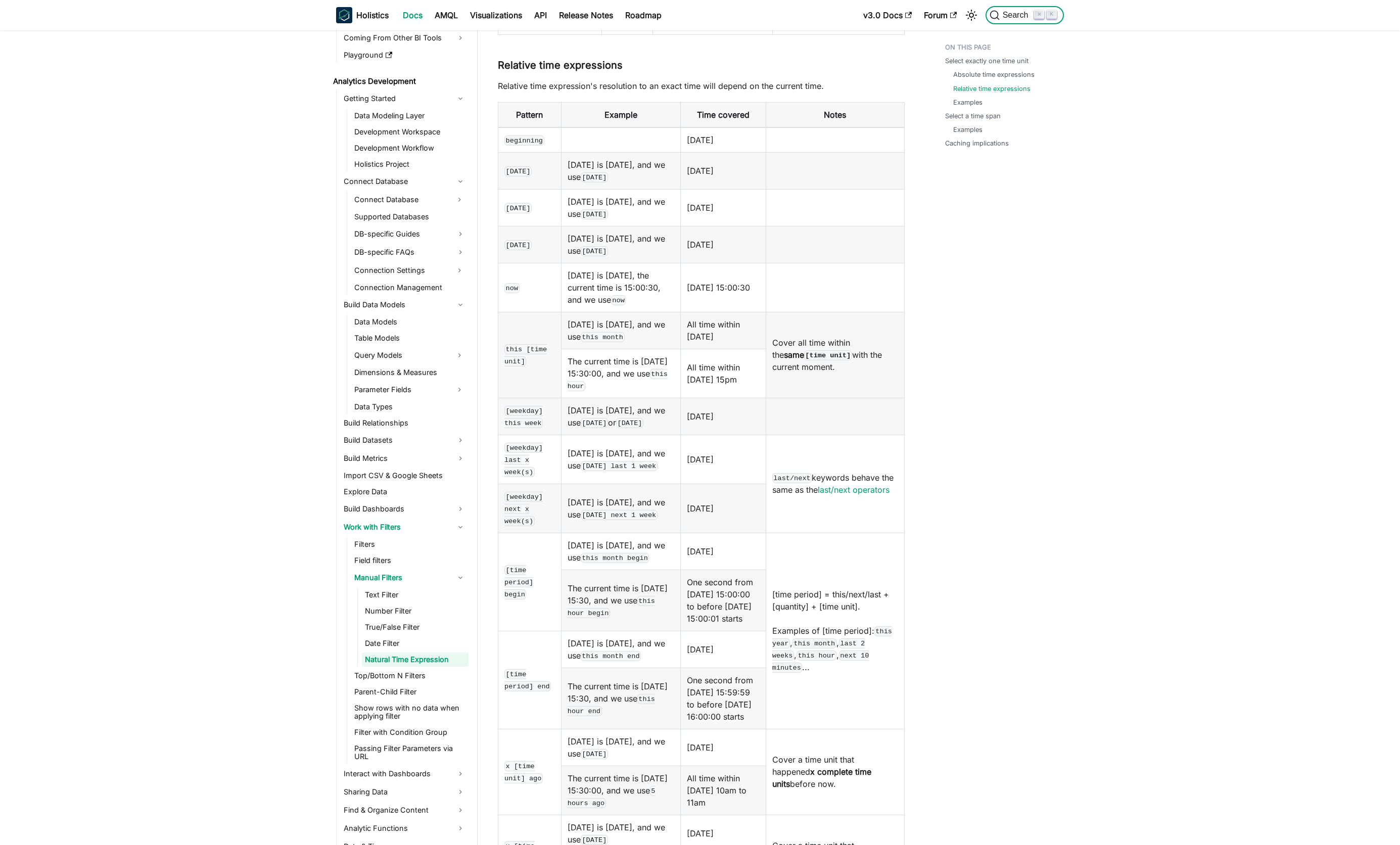
click at [1009, 16] on span "Search" at bounding box center [1017, 15] width 35 height 9
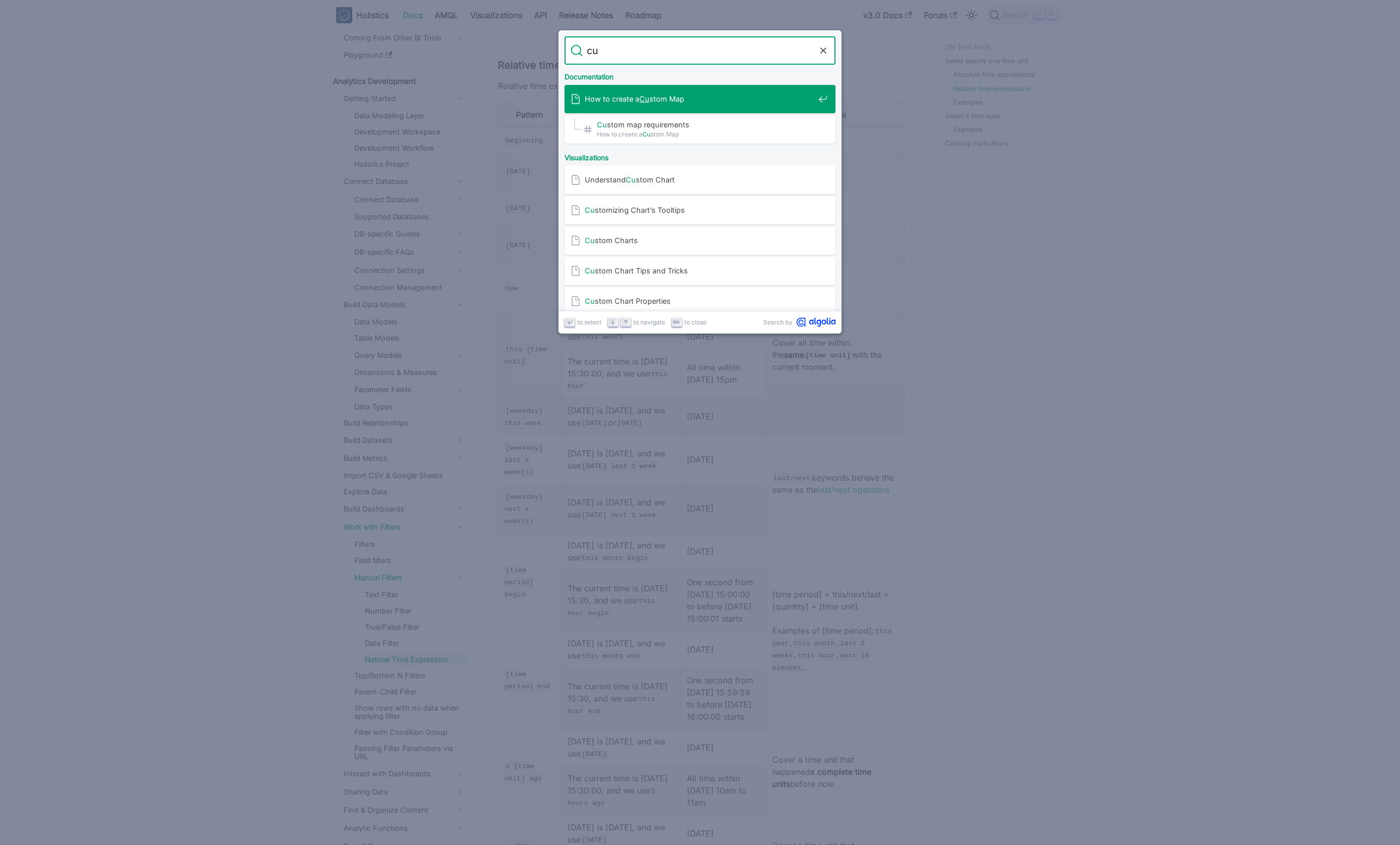
type input "c"
type input "[DATE]"
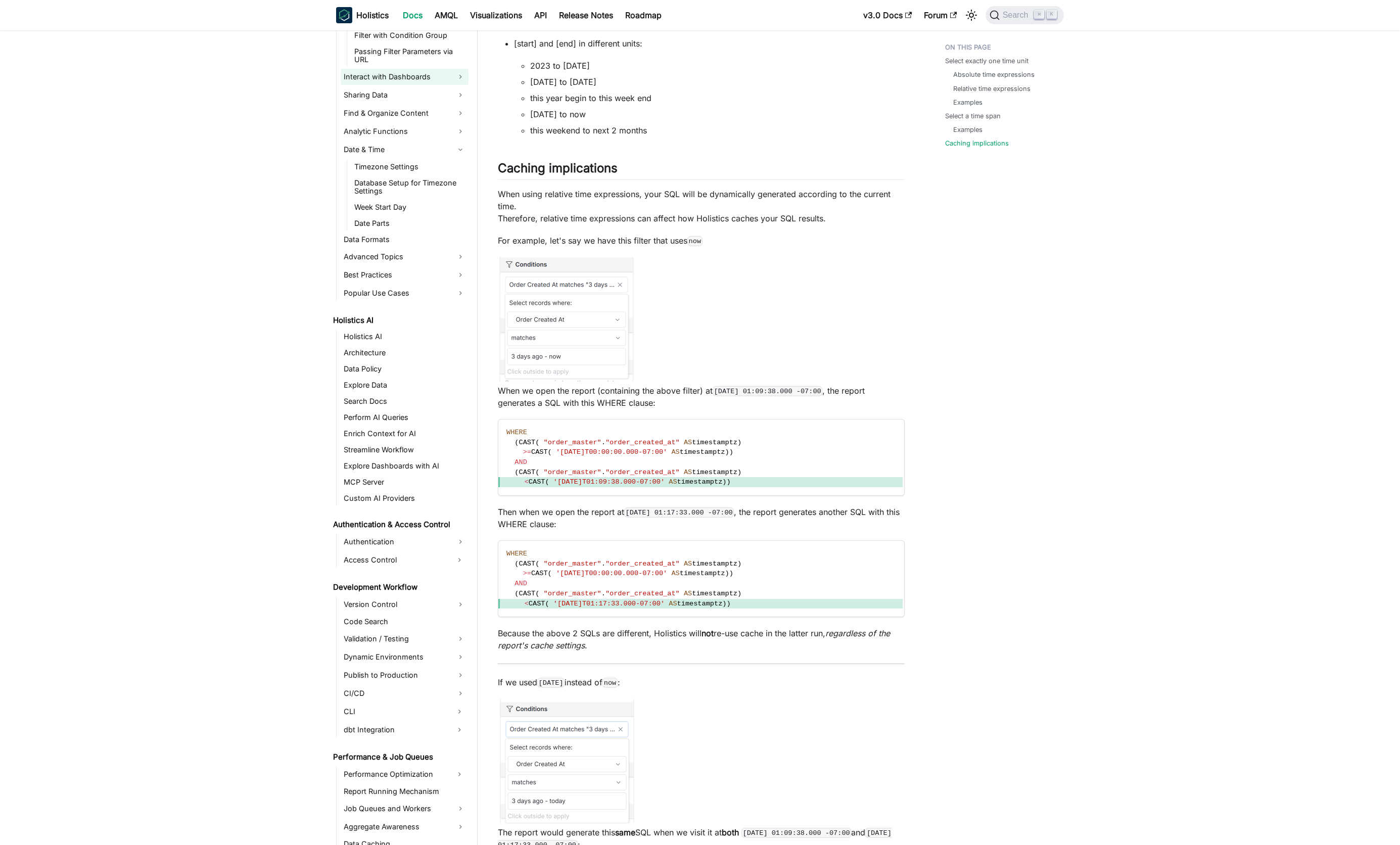
scroll to position [868, 0]
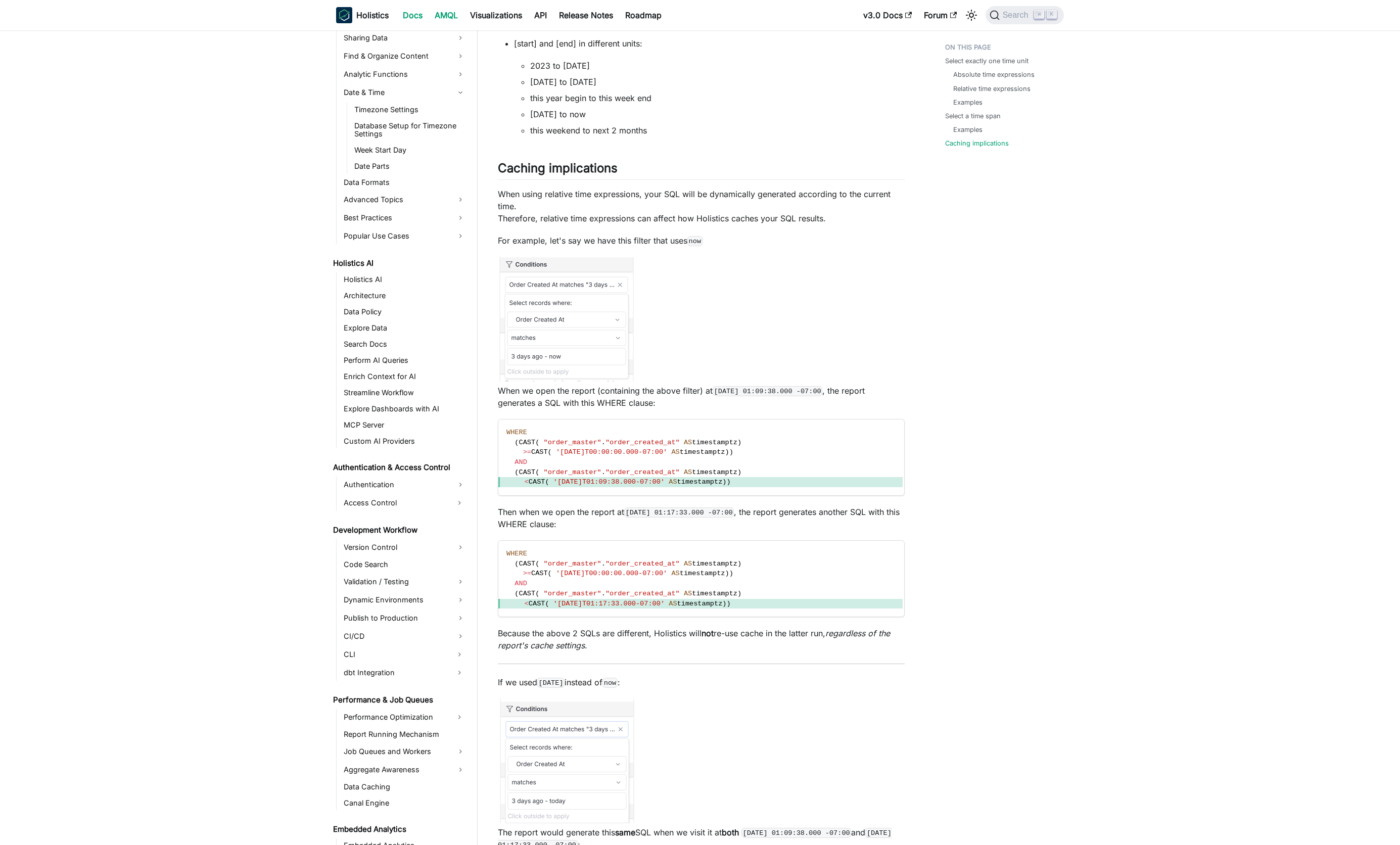
click at [438, 12] on link "AMQL" at bounding box center [446, 15] width 35 height 16
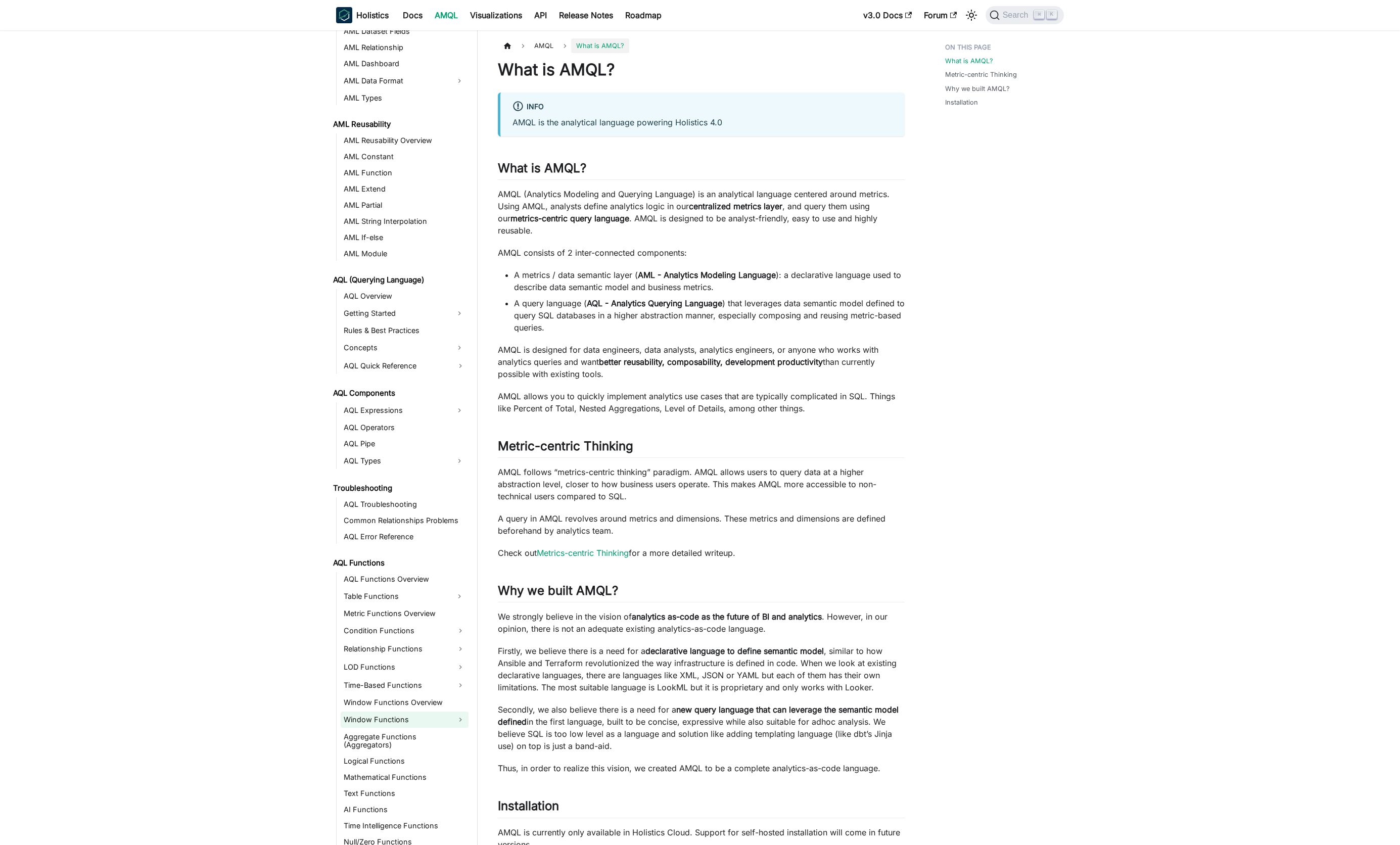
scroll to position [239, 0]
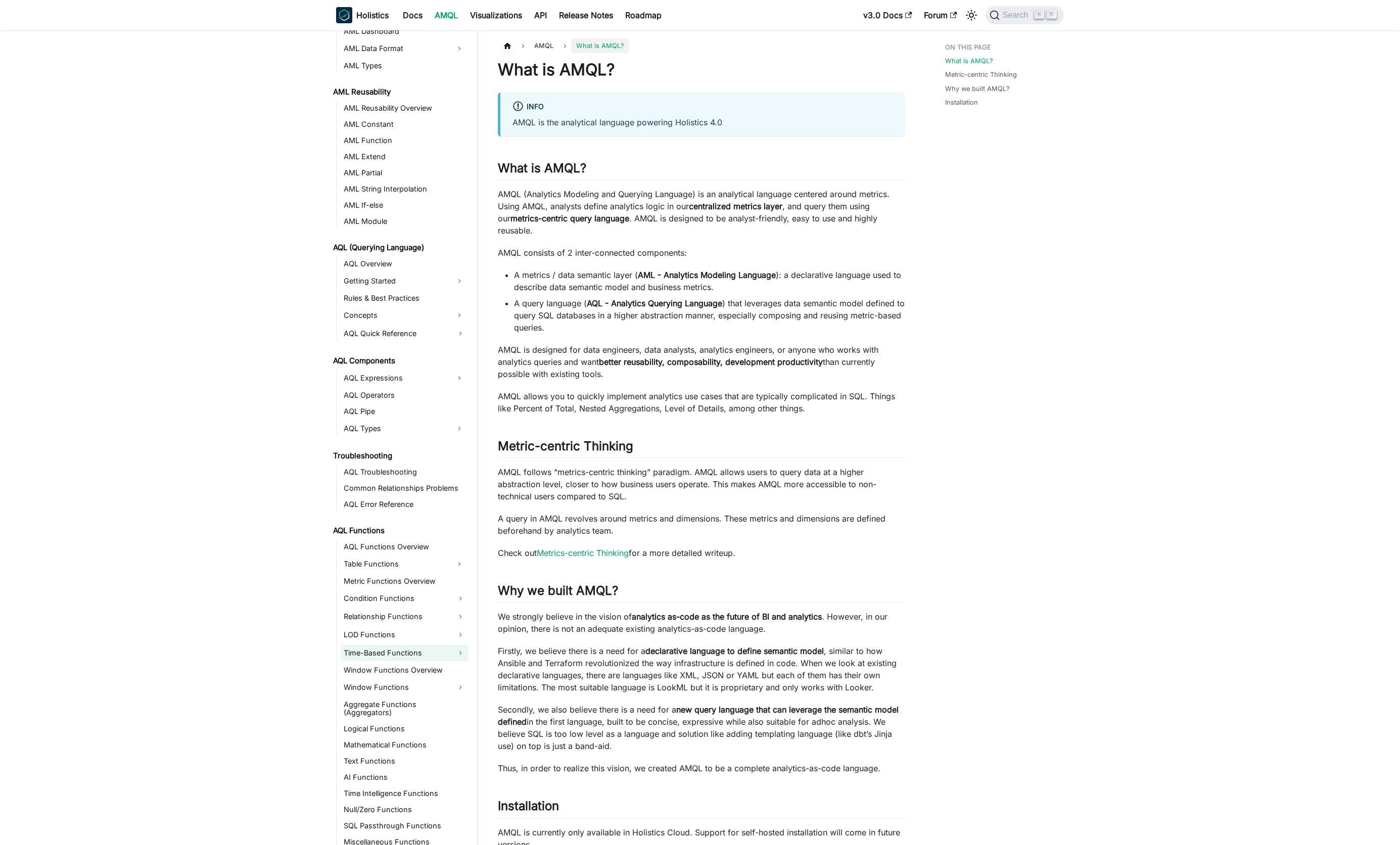
click at [357, 655] on link "Time-Based Functions" at bounding box center [404, 653] width 128 height 16
click at [374, 692] on link "period_to_date" at bounding box center [410, 686] width 117 height 14
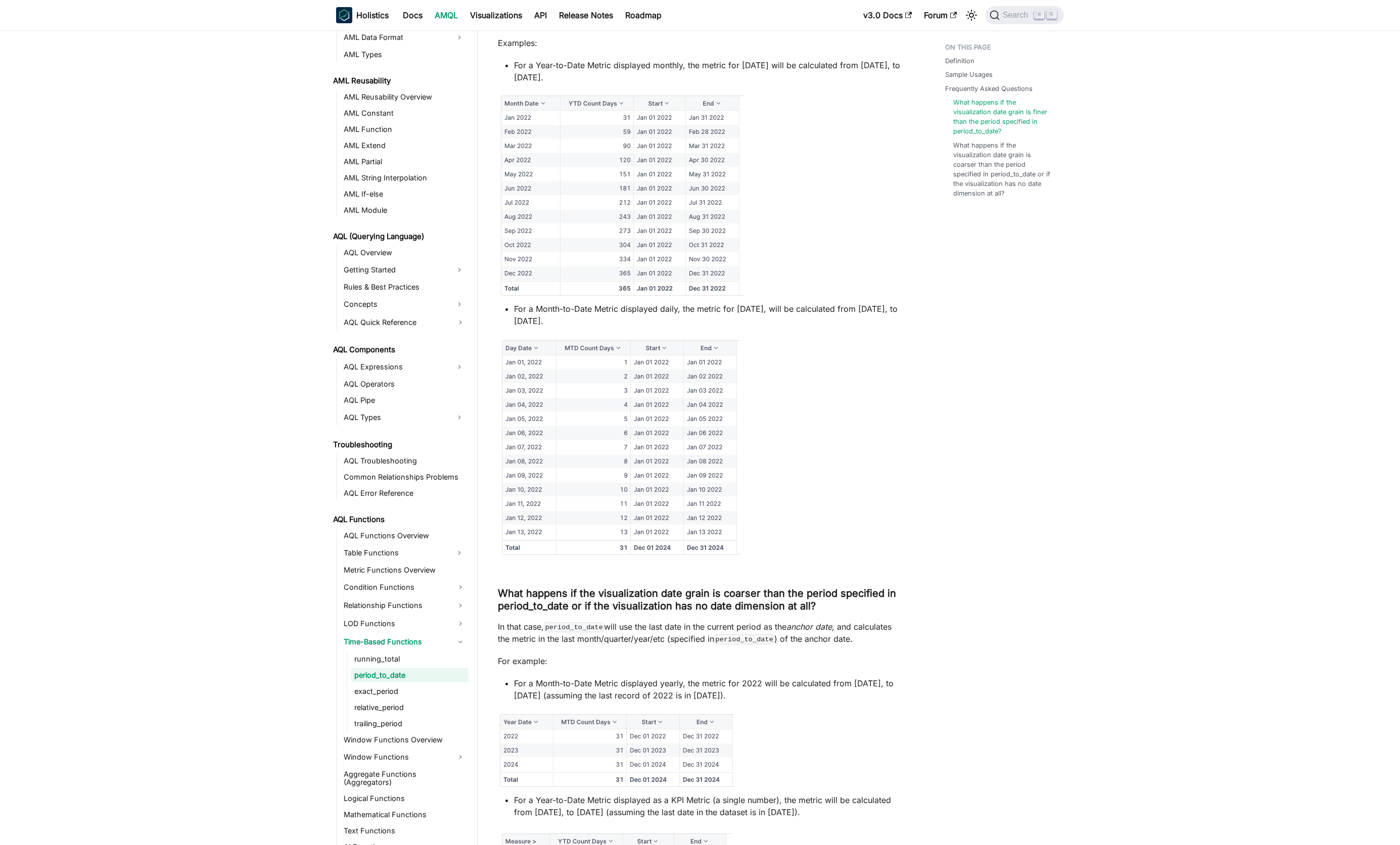
scroll to position [1050, 0]
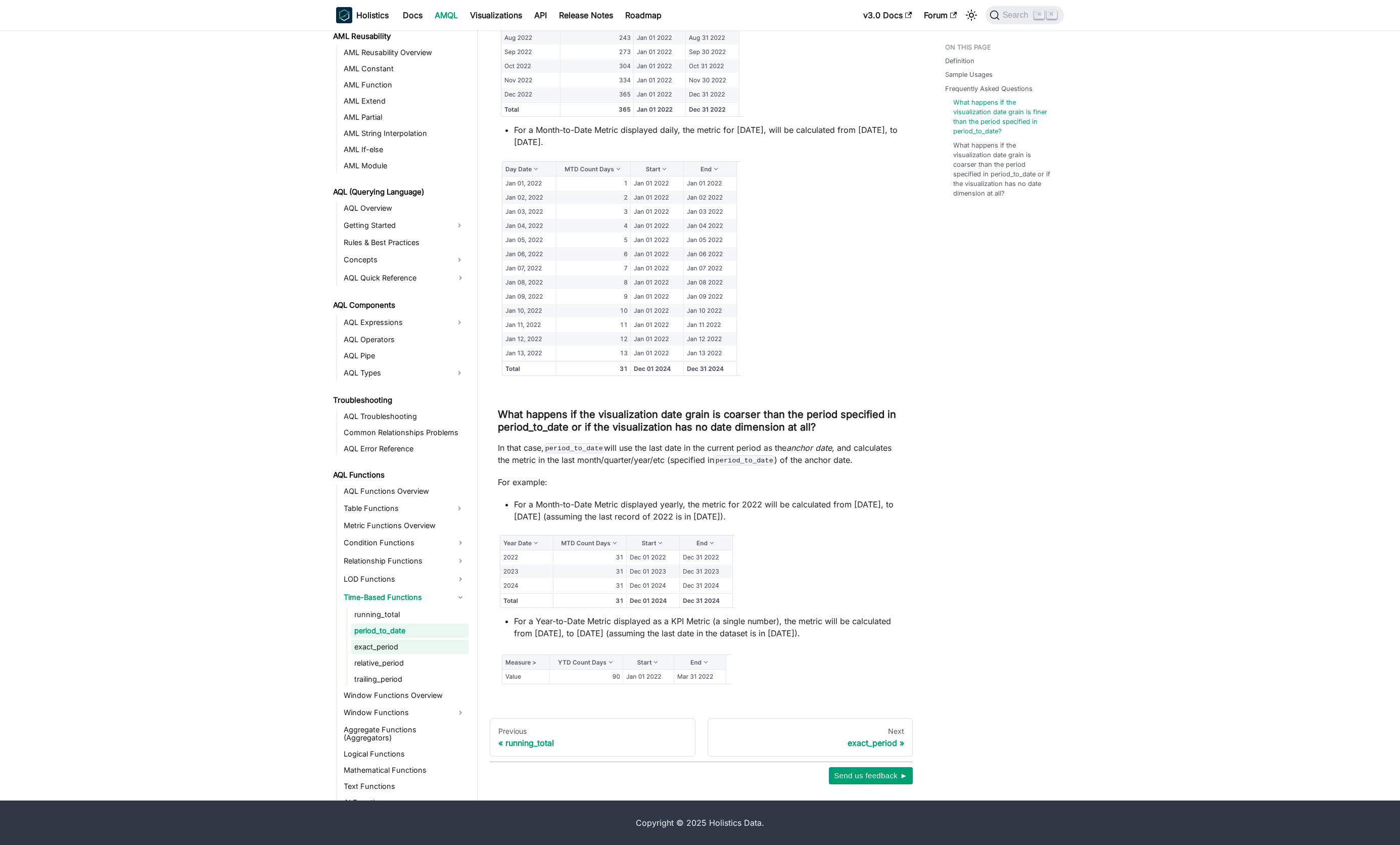
click at [385, 650] on link "exact_period" at bounding box center [410, 647] width 117 height 14
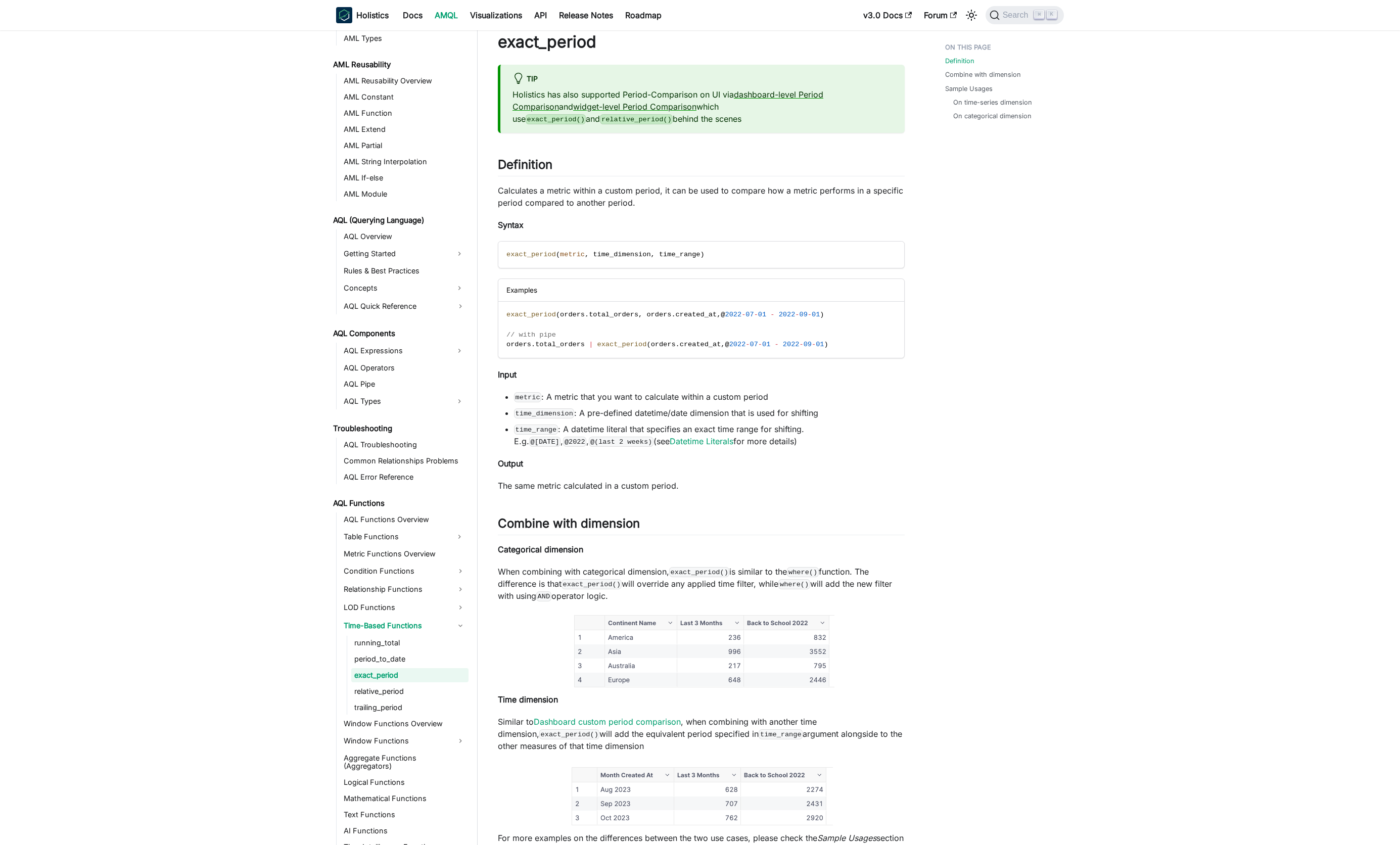
scroll to position [15, 0]
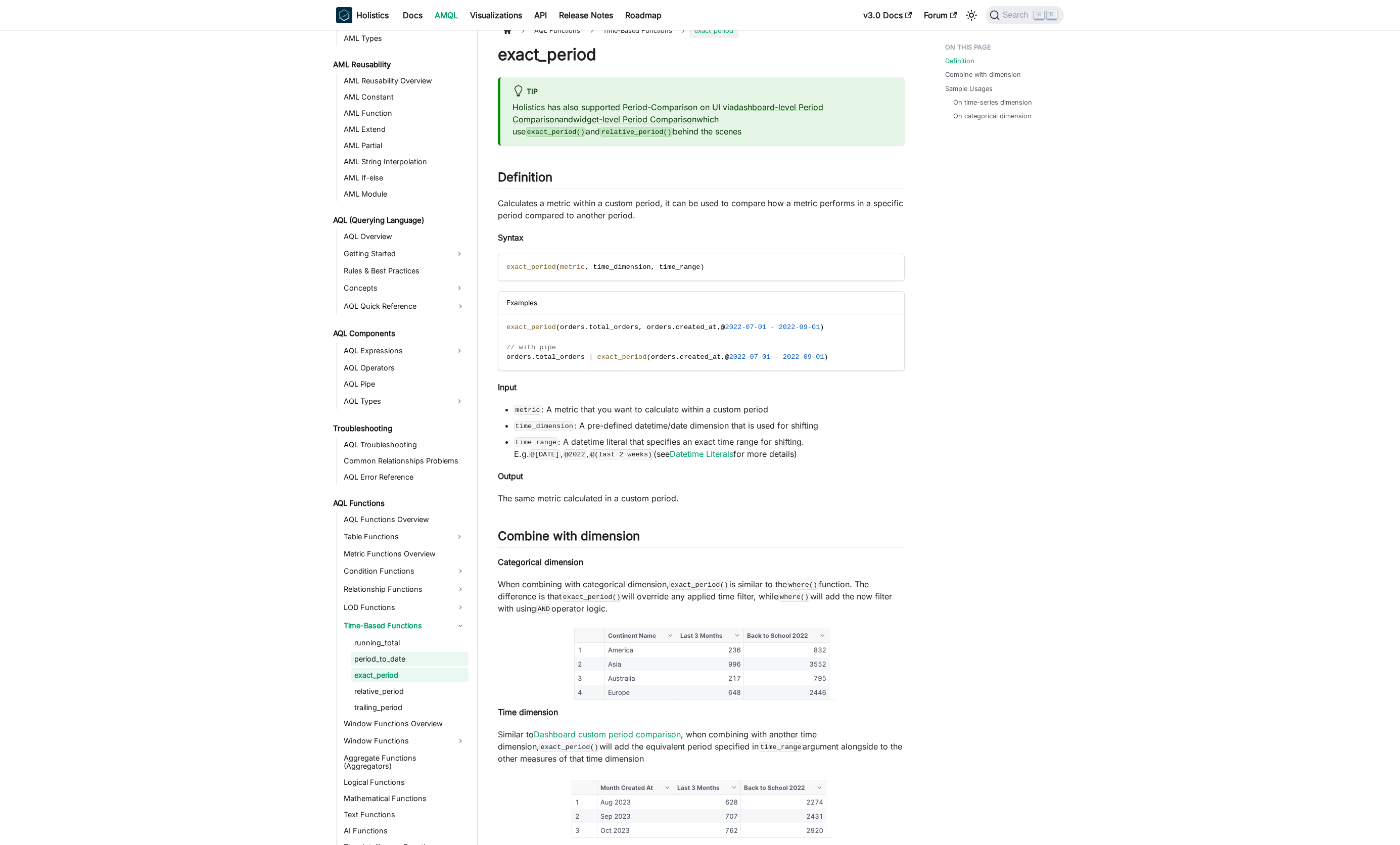
click at [386, 659] on link "period_to_date" at bounding box center [410, 659] width 117 height 14
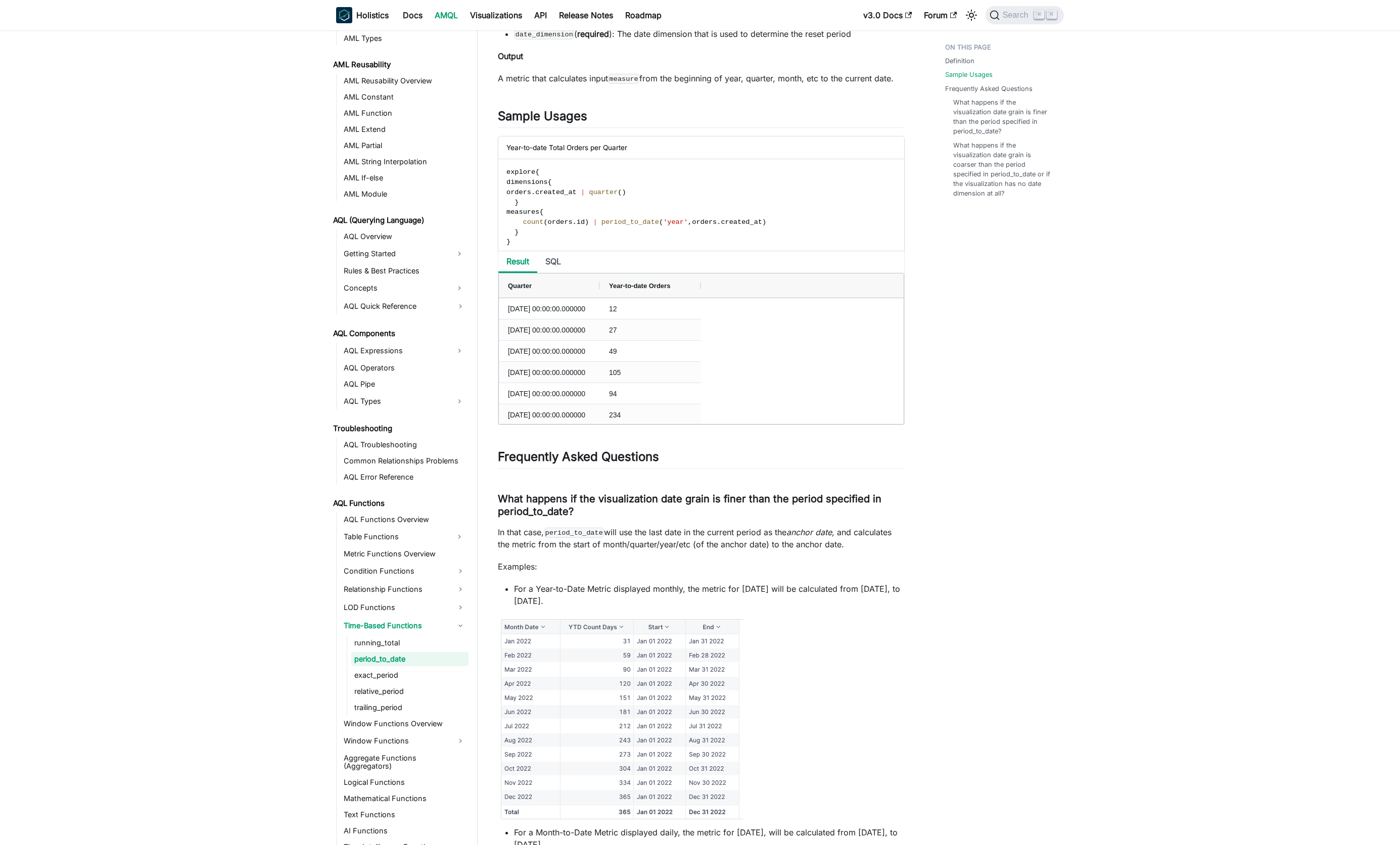
scroll to position [353, 0]
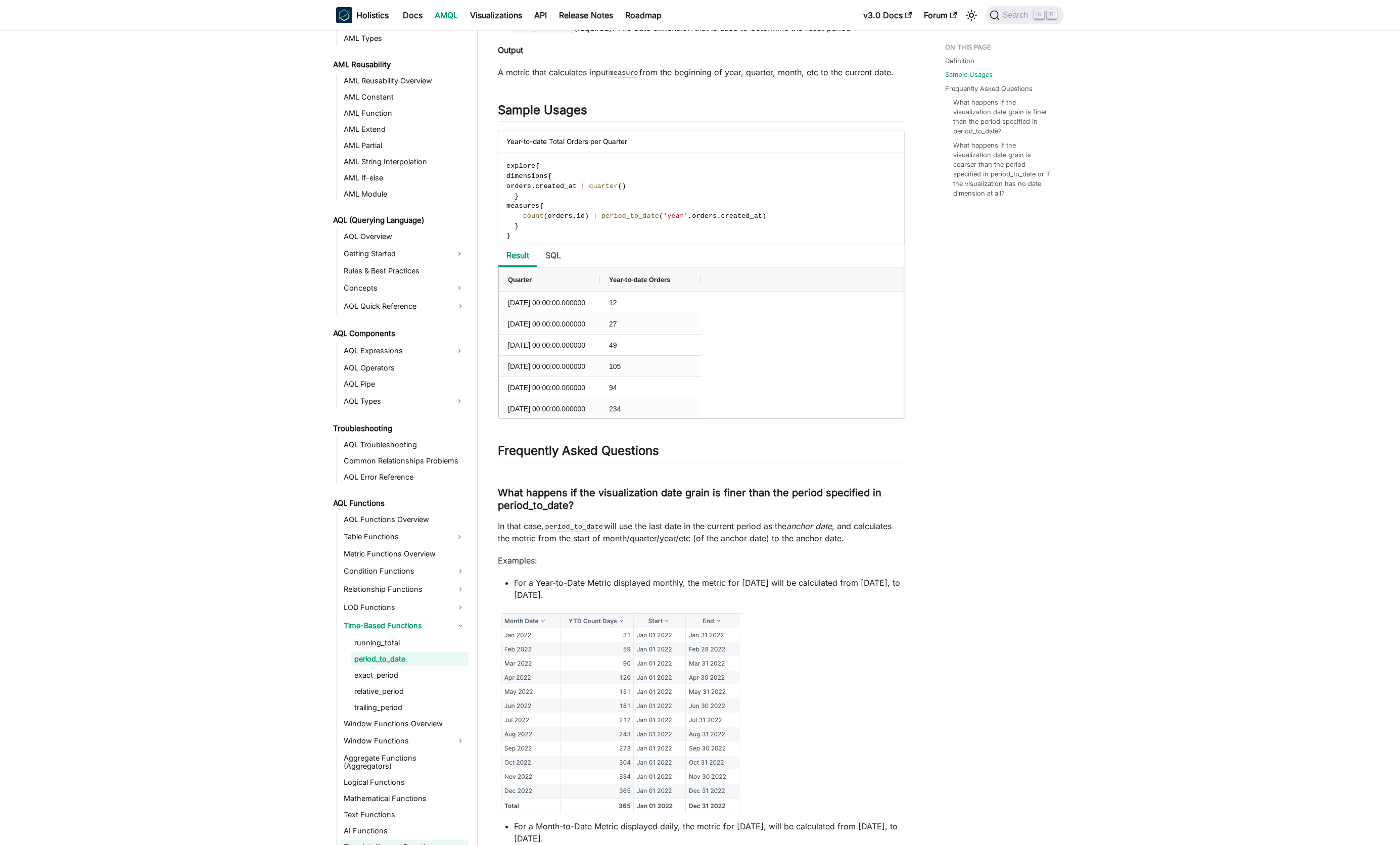
click at [386, 840] on link "Time Intelligence Functions" at bounding box center [404, 847] width 128 height 14
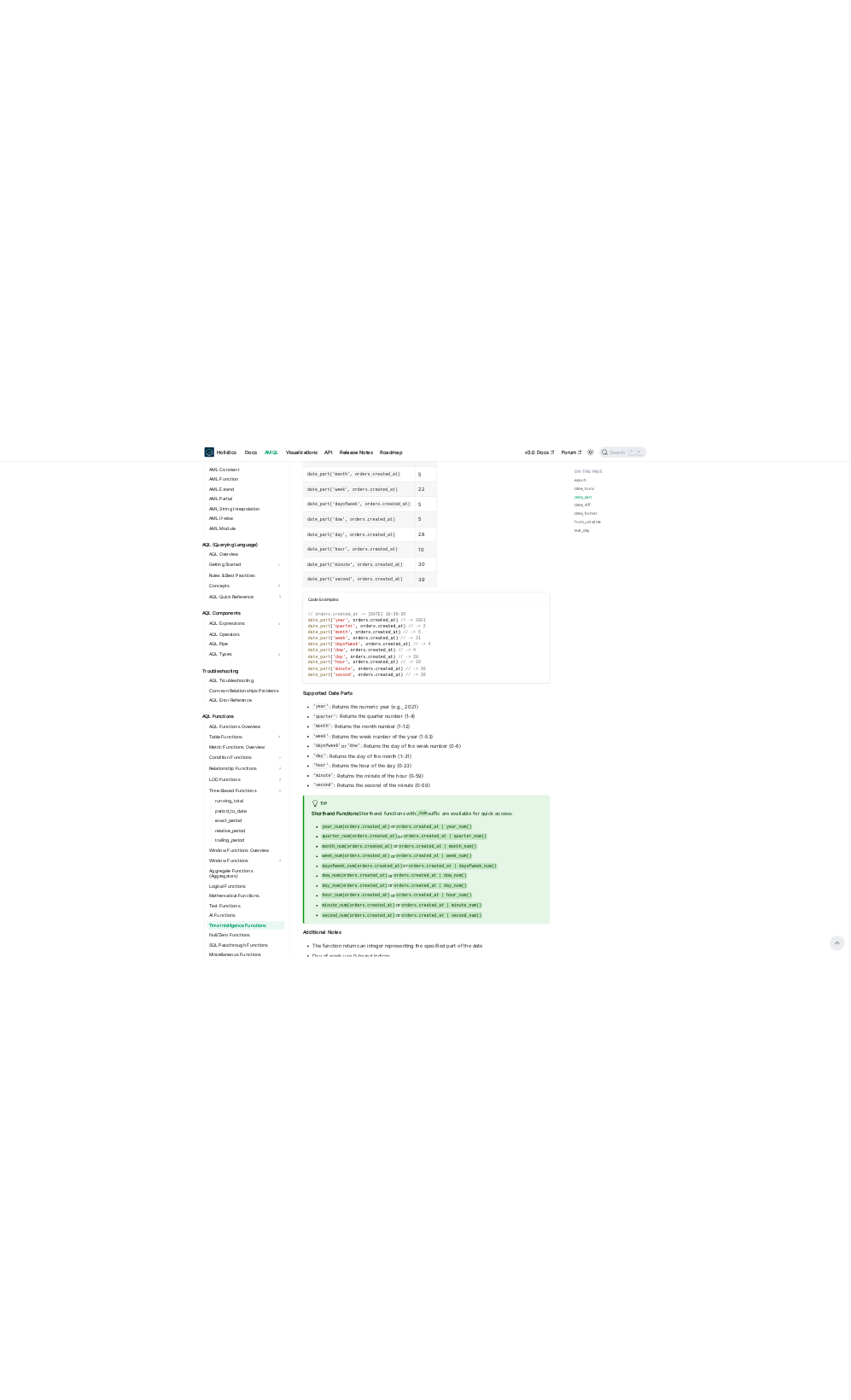
scroll to position [2432, 0]
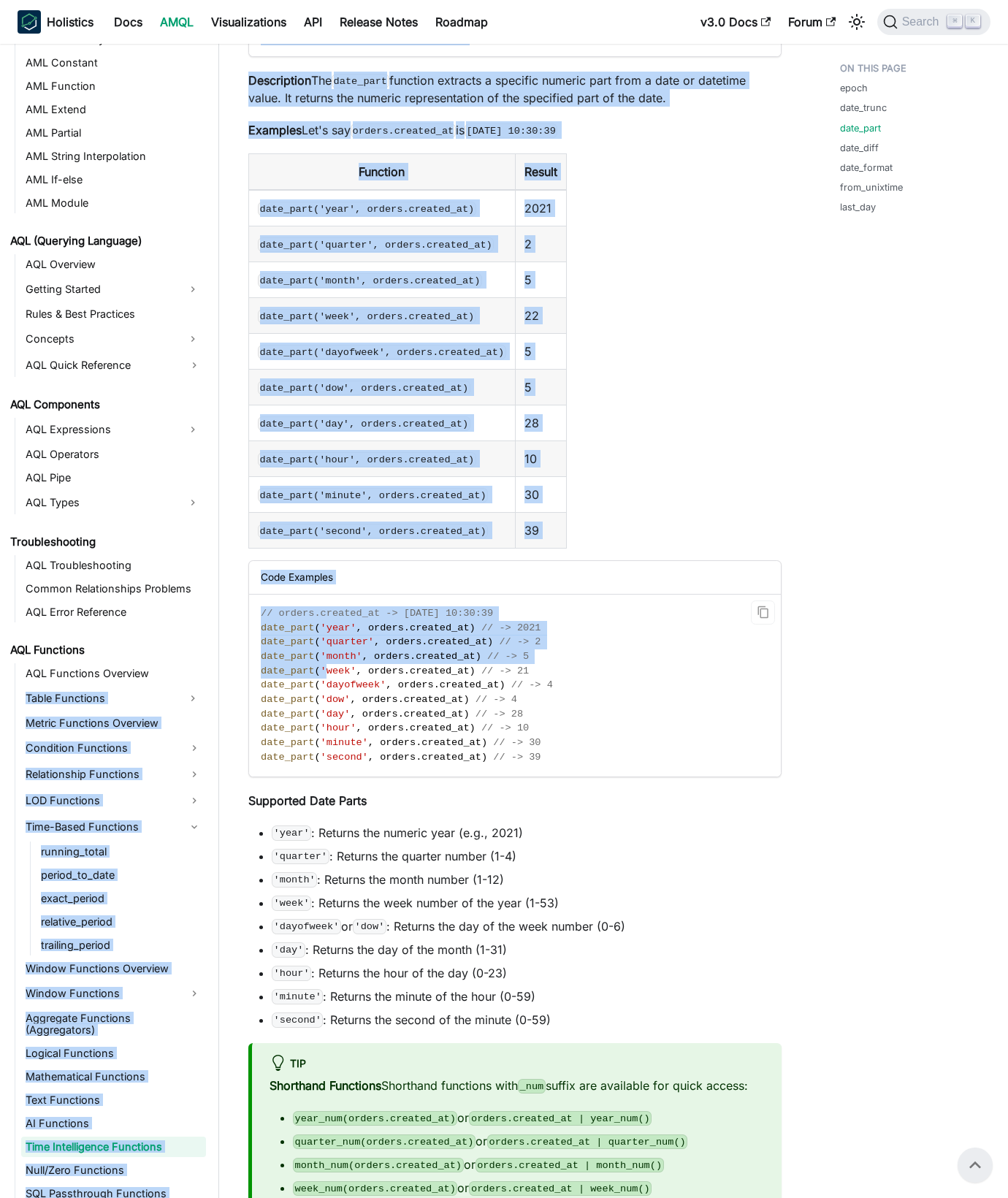
drag, startPoint x: 30, startPoint y: 683, endPoint x: 328, endPoint y: 669, distance: 298.3
click at [328, 669] on div "AMQL What is AMQL? Design Principles Better than YAML AML (Modeling Language) A…" at bounding box center [504, 1217] width 1008 height 6508
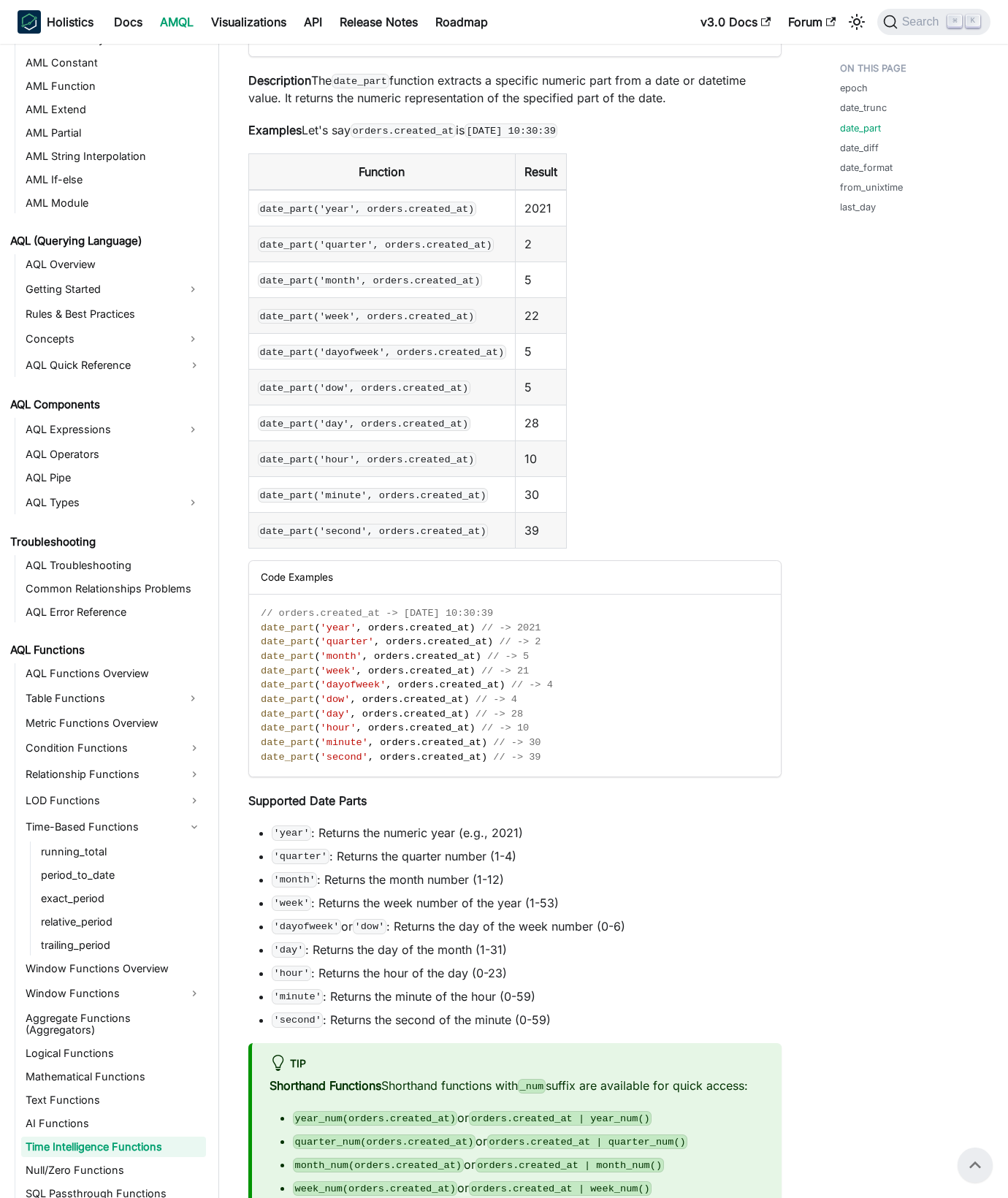
drag, startPoint x: 416, startPoint y: 885, endPoint x: 327, endPoint y: 858, distance: 93.0
click at [416, 885] on li "'month' : Returns the month number (1-12)" at bounding box center [526, 880] width 510 height 17
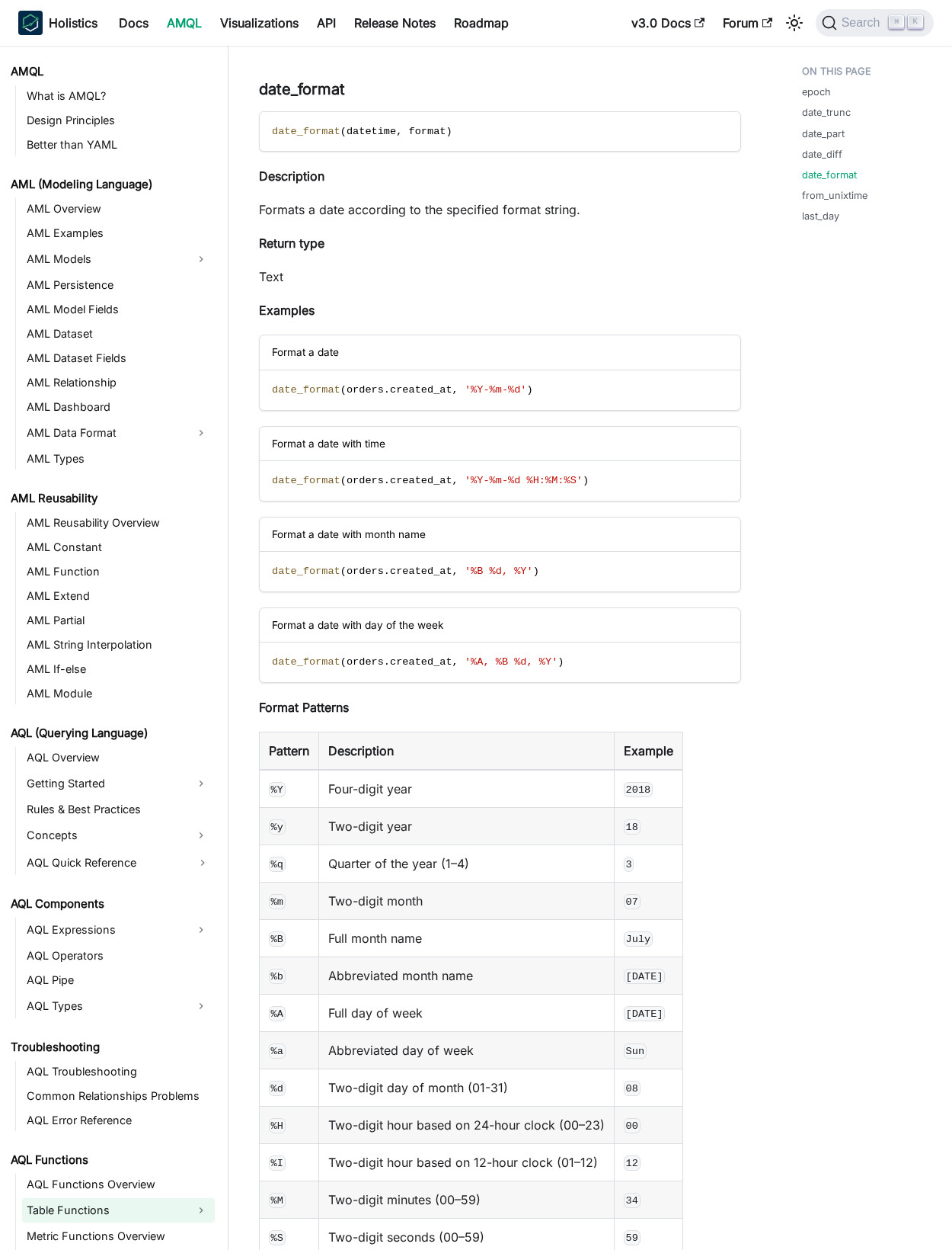
scroll to position [384, 0]
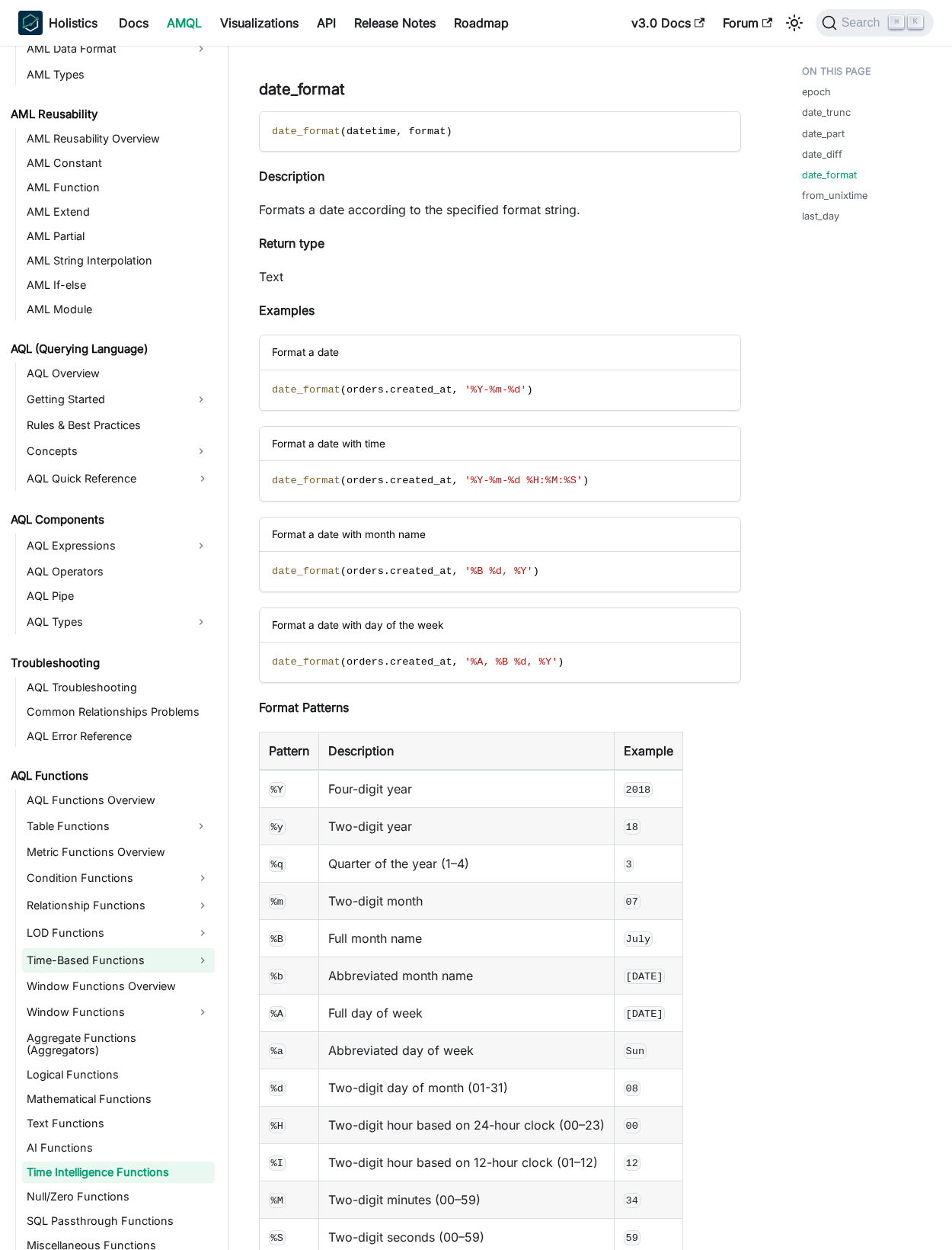
click at [60, 962] on link "Time-Based Functions" at bounding box center [118, 961] width 193 height 25
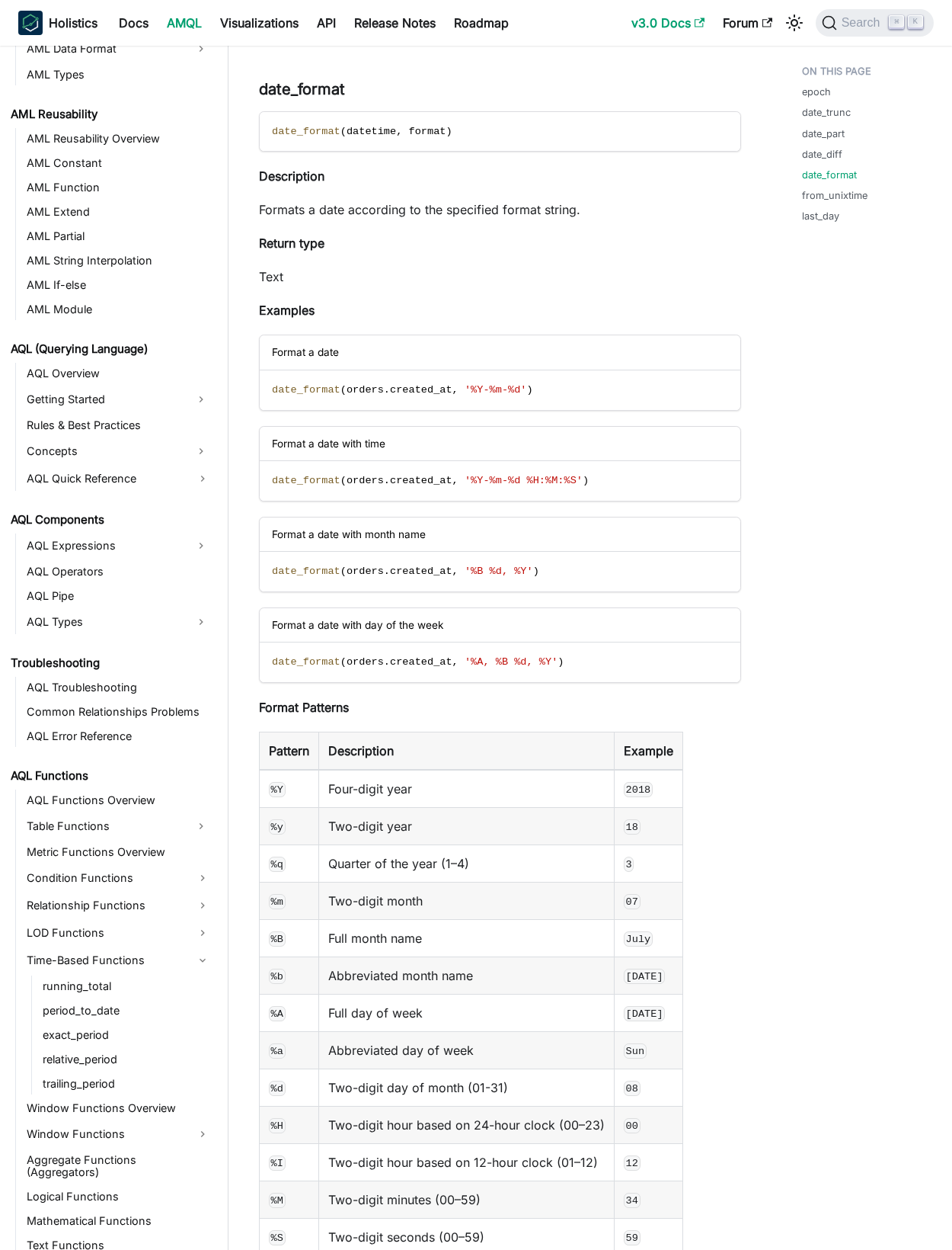
scroll to position [3743, 0]
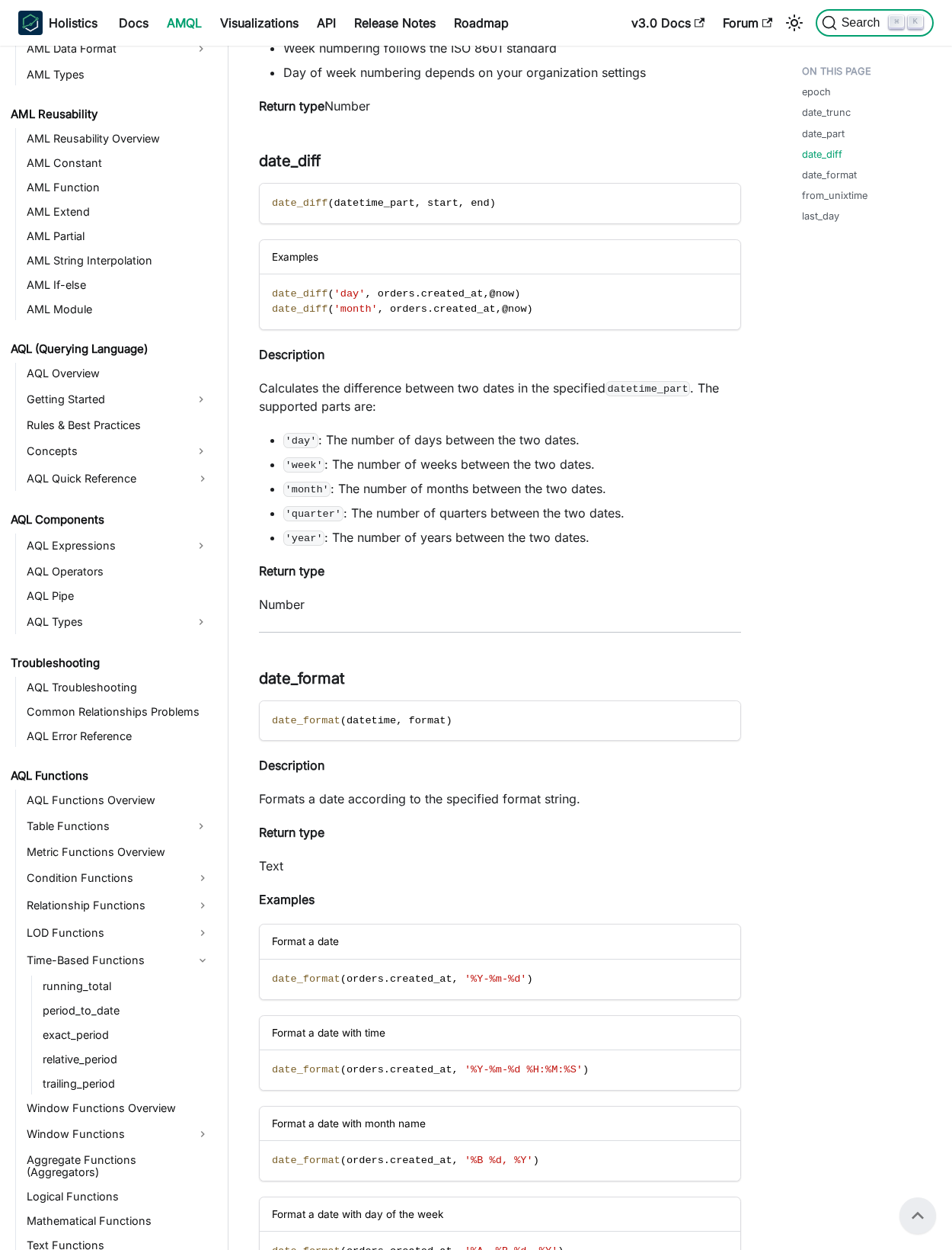
click at [835, 25] on icon "Search (Command+K)" at bounding box center [829, 23] width 16 height 16
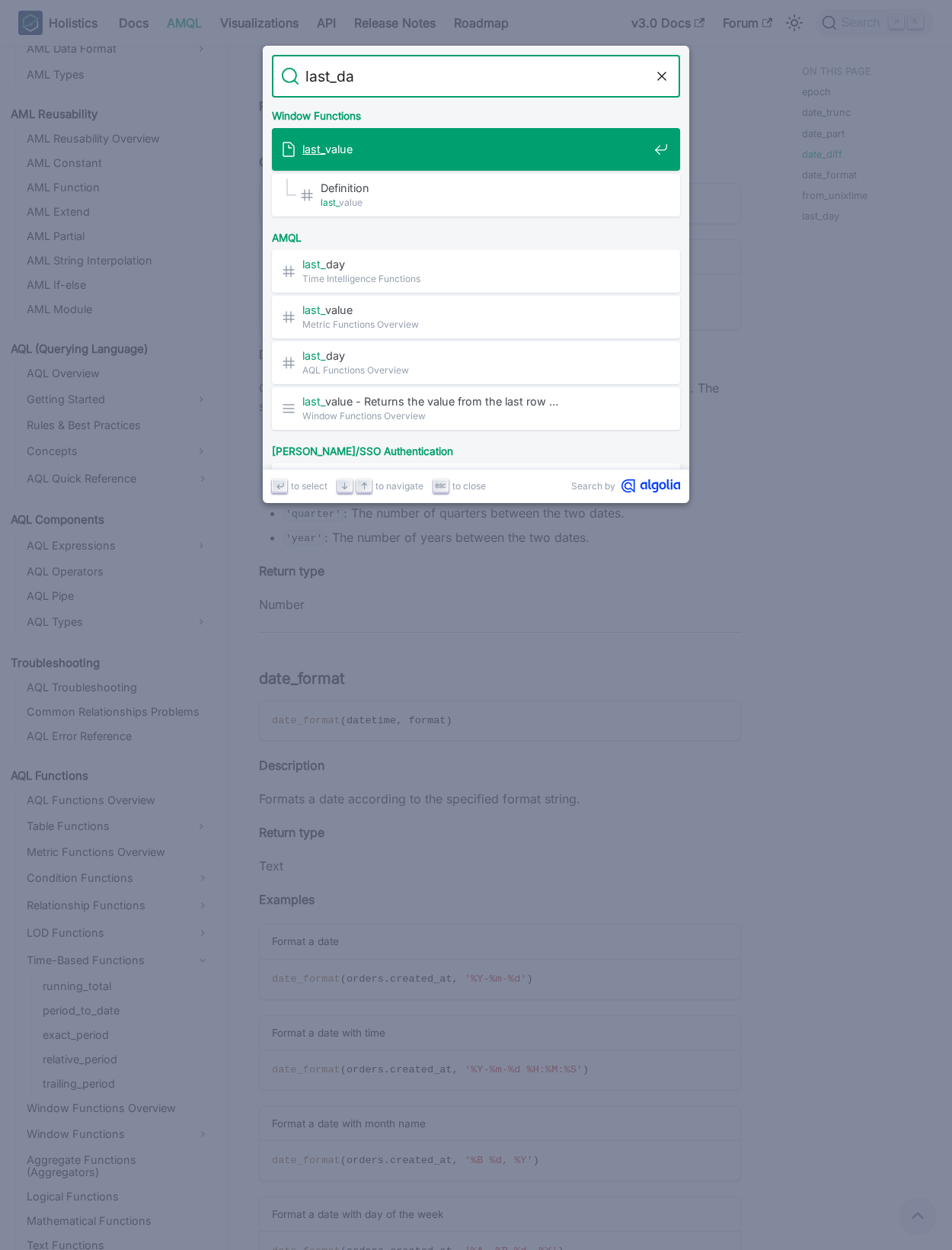
type input "last_day"
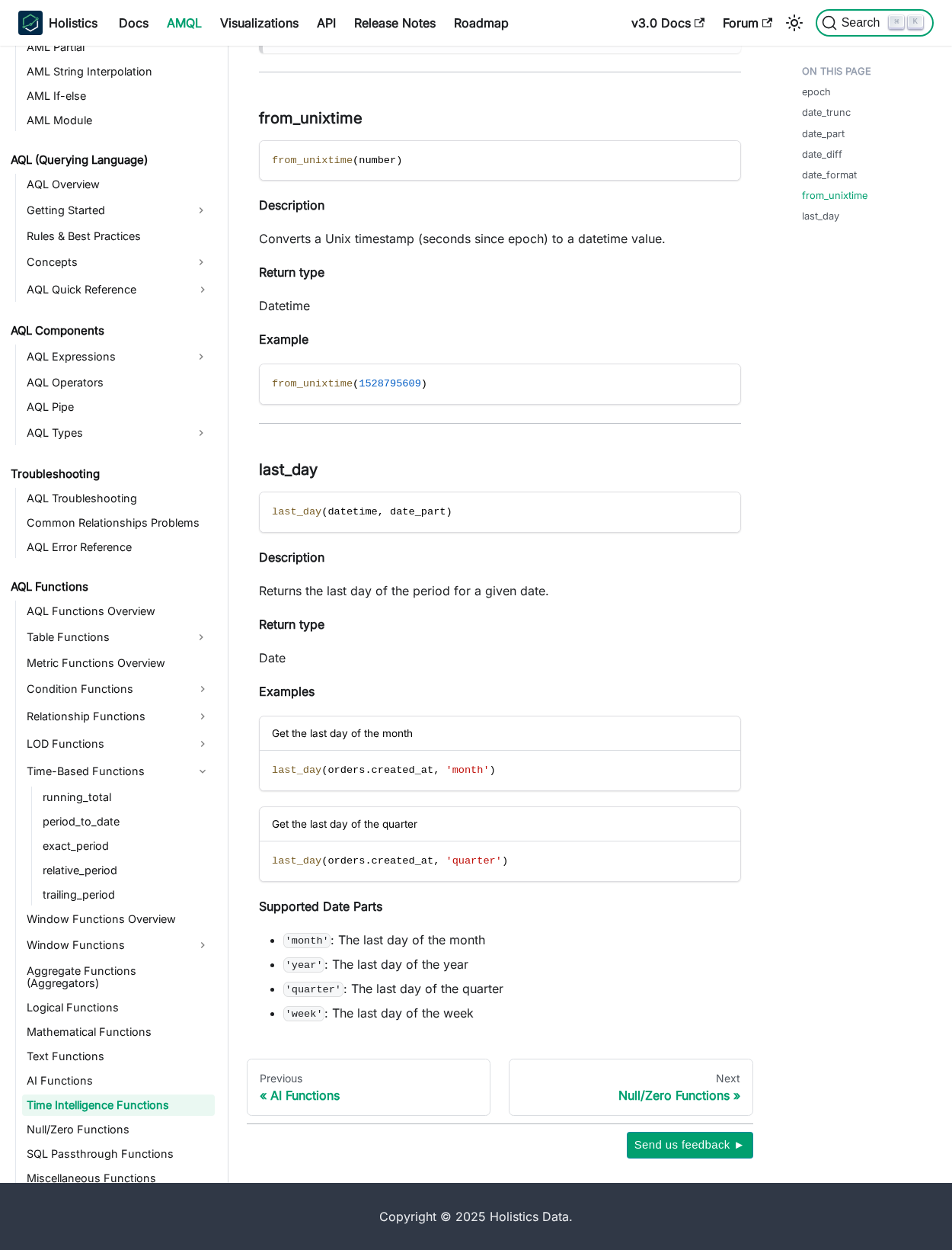
scroll to position [5758, 0]
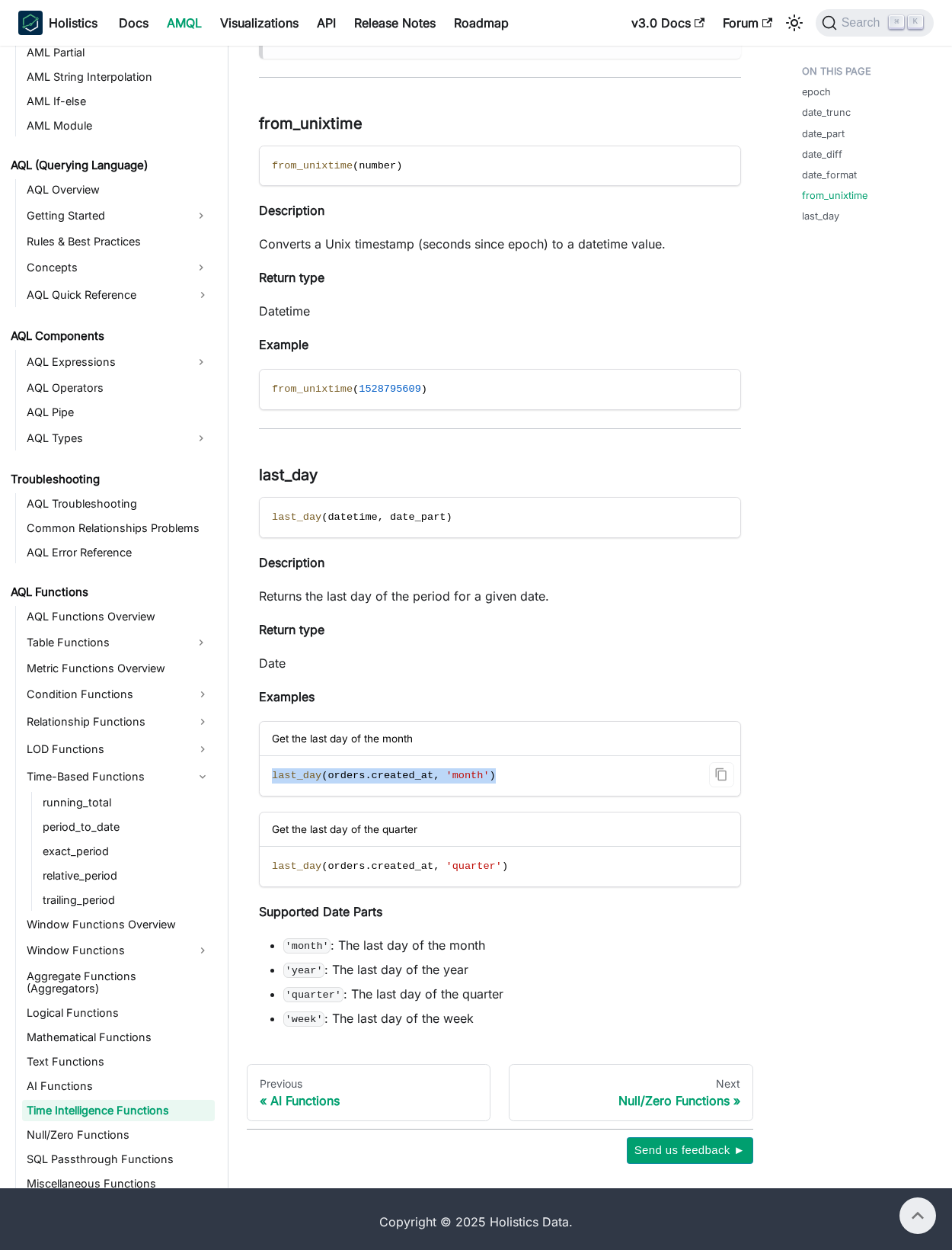
drag, startPoint x: 514, startPoint y: 812, endPoint x: 267, endPoint y: 813, distance: 247.0
click at [267, 796] on code "last_day ( orders . created_at , 'month' )" at bounding box center [500, 776] width 481 height 39
copy span "last_day ( orders . created_at , 'month' )"
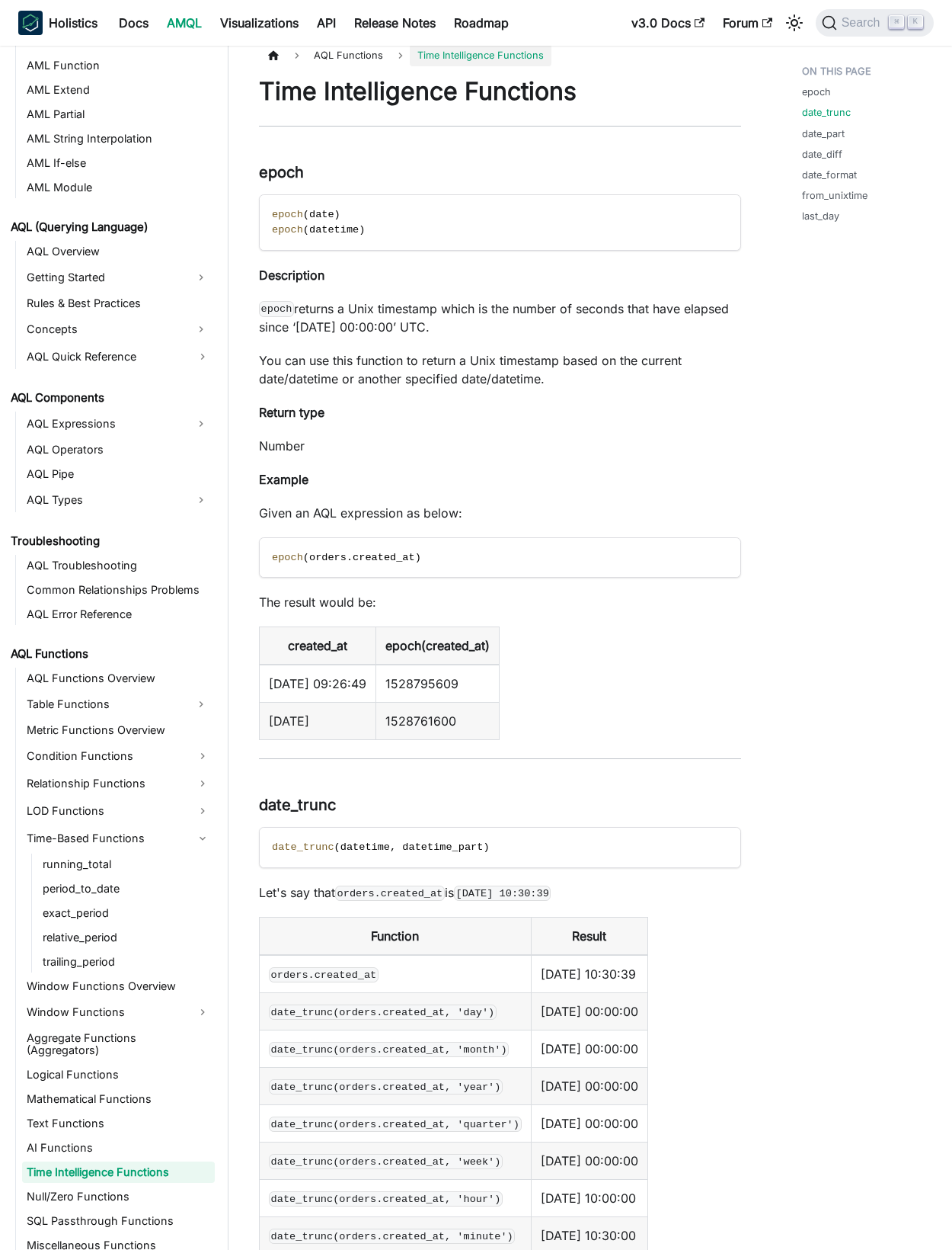
scroll to position [0, 0]
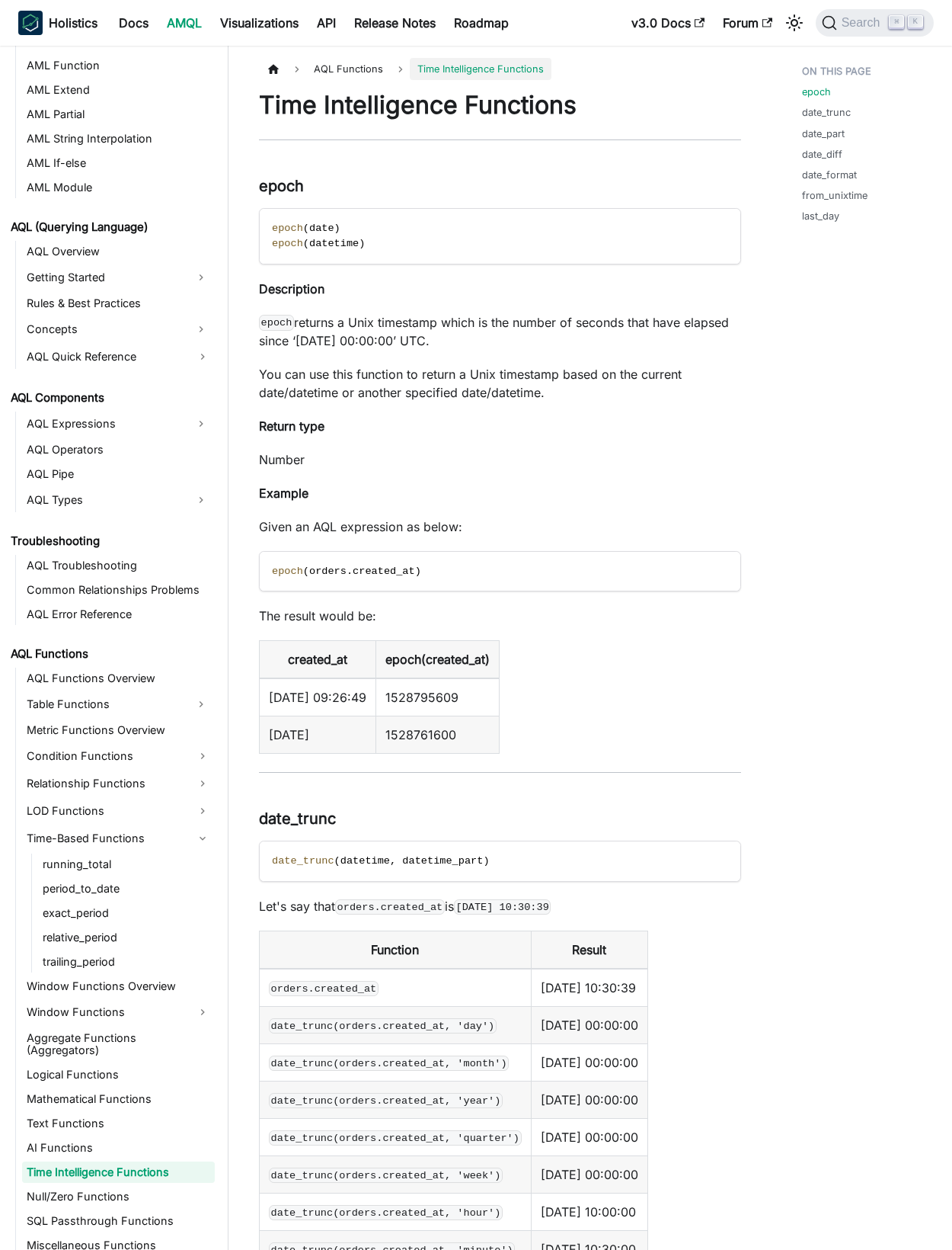
drag, startPoint x: 730, startPoint y: 137, endPoint x: 562, endPoint y: 125, distance: 168.4
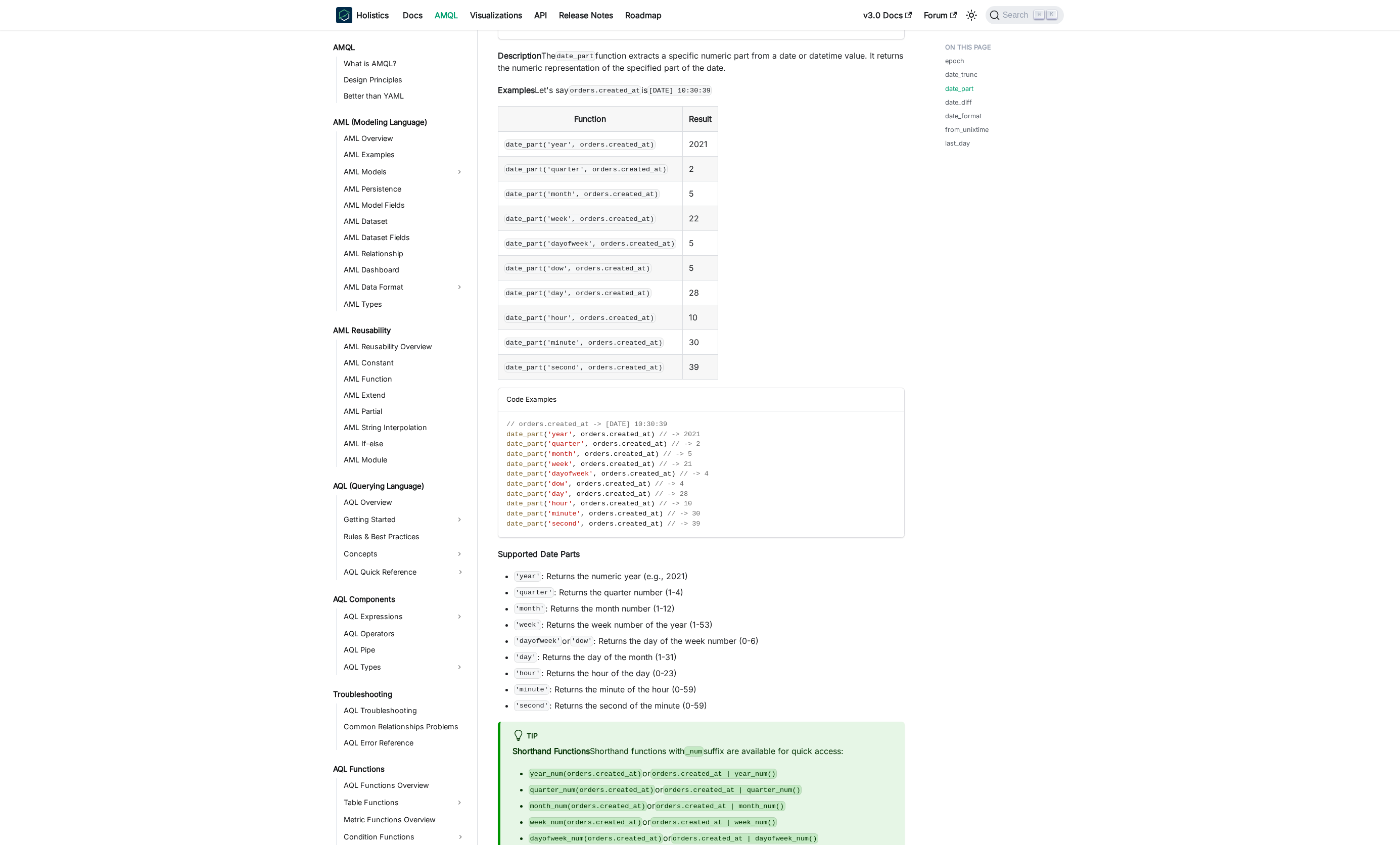
drag, startPoint x: 902, startPoint y: 350, endPoint x: 896, endPoint y: 348, distance: 6.3
click at [697, 348] on table "Function Result date_part('year', orders.created_at) 2021 date_part('quarter', …" at bounding box center [701, 242] width 407 height 273
click at [697, 16] on span "Search" at bounding box center [1017, 15] width 35 height 9
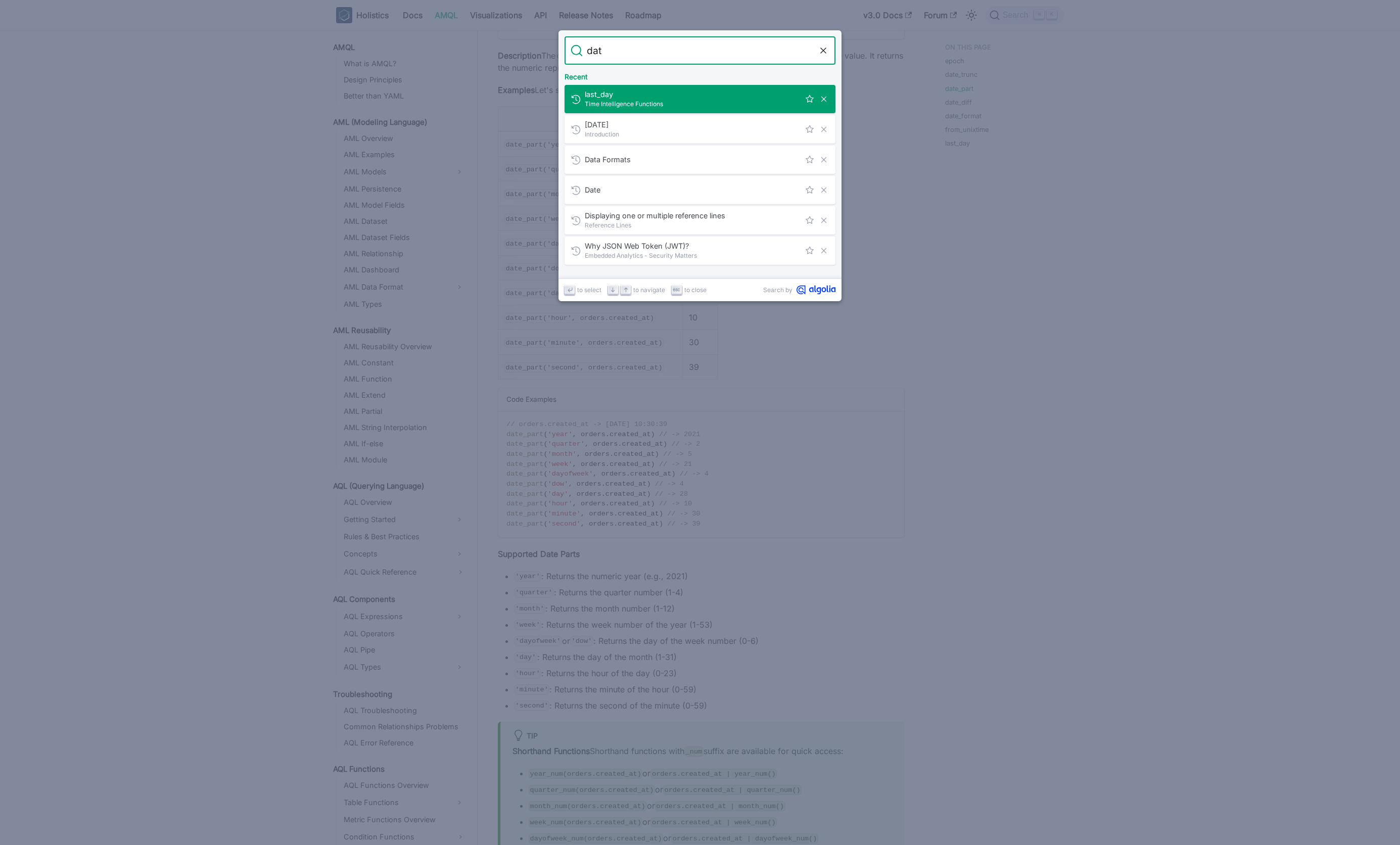
type input "date"
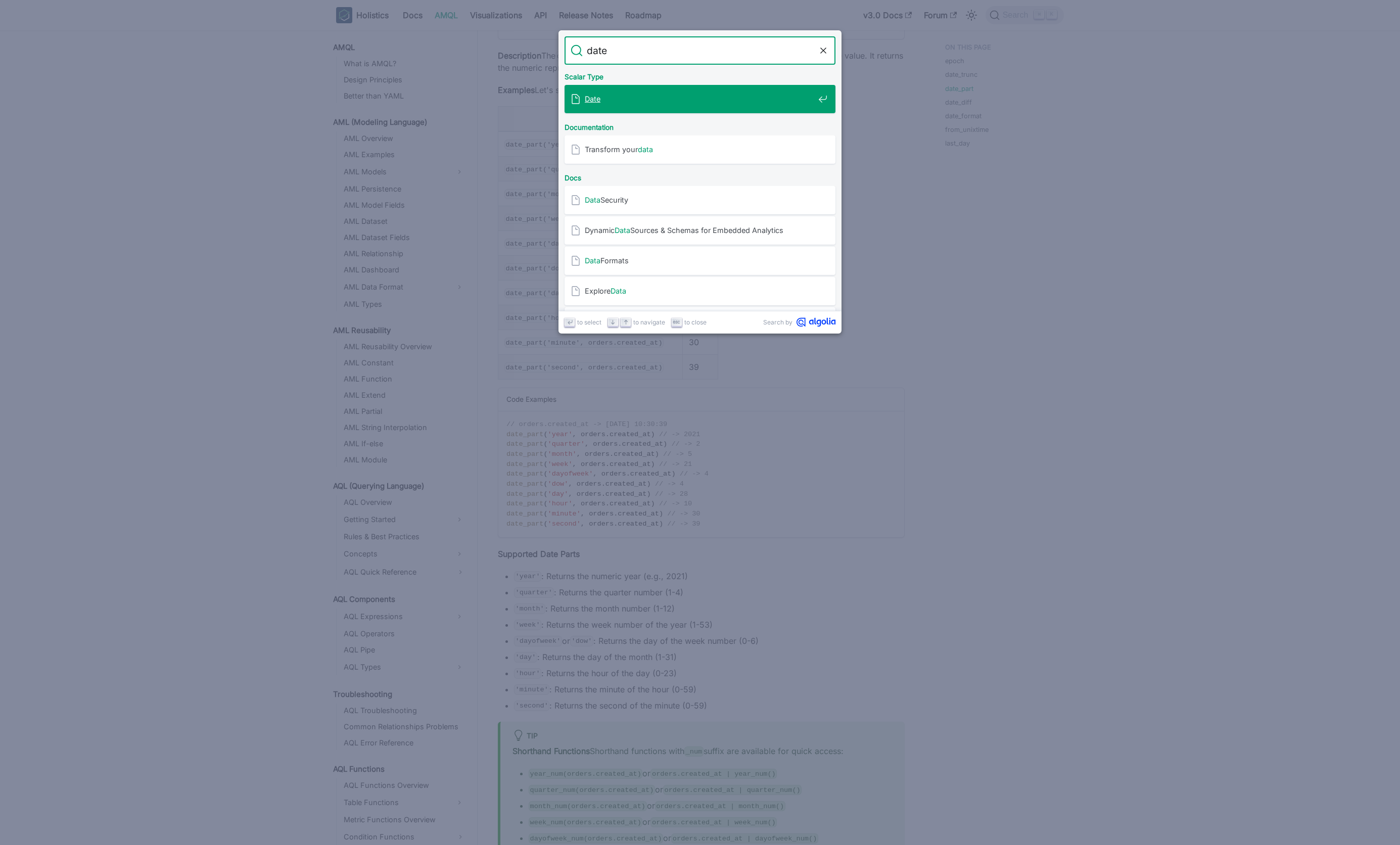
click at [593, 102] on mark "Date" at bounding box center [592, 99] width 16 height 9
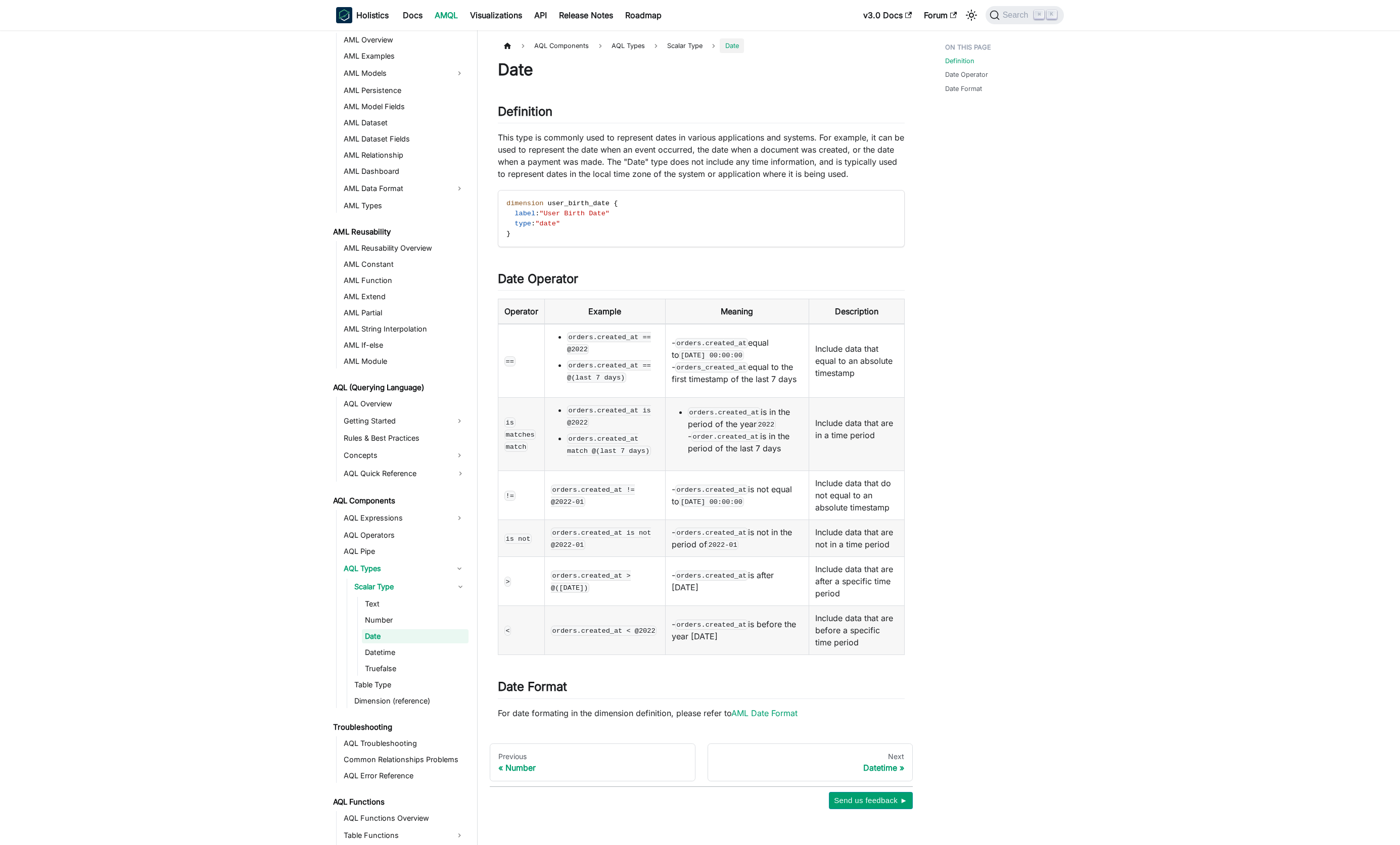
scroll to position [99, 0]
click at [376, 636] on link "Date" at bounding box center [415, 636] width 107 height 14
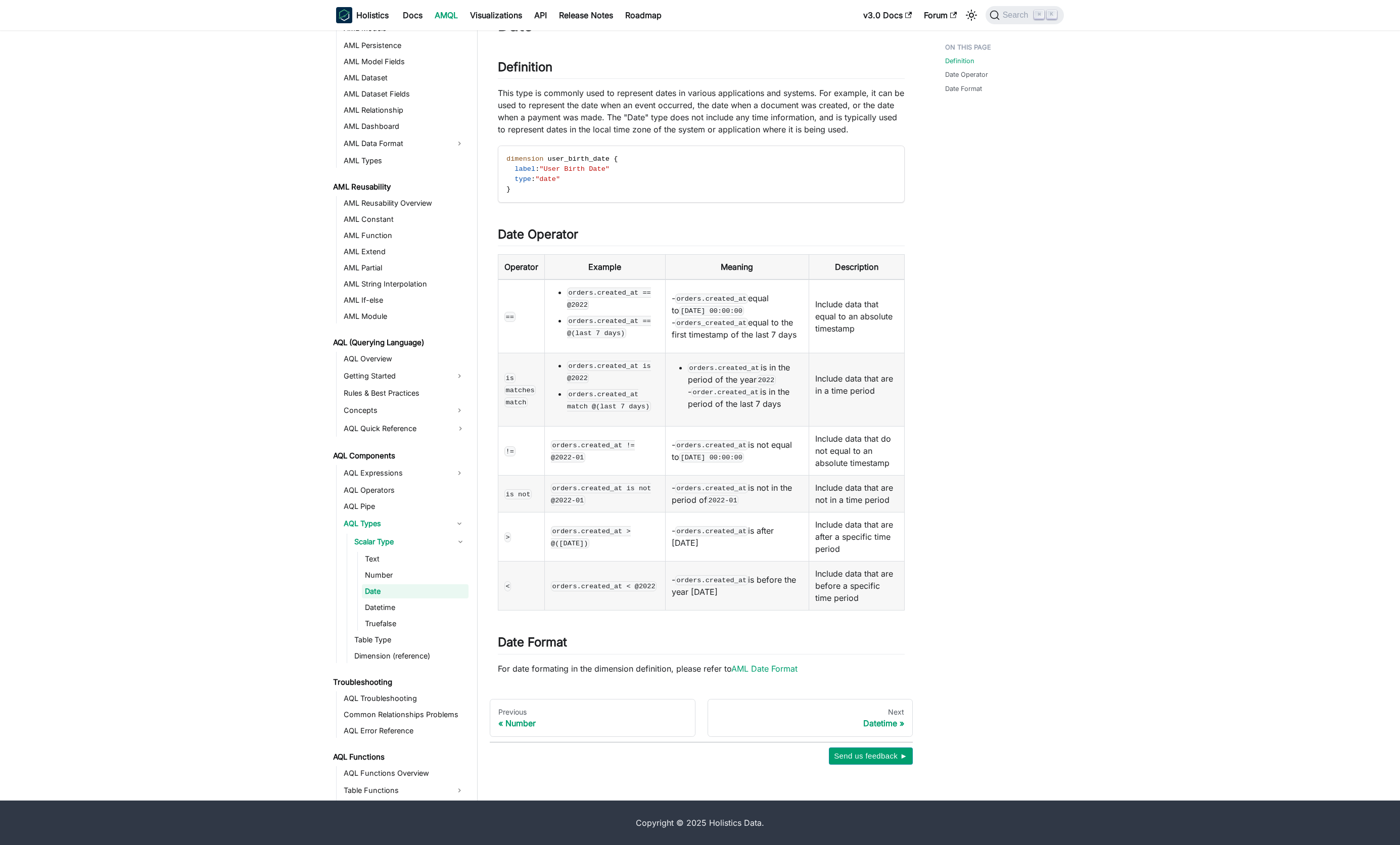
scroll to position [0, 0]
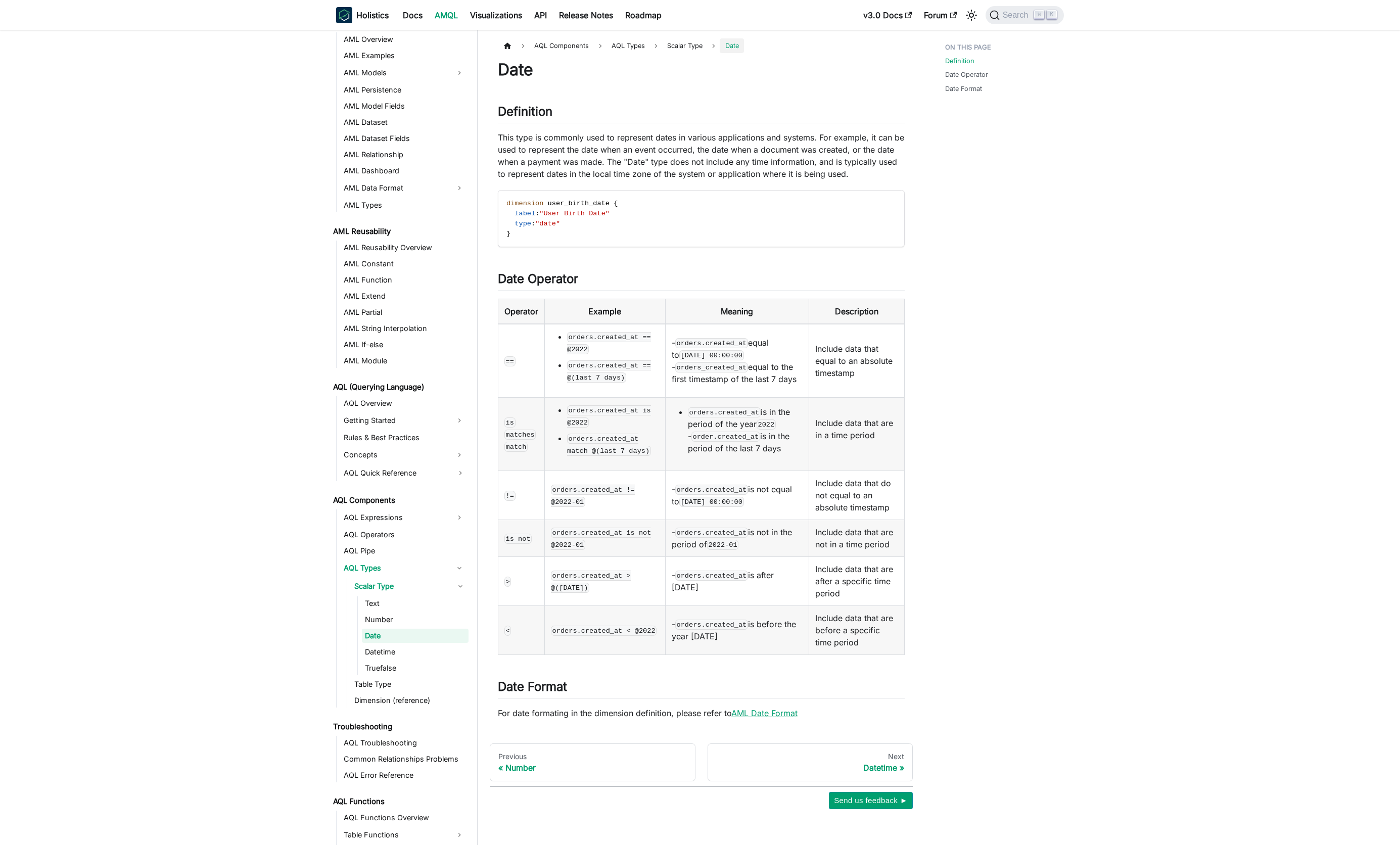
click at [697, 713] on link "AML Date Format" at bounding box center [765, 713] width 66 height 10
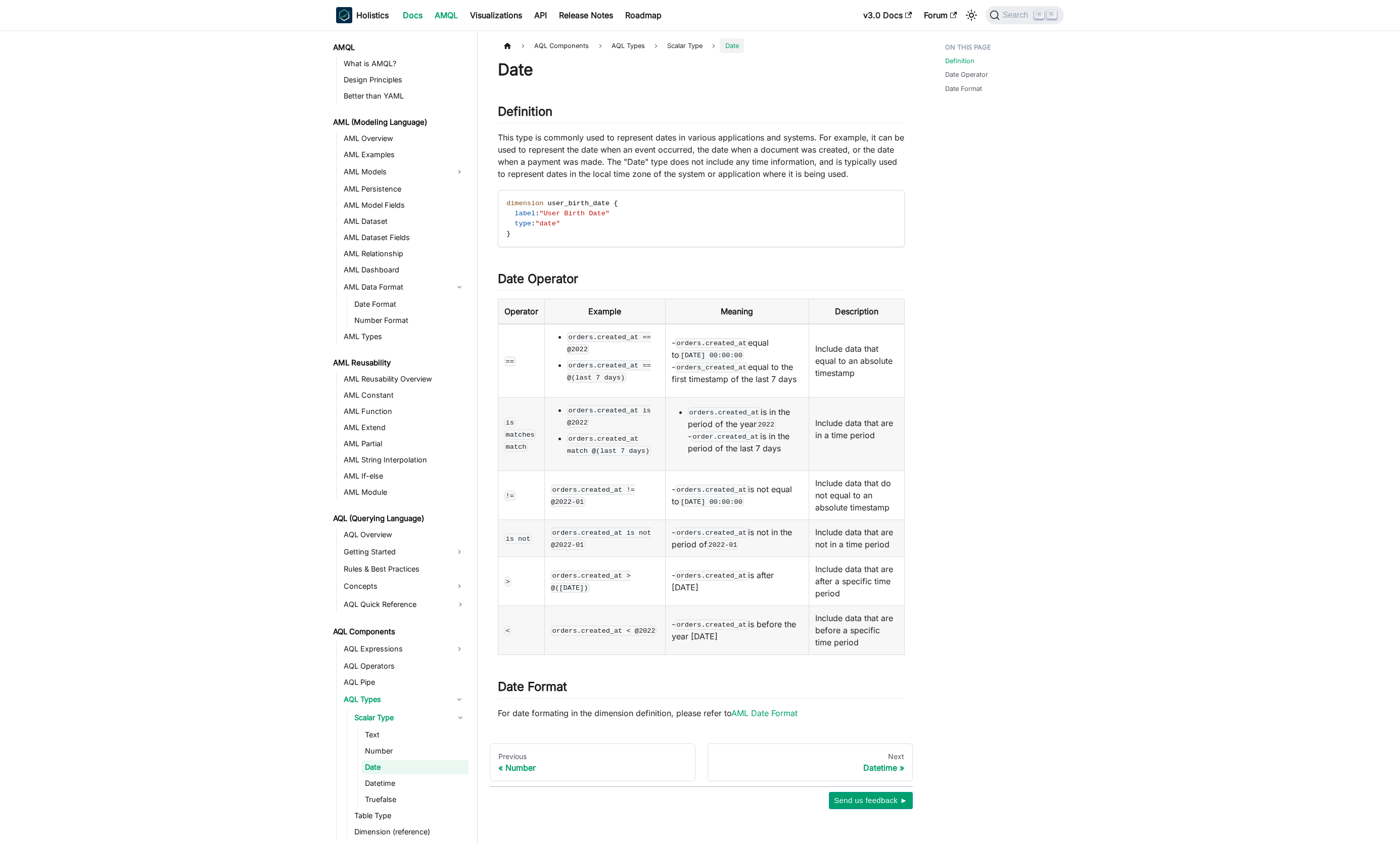
click at [408, 18] on link "Docs" at bounding box center [412, 15] width 32 height 16
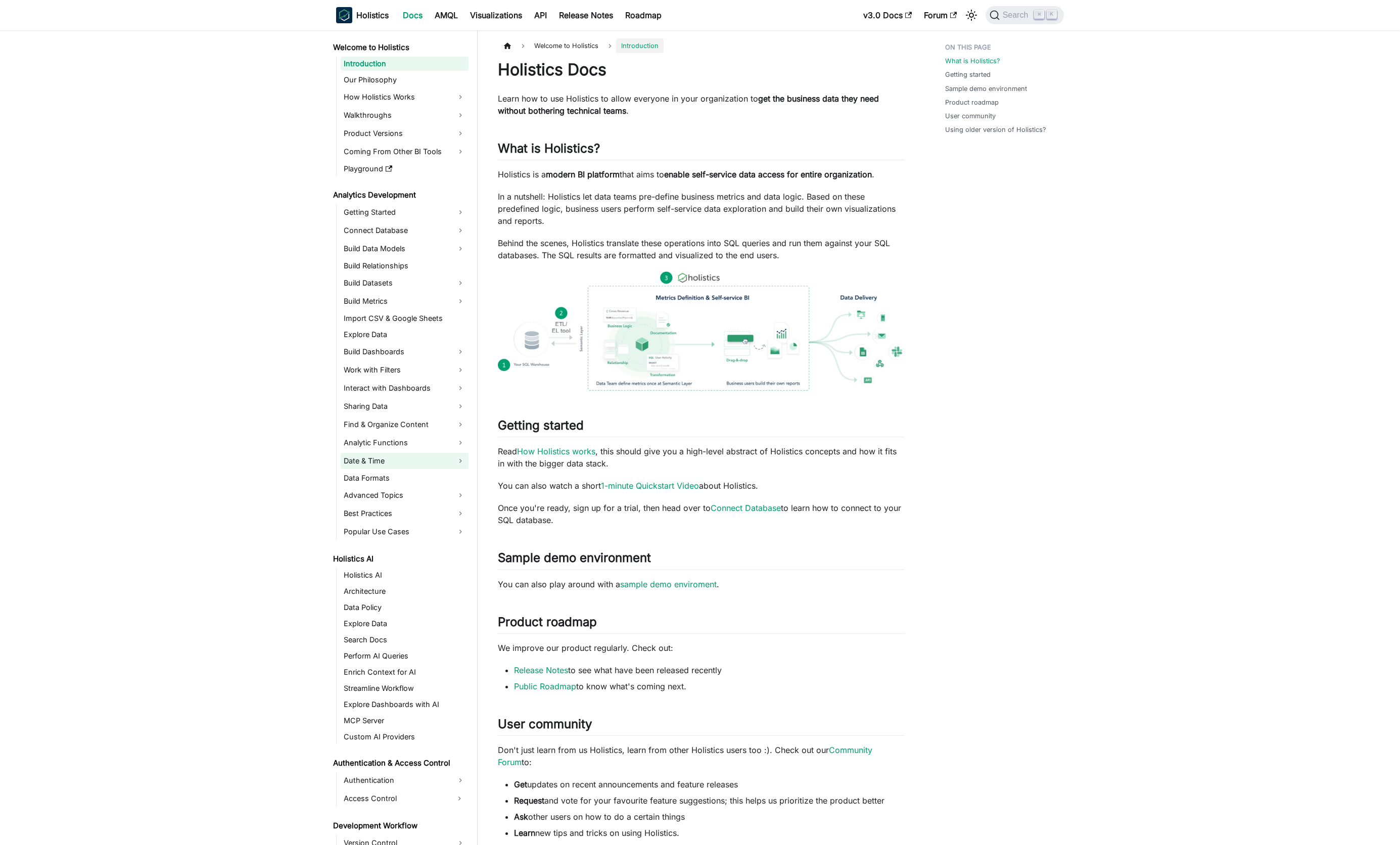
click at [377, 458] on link "Date & Time" at bounding box center [404, 461] width 128 height 16
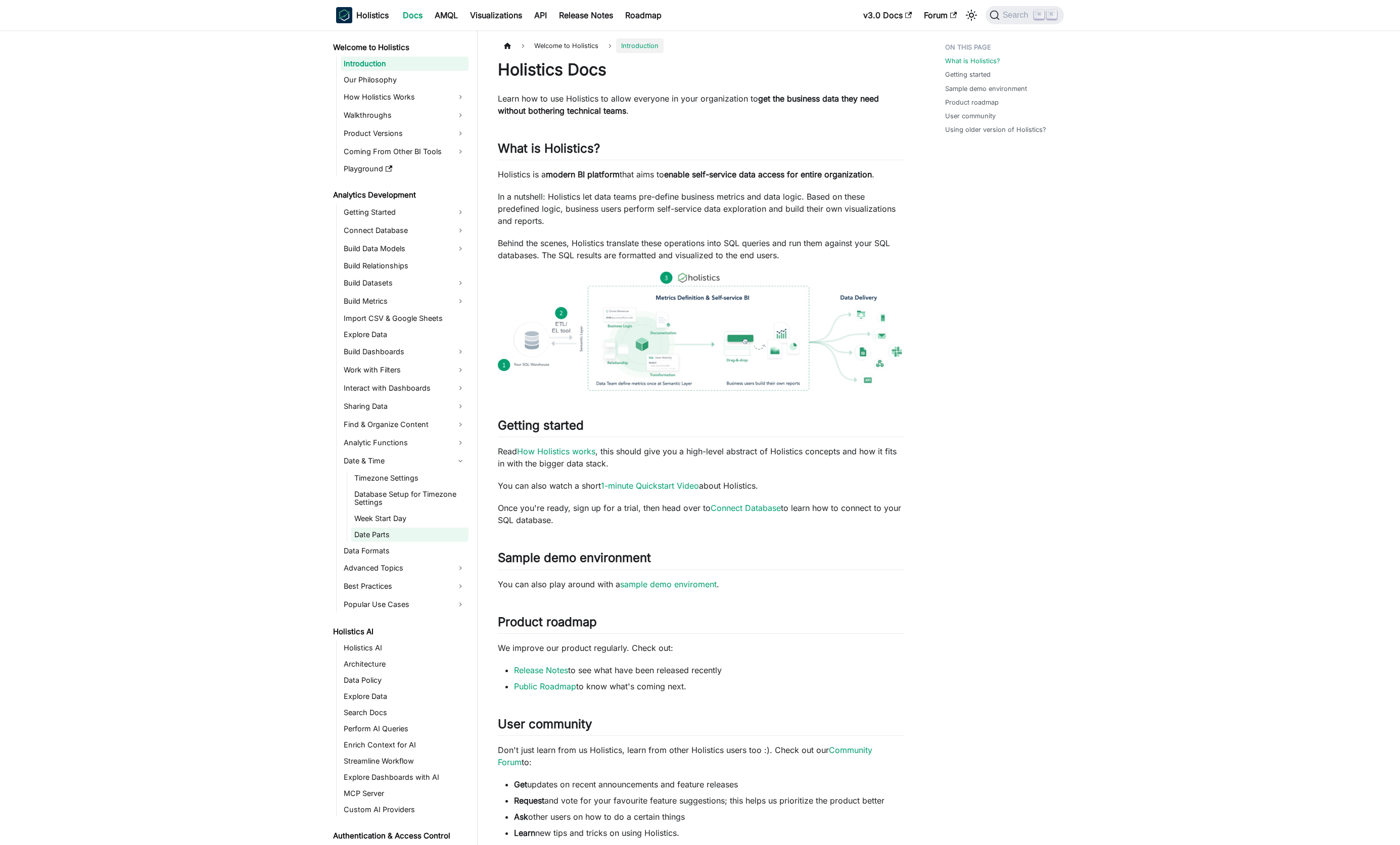
click at [384, 535] on link "Date Parts" at bounding box center [410, 535] width 117 height 14
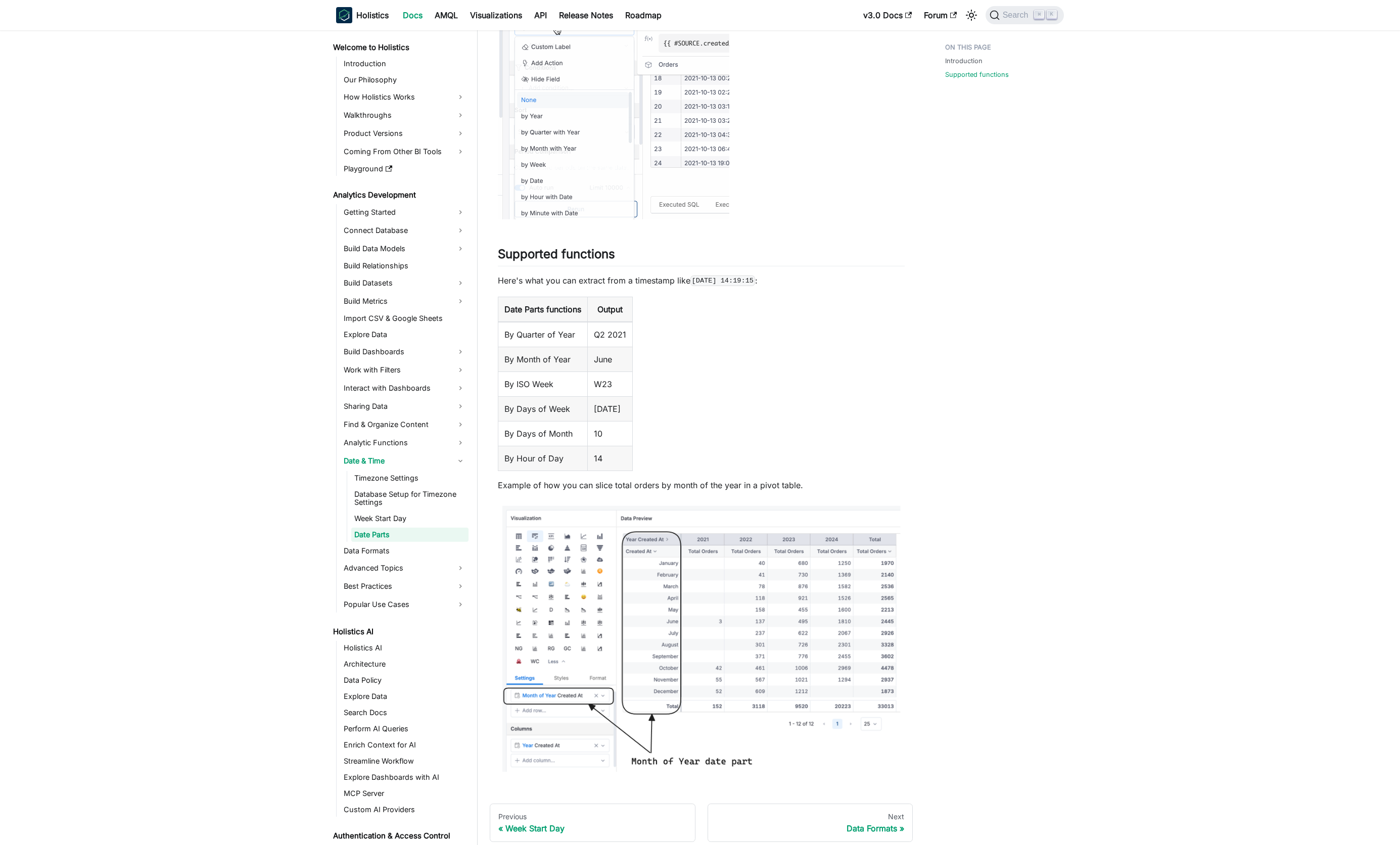
scroll to position [393, 0]
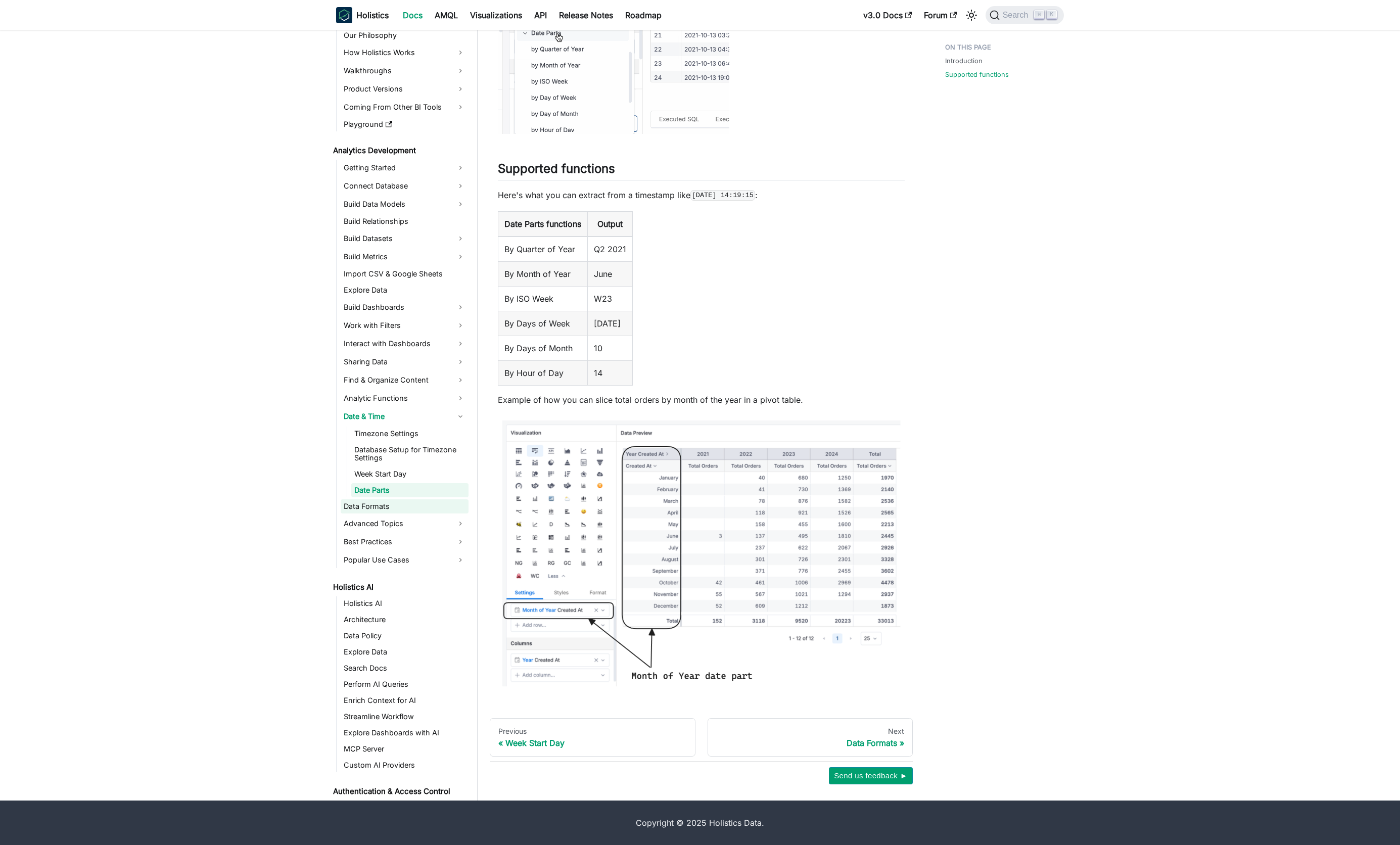
click at [386, 508] on link "Data Formats" at bounding box center [404, 506] width 128 height 14
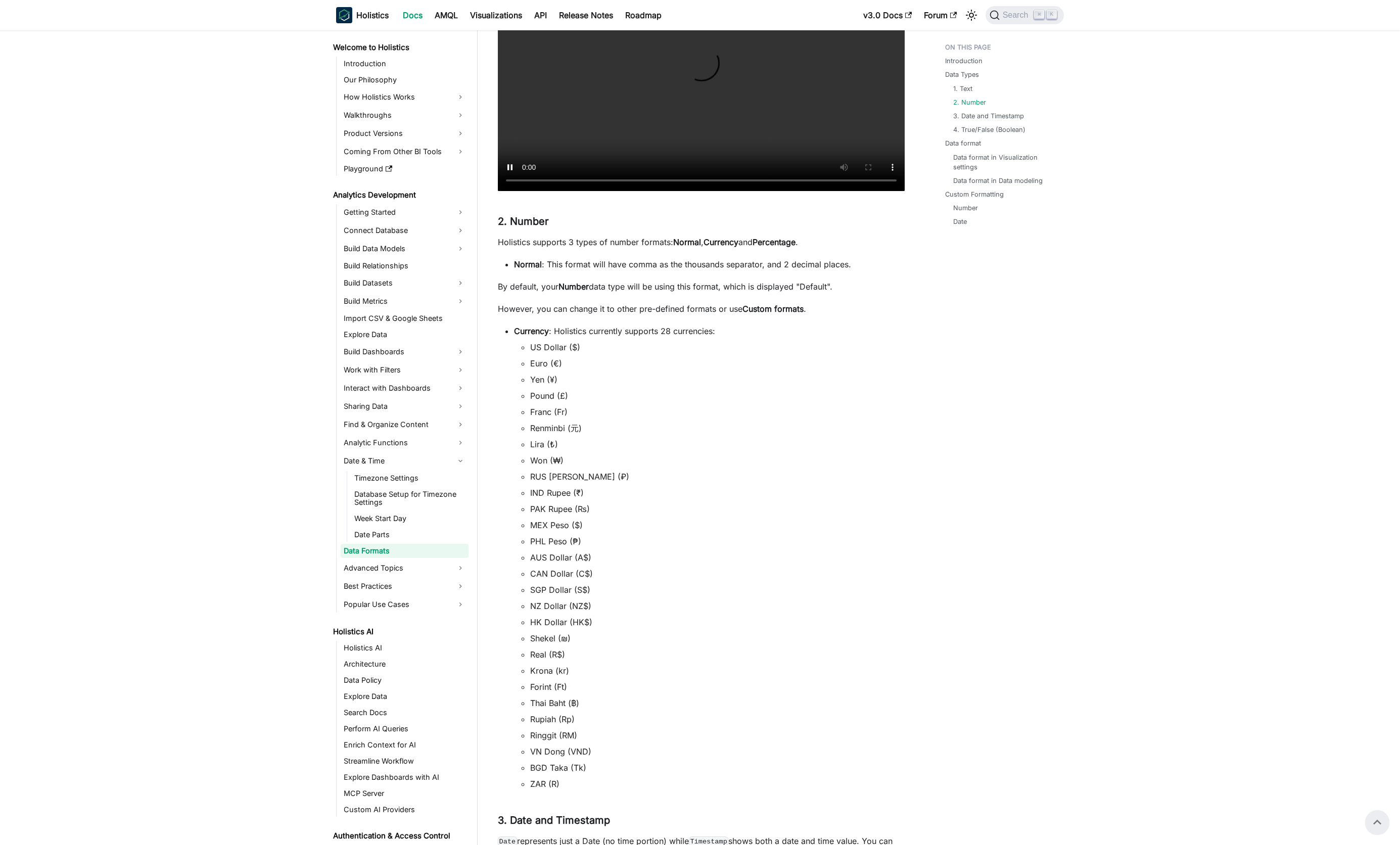
scroll to position [337, 0]
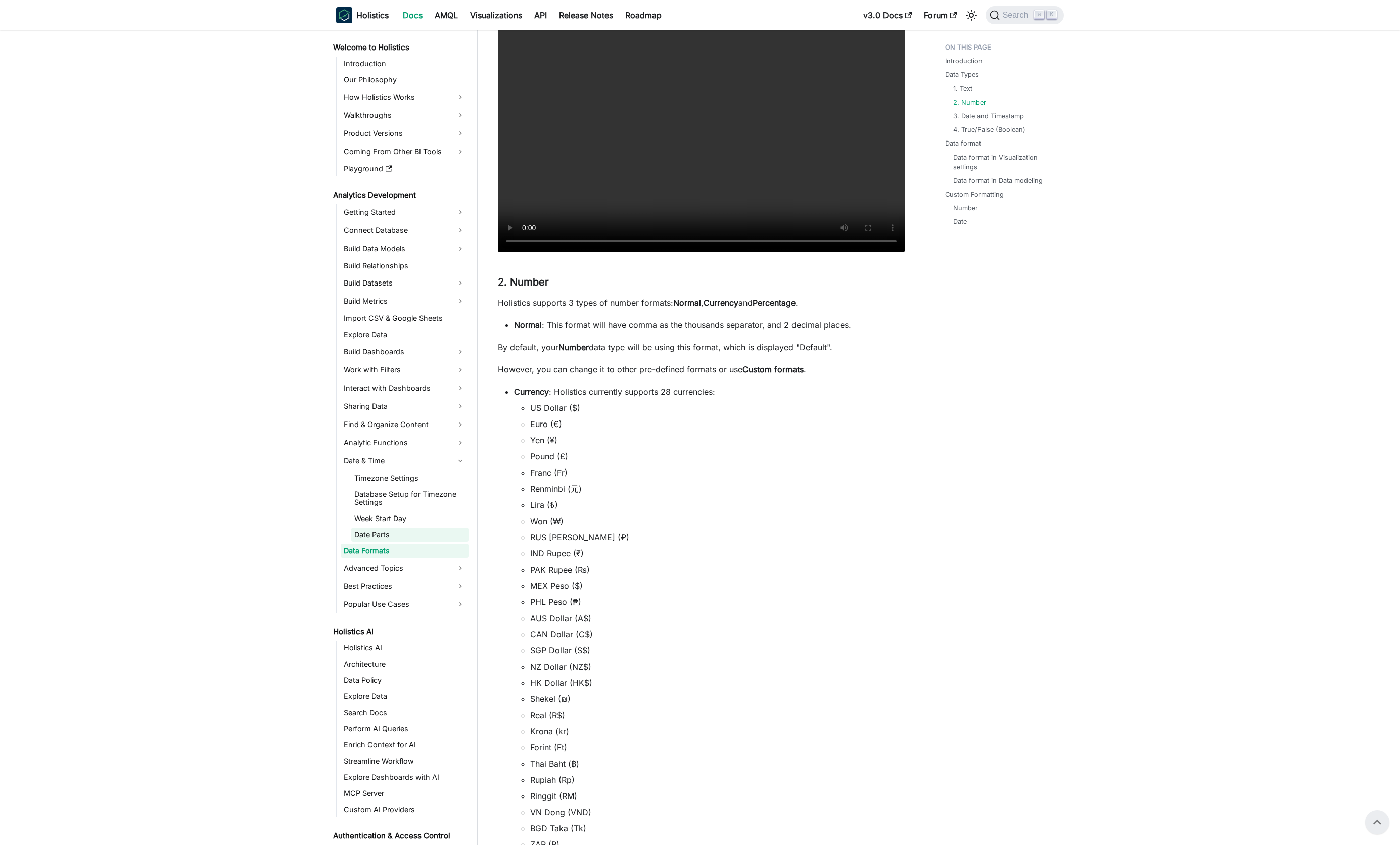
click at [385, 535] on link "Date Parts" at bounding box center [410, 535] width 117 height 14
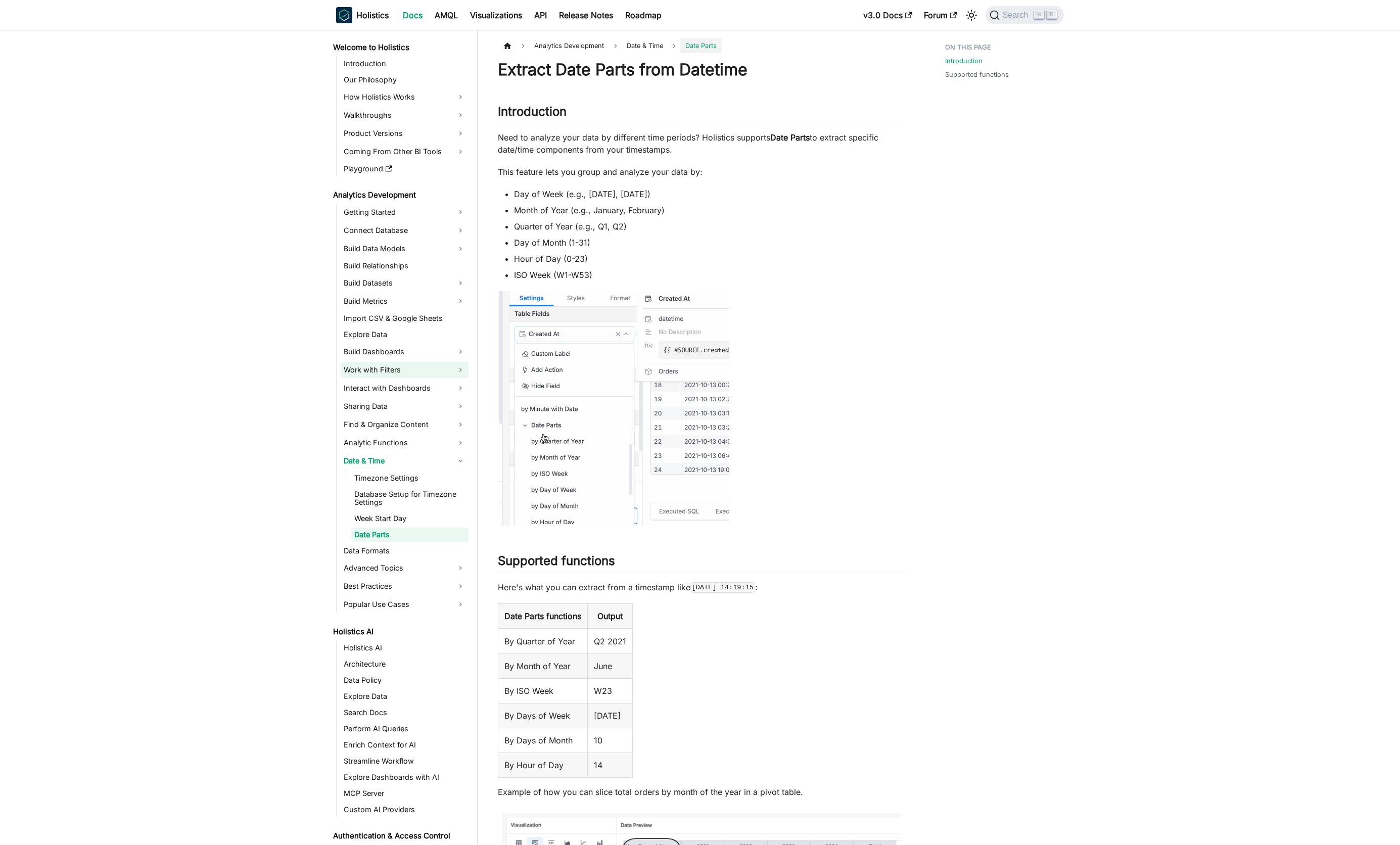
click at [367, 370] on link "Work with Filters" at bounding box center [404, 370] width 128 height 16
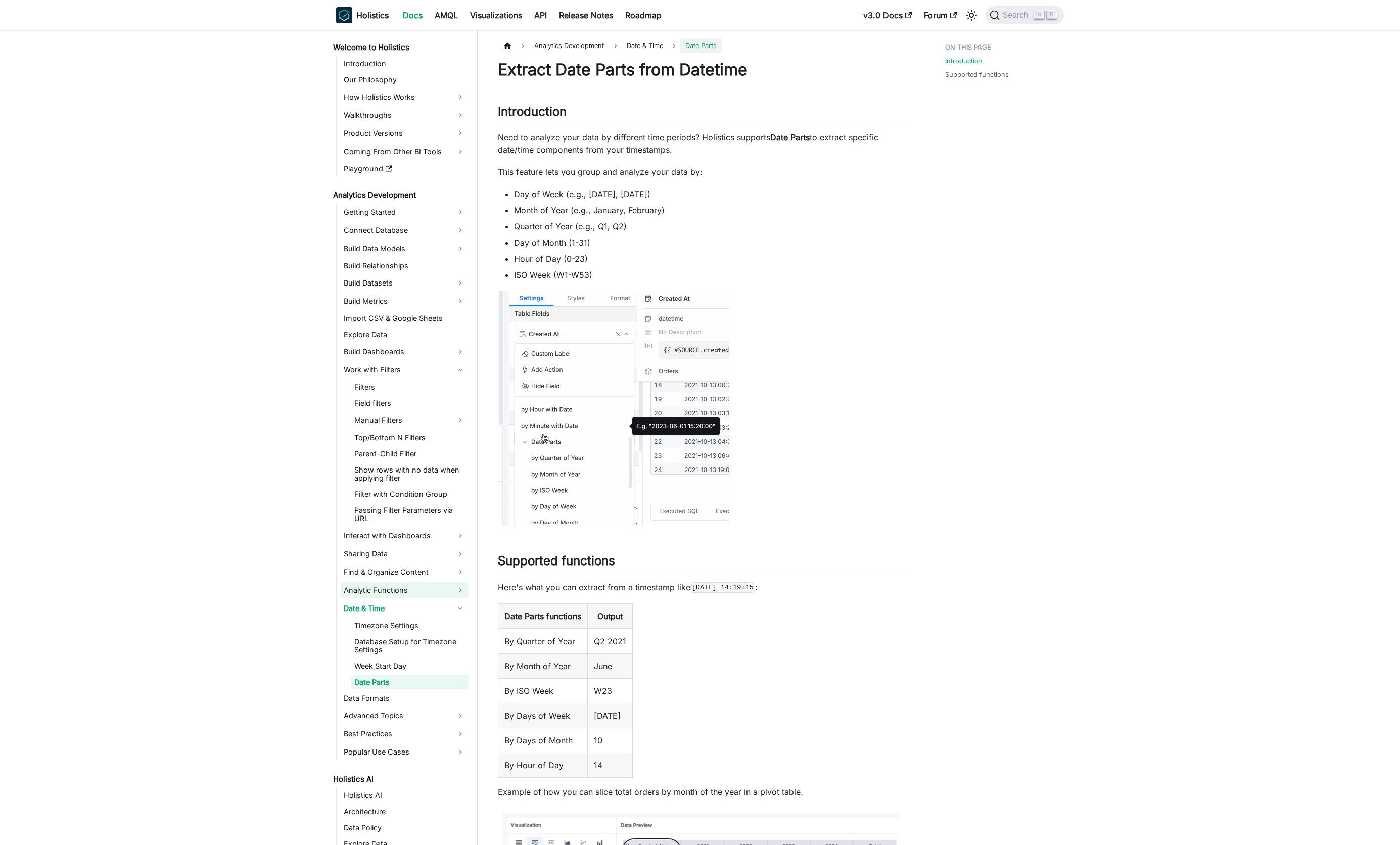
click at [416, 582] on link "Analytic Functions" at bounding box center [404, 590] width 128 height 16
click at [697, 17] on span "Search" at bounding box center [1017, 15] width 35 height 9
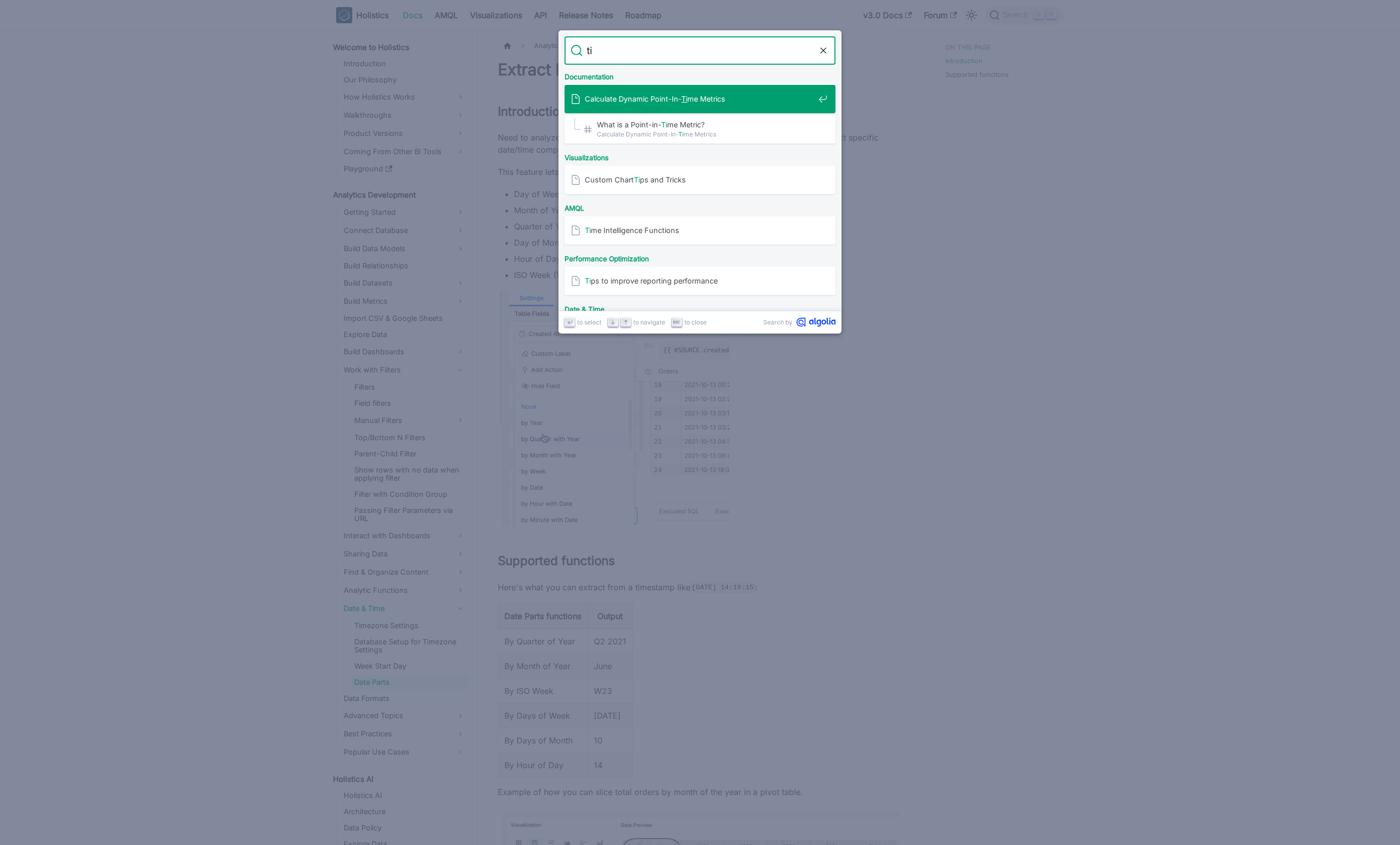
type input "t"
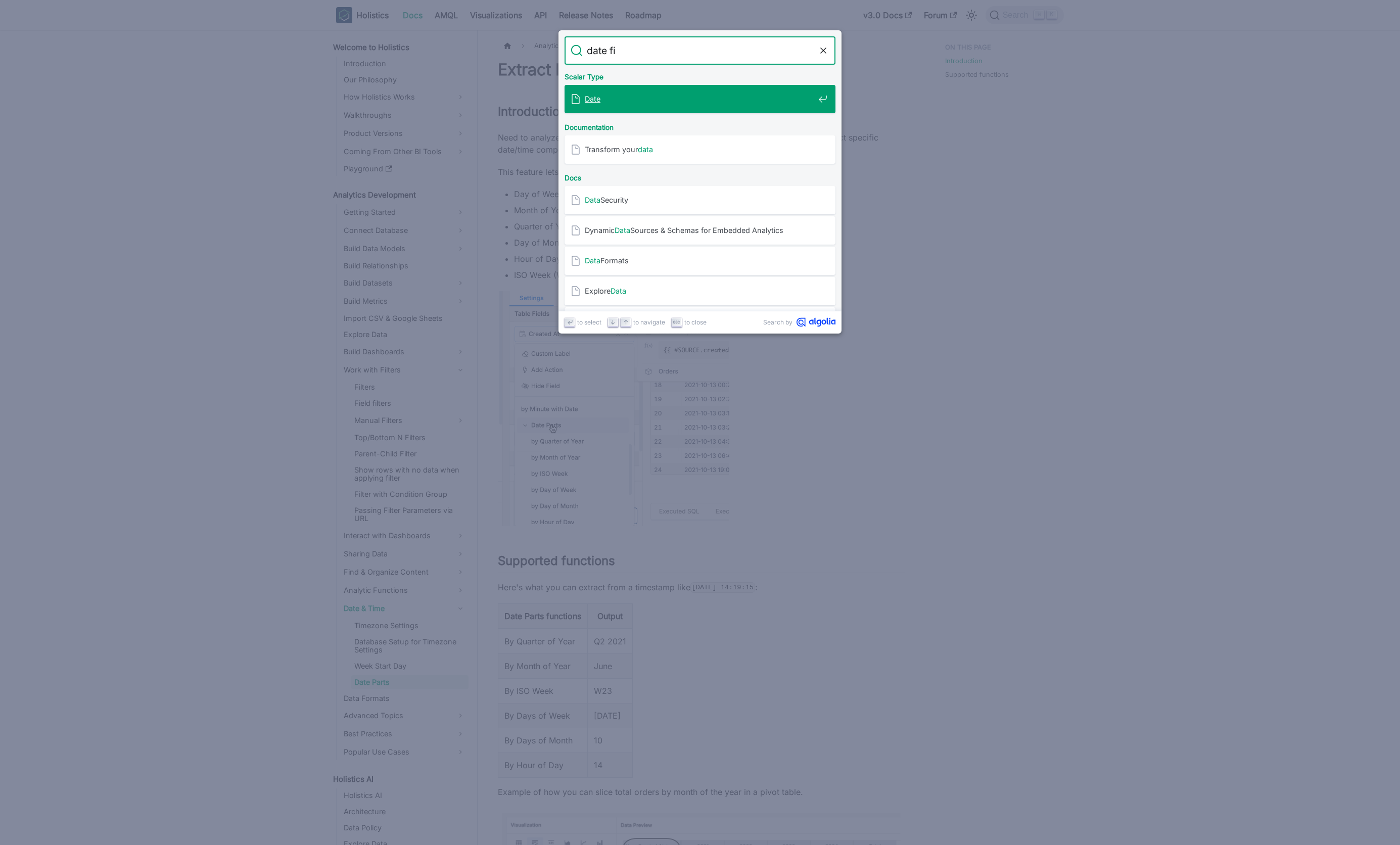
type input "date fil"
click at [595, 97] on mark "Date" at bounding box center [592, 99] width 16 height 9
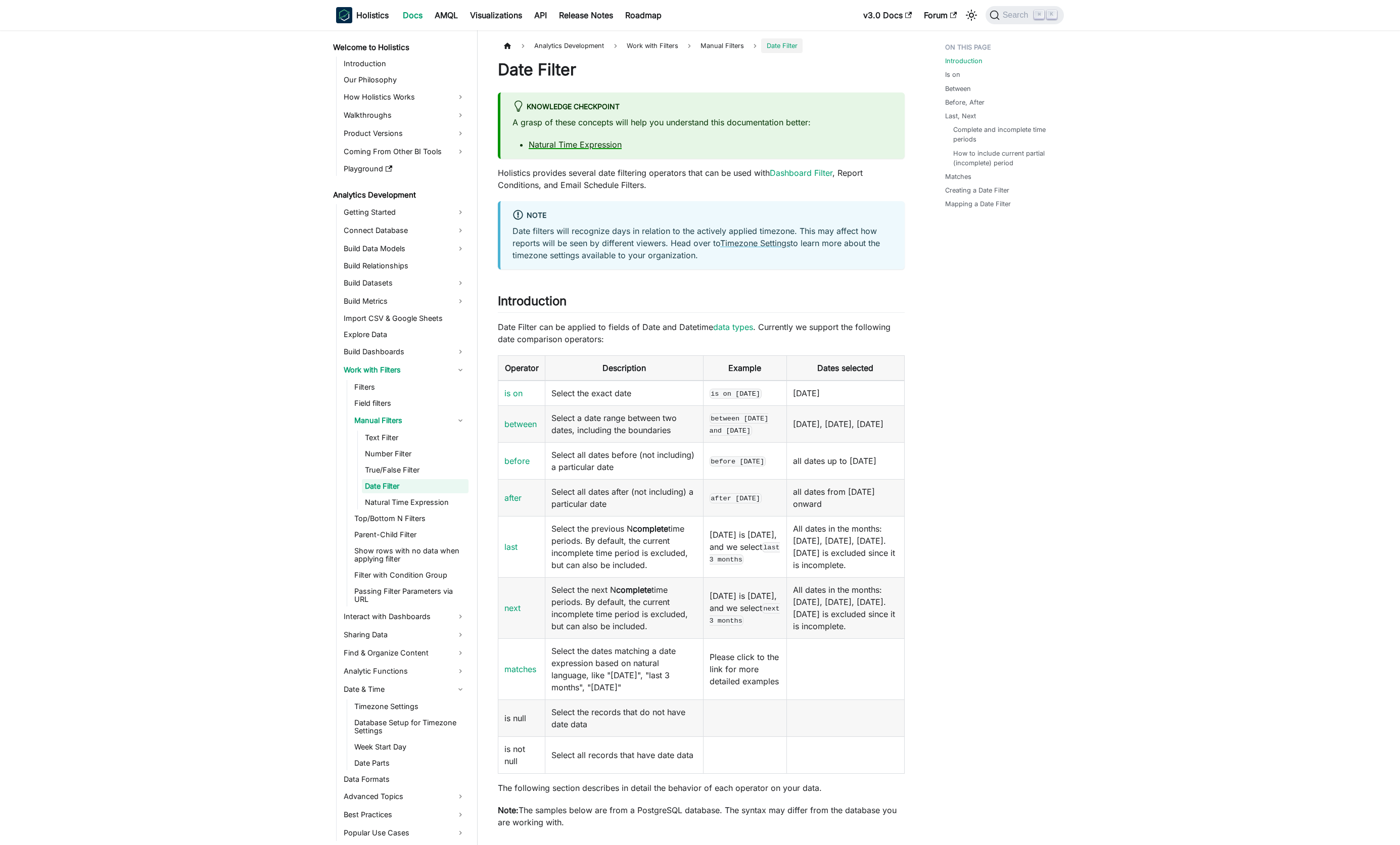
click at [589, 144] on link "Natural Time Expression" at bounding box center [575, 145] width 93 height 10
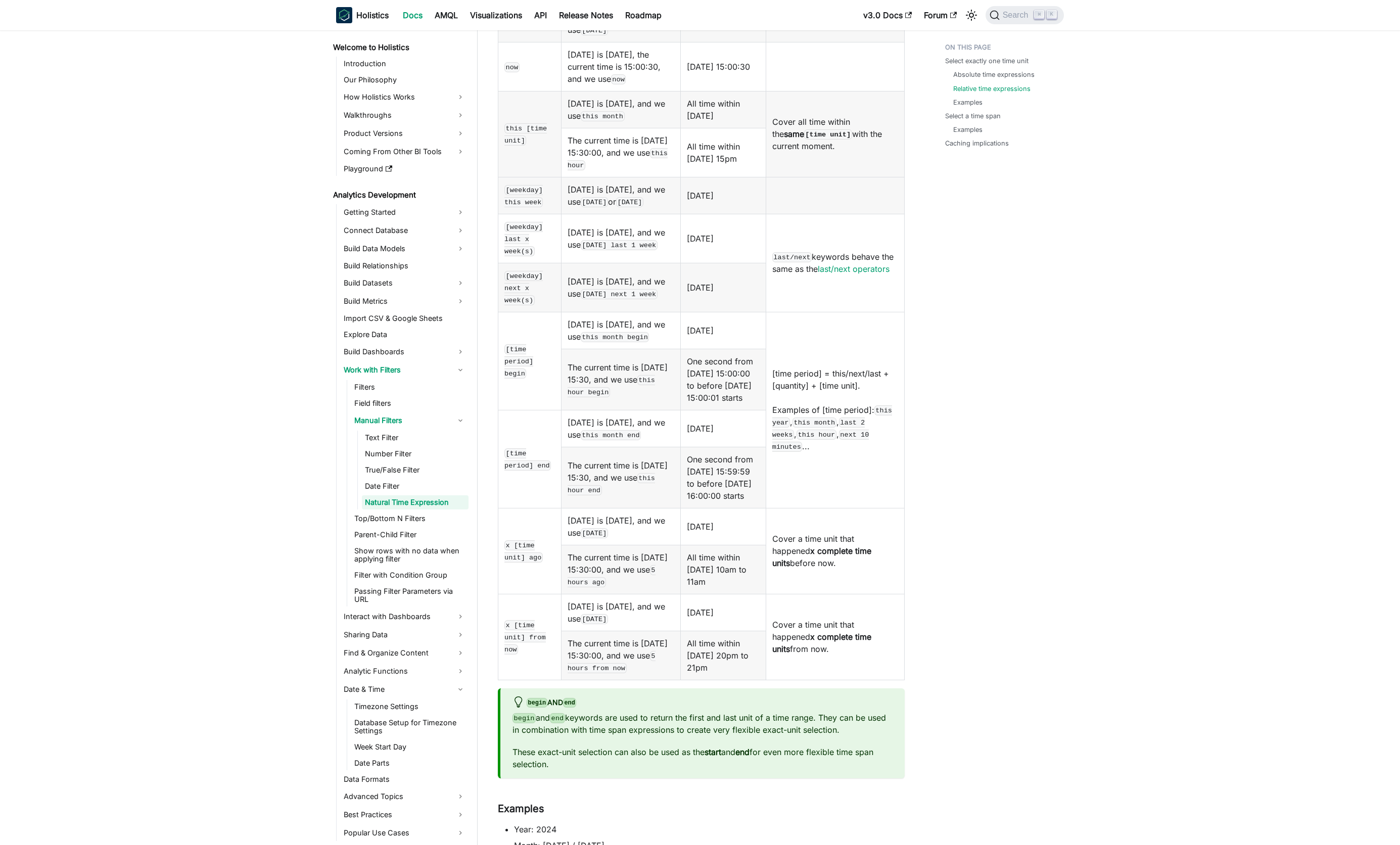
scroll to position [1014, 0]
